Goal: Task Accomplishment & Management: Complete application form

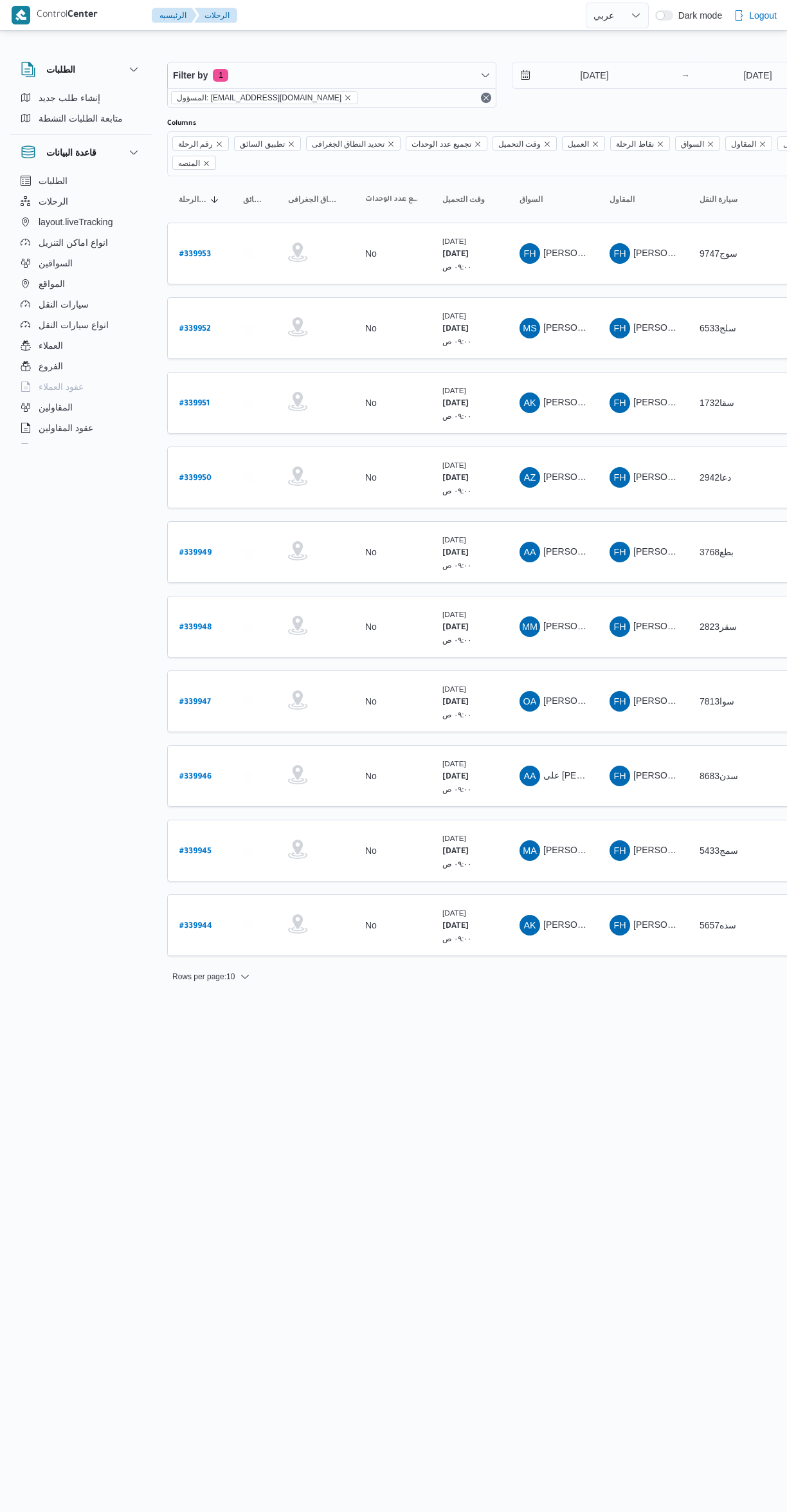
select select "ar"
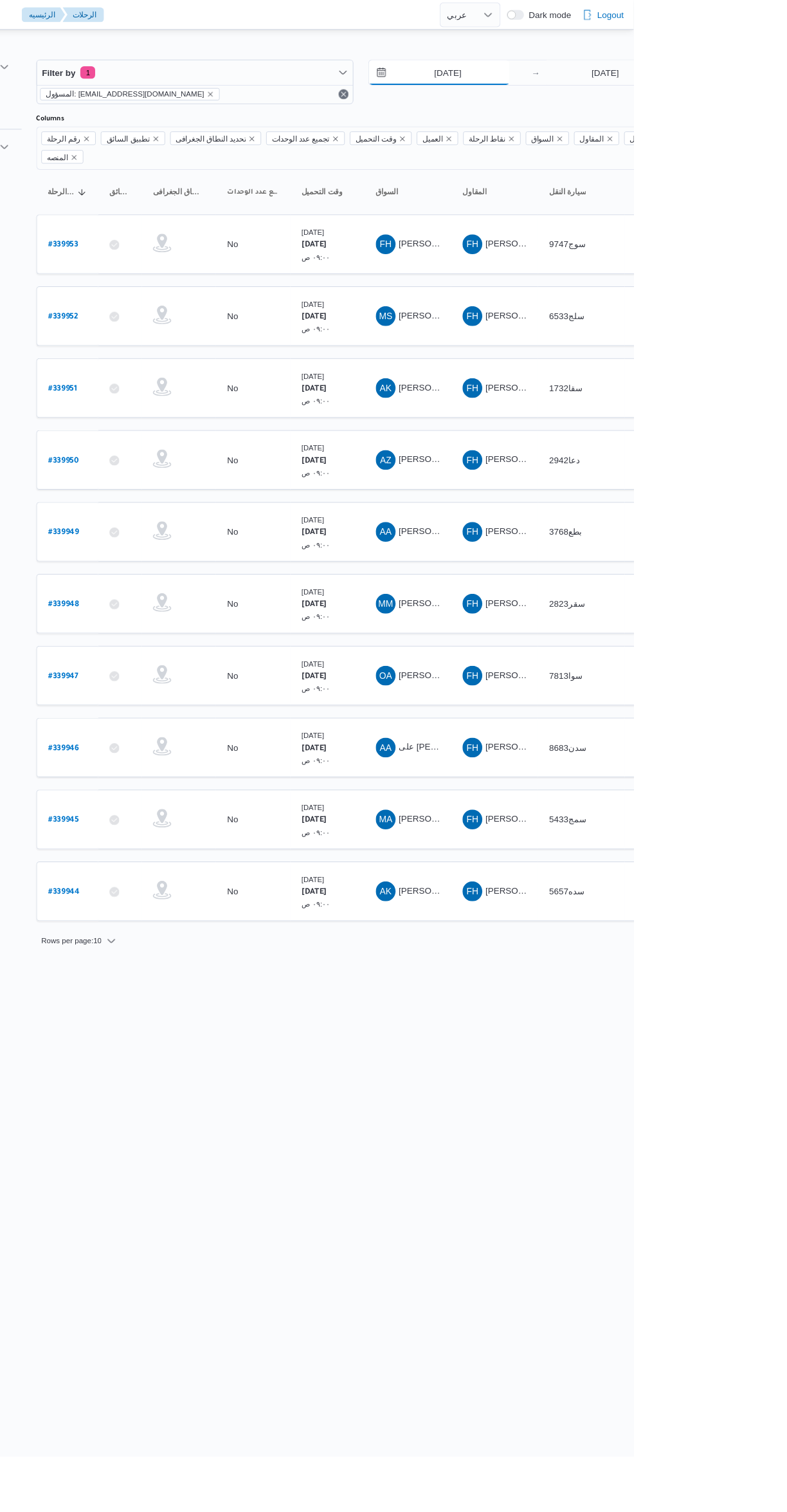
click at [595, 75] on input "[DATE]" at bounding box center [586, 75] width 146 height 26
click at [530, 263] on div "Previous Month Next month [DATE] [DATE] Su Mo Tu We Th Fr Sa 31 1 2 3 4 5 6 7 8…" at bounding box center [604, 179] width 184 height 171
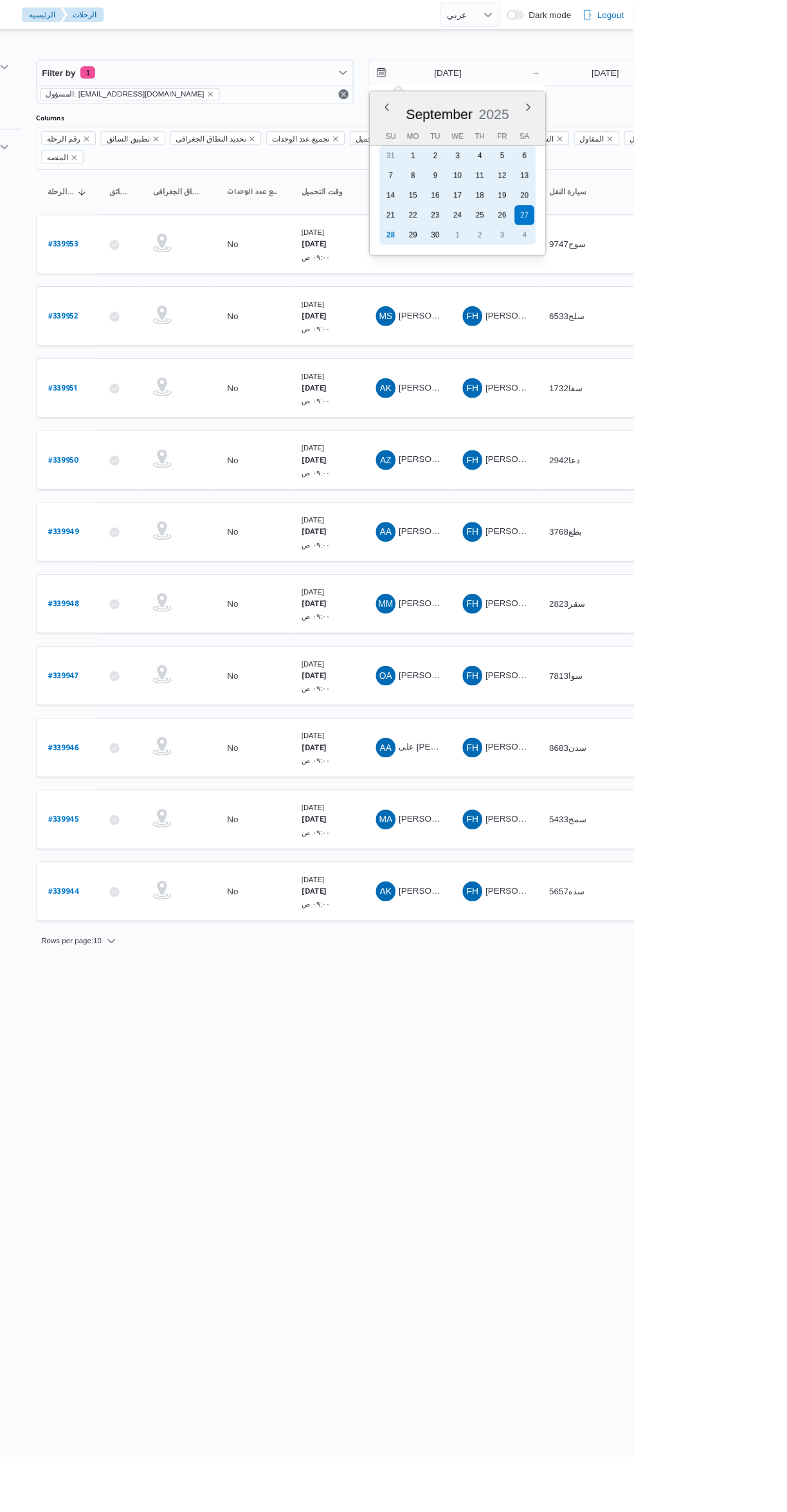
click at [534, 241] on div "28" at bounding box center [534, 244] width 21 height 21
type input "[DATE]"
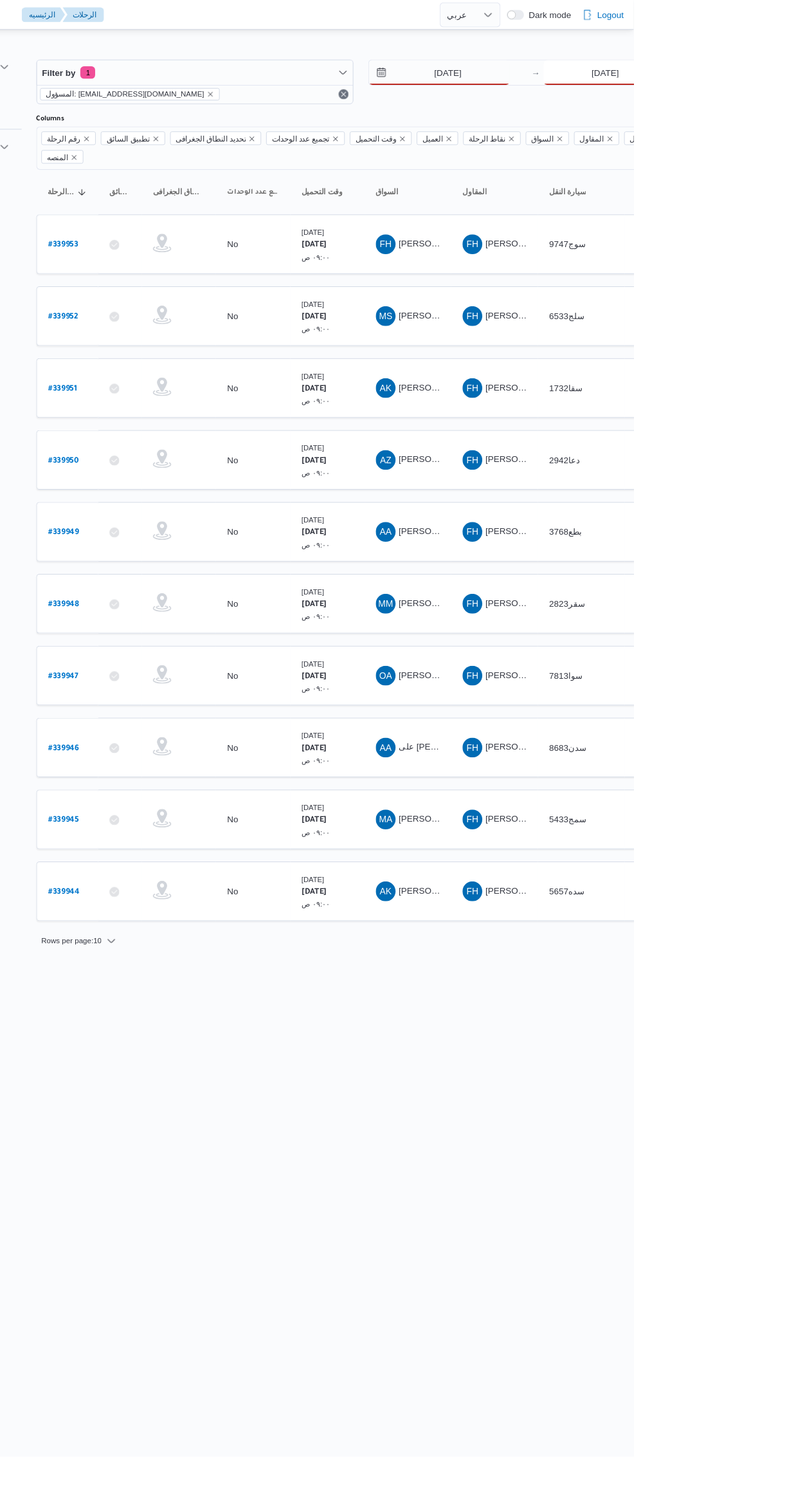
click at [744, 75] on input "[DATE]" at bounding box center [757, 75] width 128 height 26
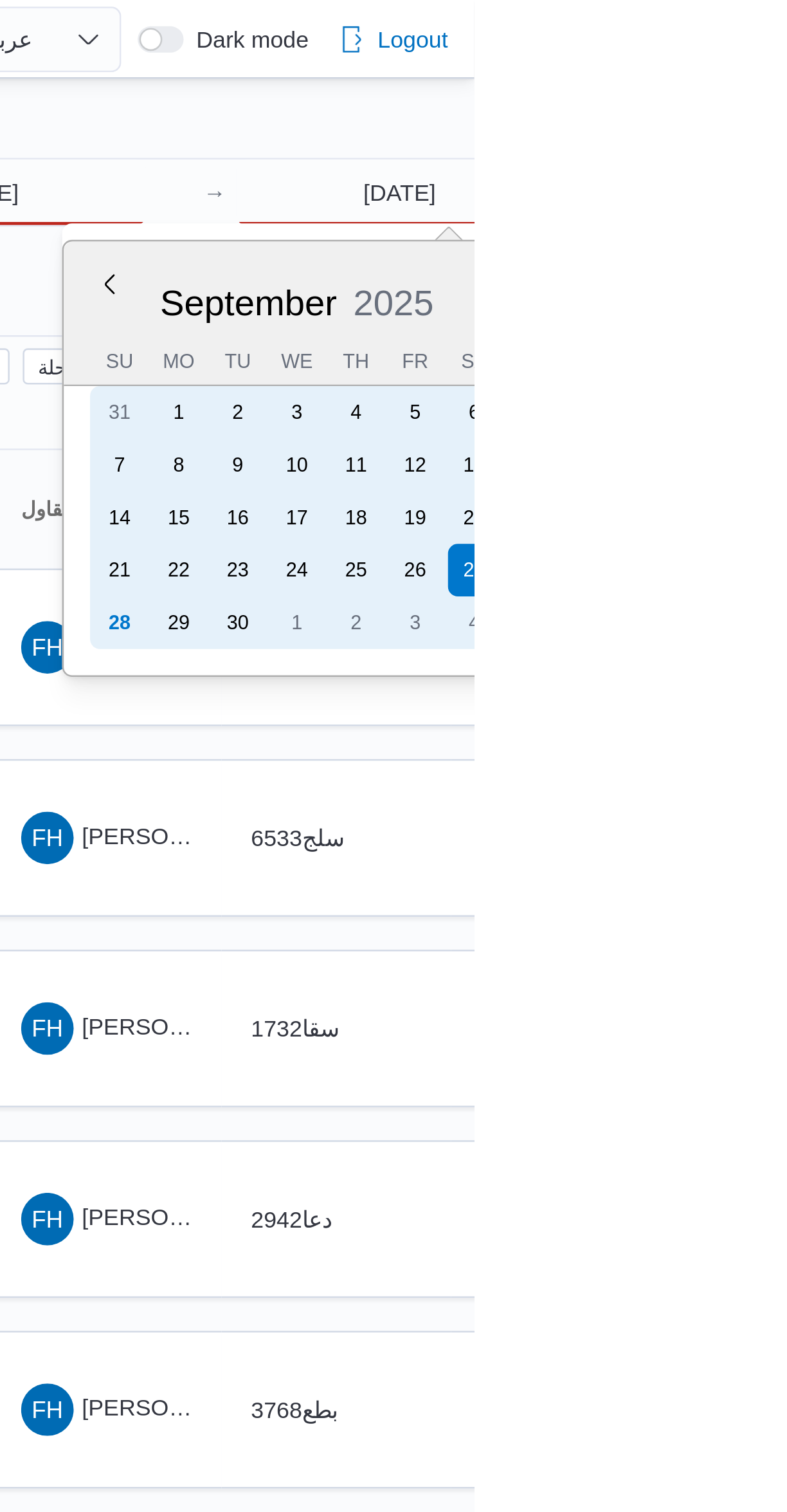
click at [647, 241] on div "28" at bounding box center [648, 244] width 21 height 21
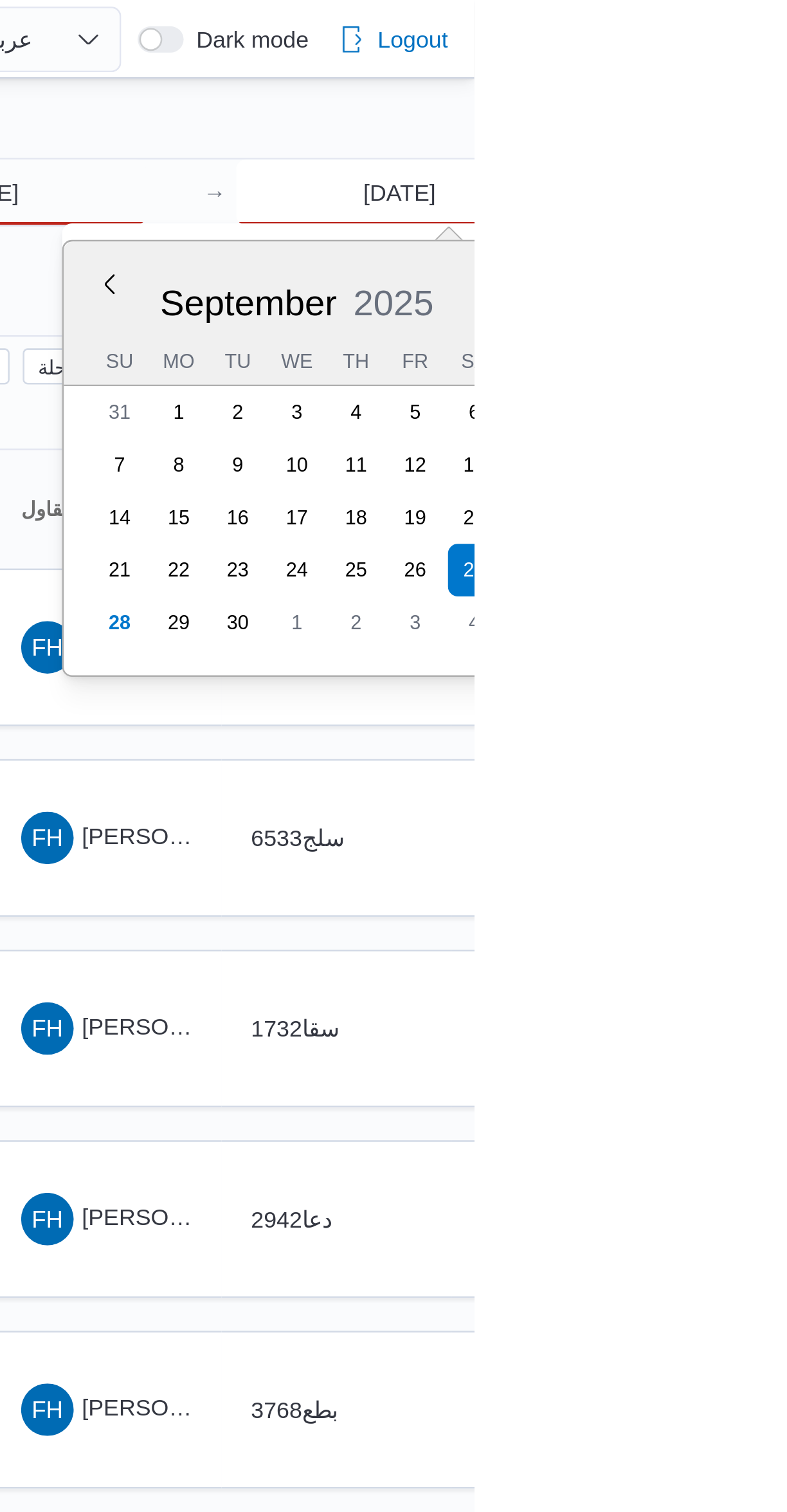
type input "[DATE]"
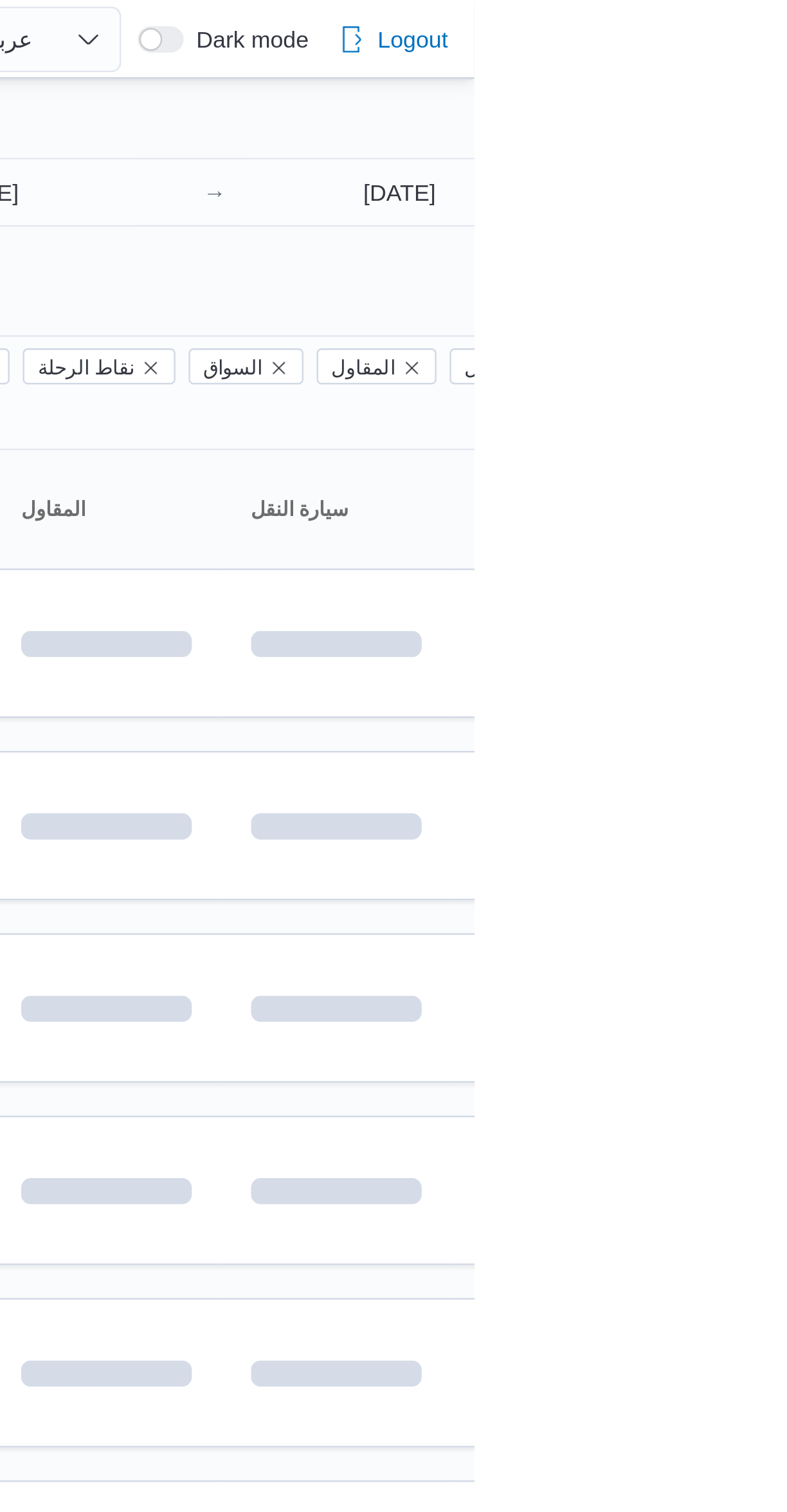
click at [660, 40] on div "Filter by 1 المسؤول: [EMAIL_ADDRESS][DOMAIN_NAME] [DATE] → [DATE] Group By Colu…" at bounding box center [386, 500] width 787 height 934
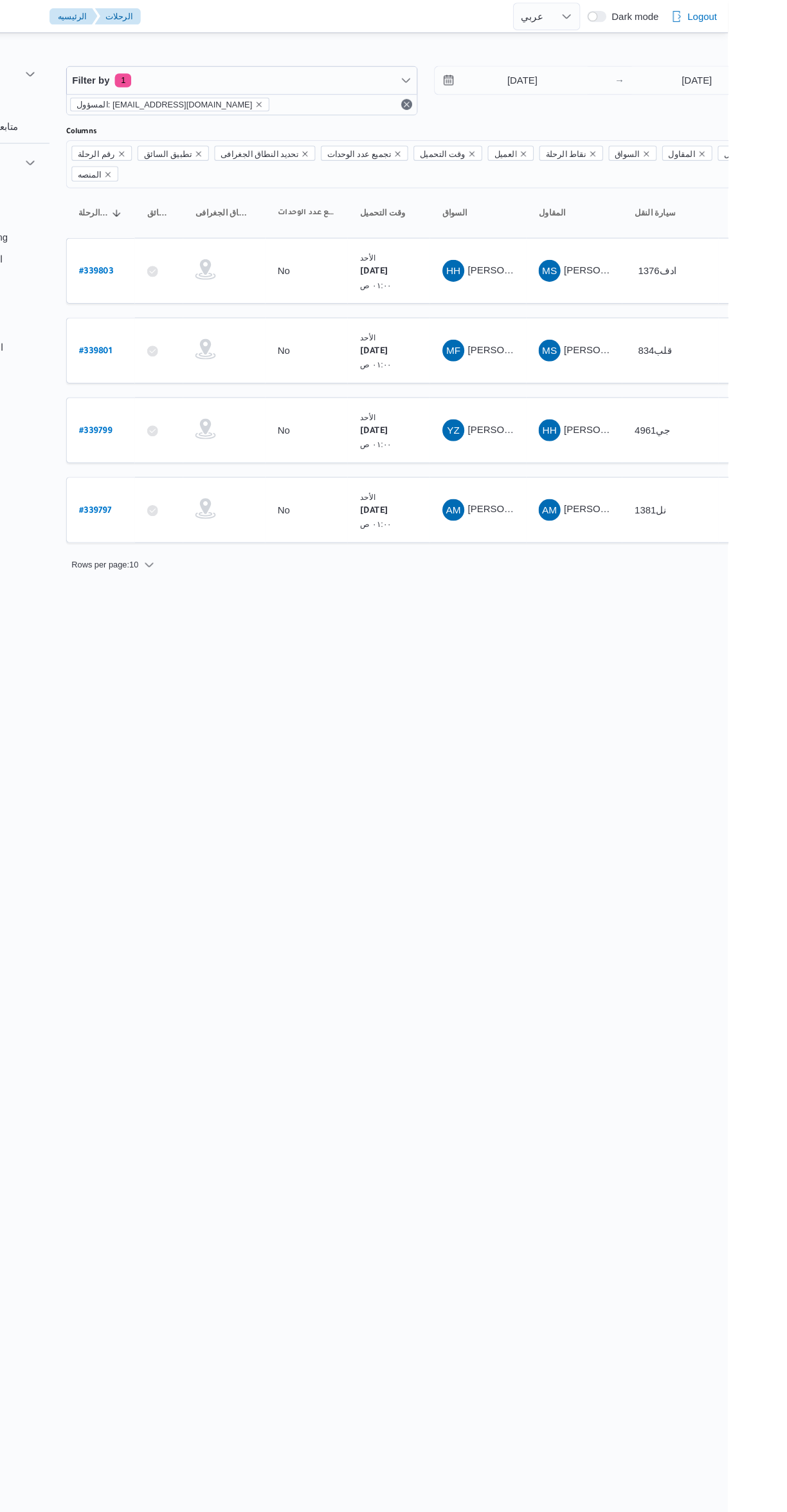
click at [566, 318] on span "MF [PERSON_NAME] [PERSON_NAME]" at bounding box center [552, 328] width 67 height 21
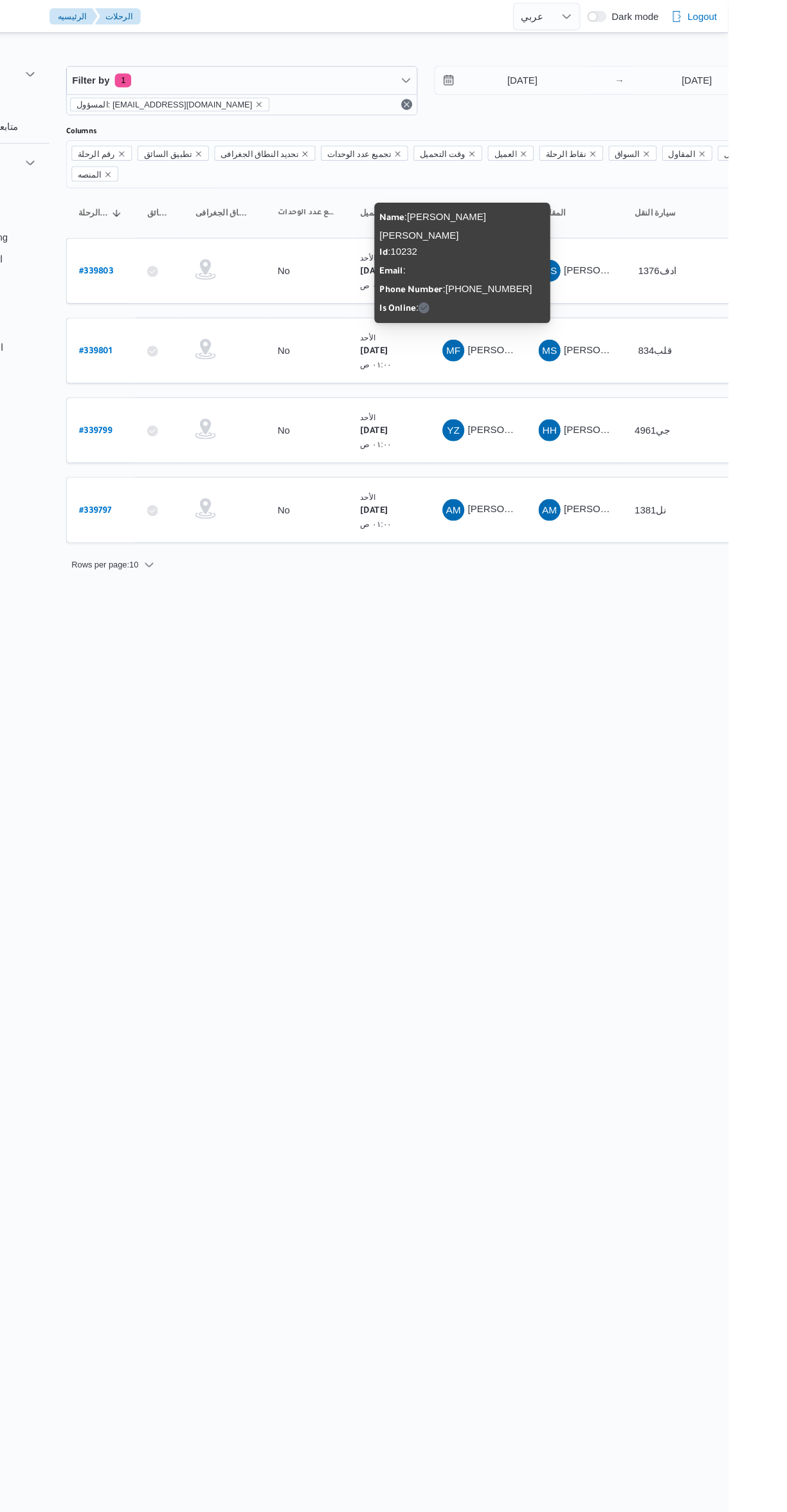
click at [600, 812] on html "Control Center الرئيسيه الرحلات English عربي Dark mode Logout الطلبات إنشاء طلب…" at bounding box center [393, 756] width 787 height 1512
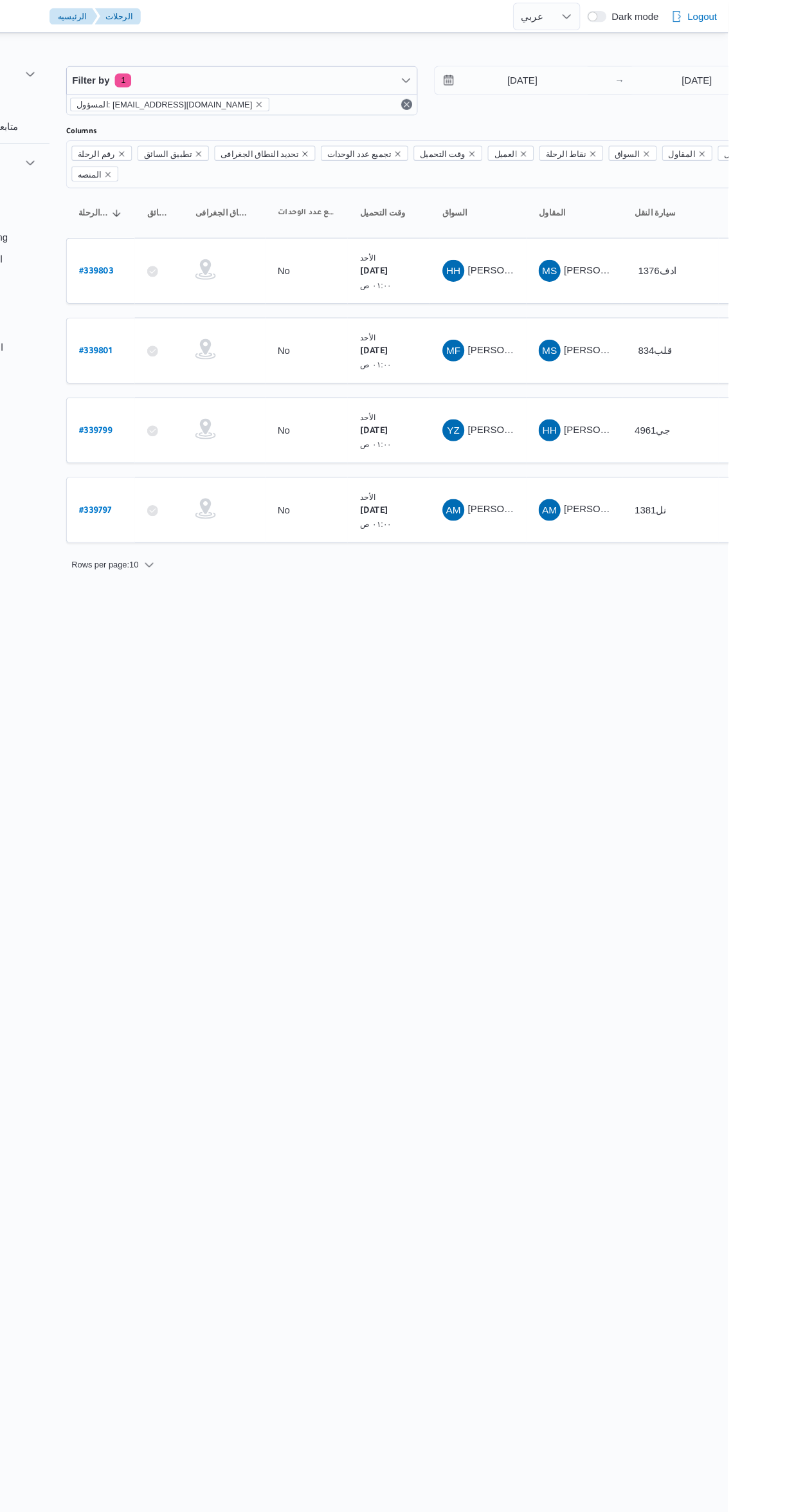
click at [565, 395] on div "YZ [PERSON_NAME] [DATE][PERSON_NAME]" at bounding box center [552, 402] width 77 height 31
click at [570, 397] on span "[PERSON_NAME] [DATE][PERSON_NAME]" at bounding box center [633, 402] width 178 height 10
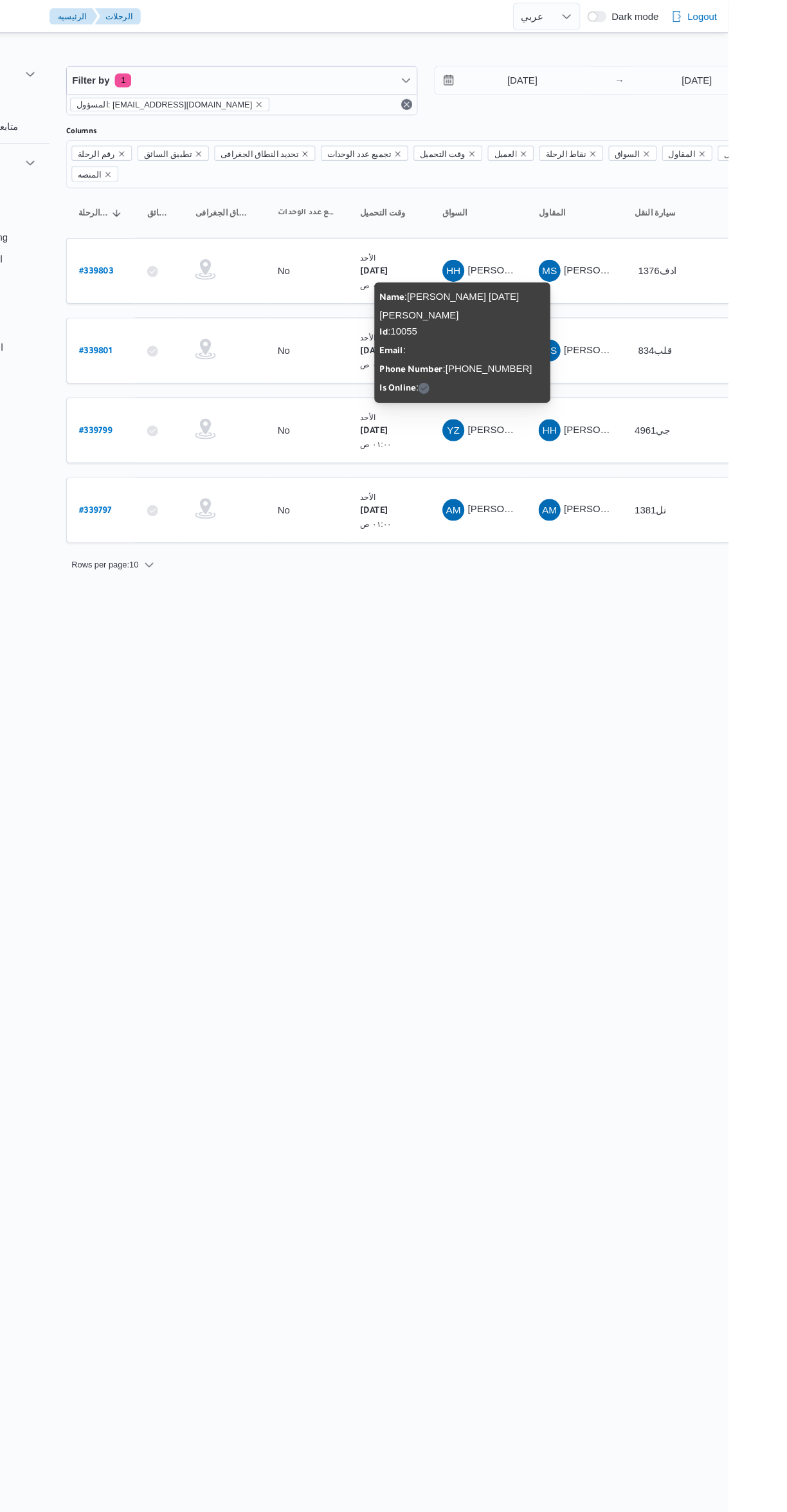
click at [587, 816] on html "Control Center الرئيسيه الرحلات English عربي Dark mode Logout الطلبات إنشاء طلب…" at bounding box center [393, 756] width 787 height 1512
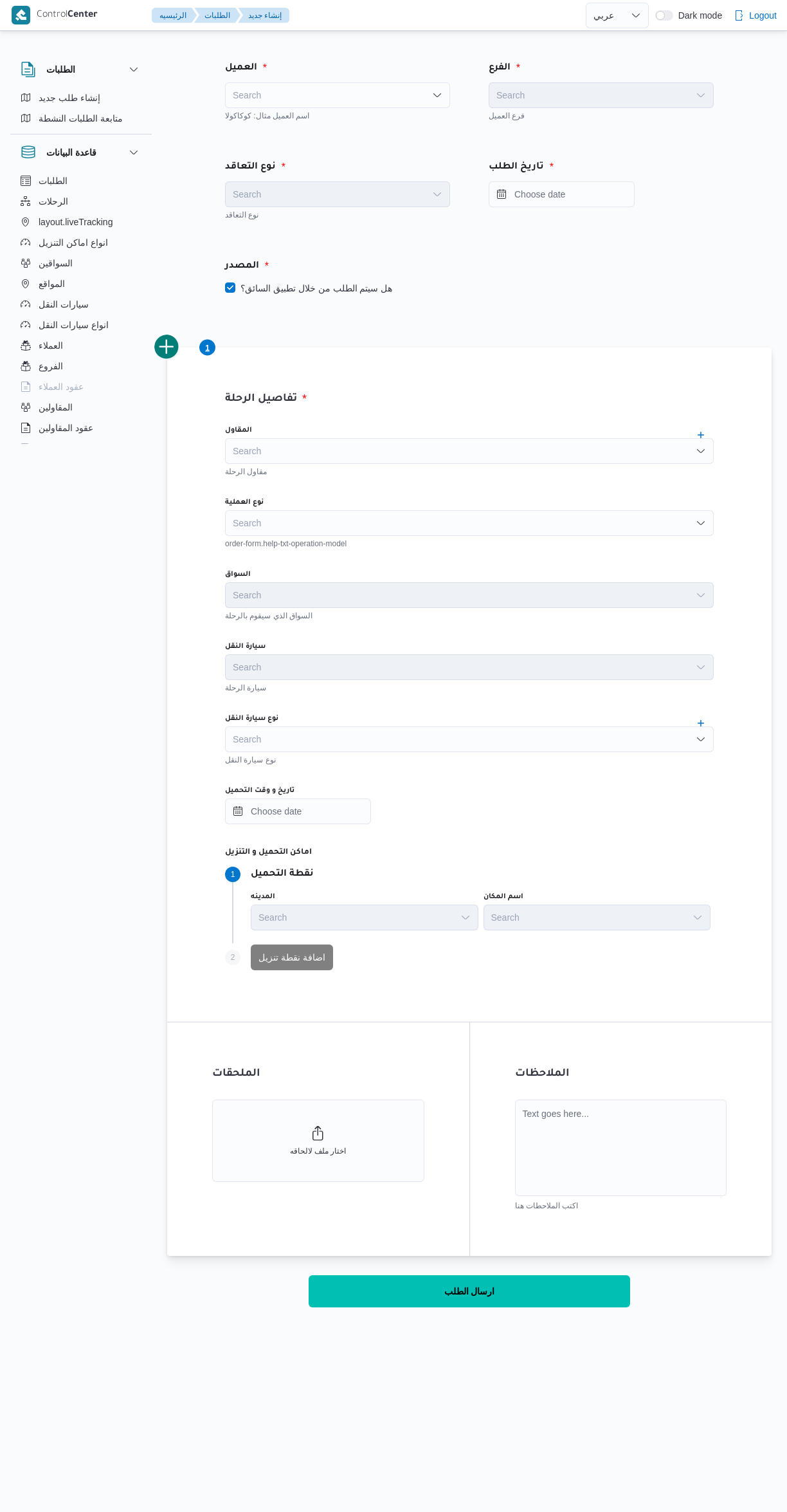
select select "ar"
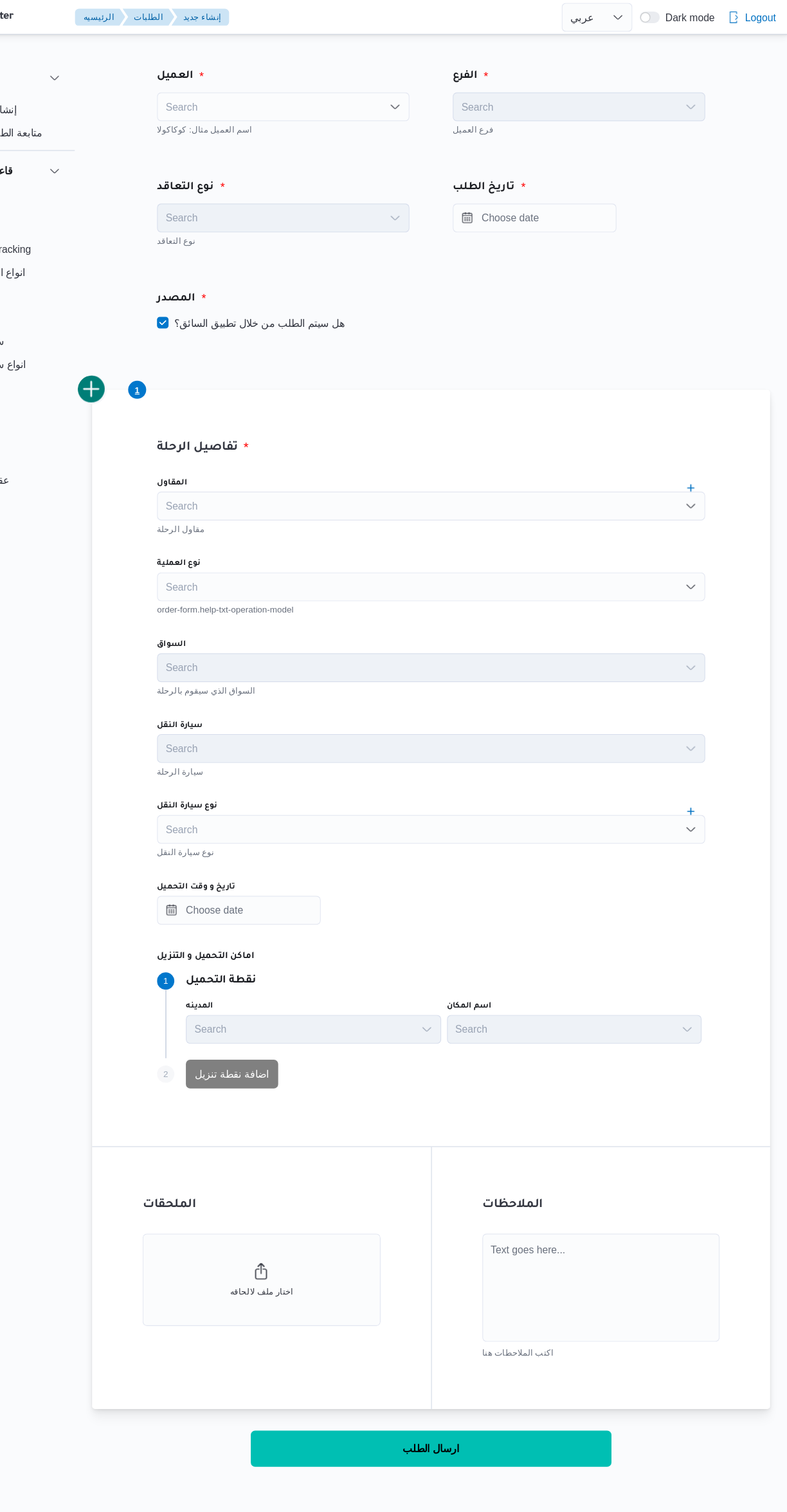
click at [303, 106] on div "Search" at bounding box center [338, 95] width 225 height 26
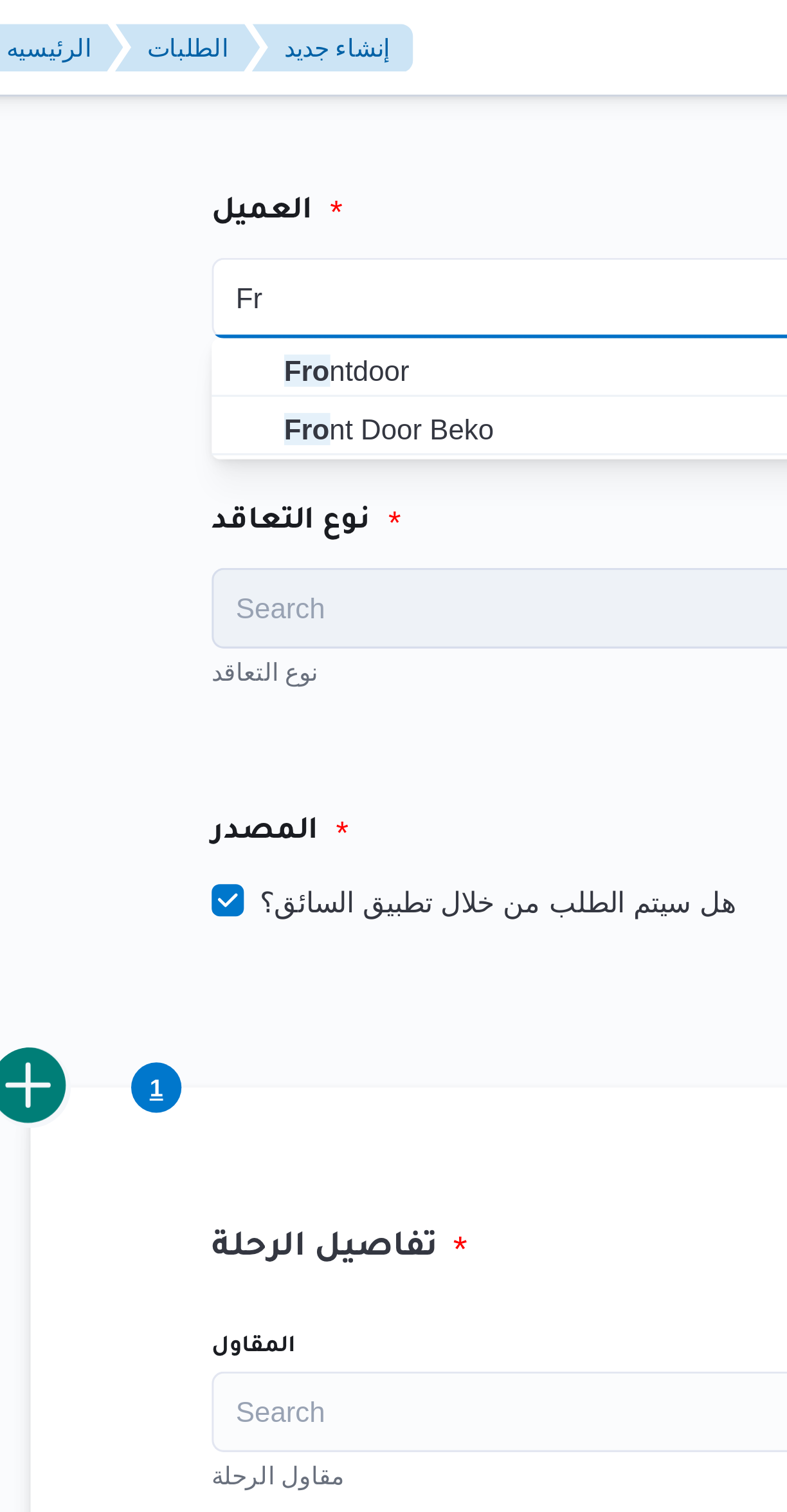
type input "F"
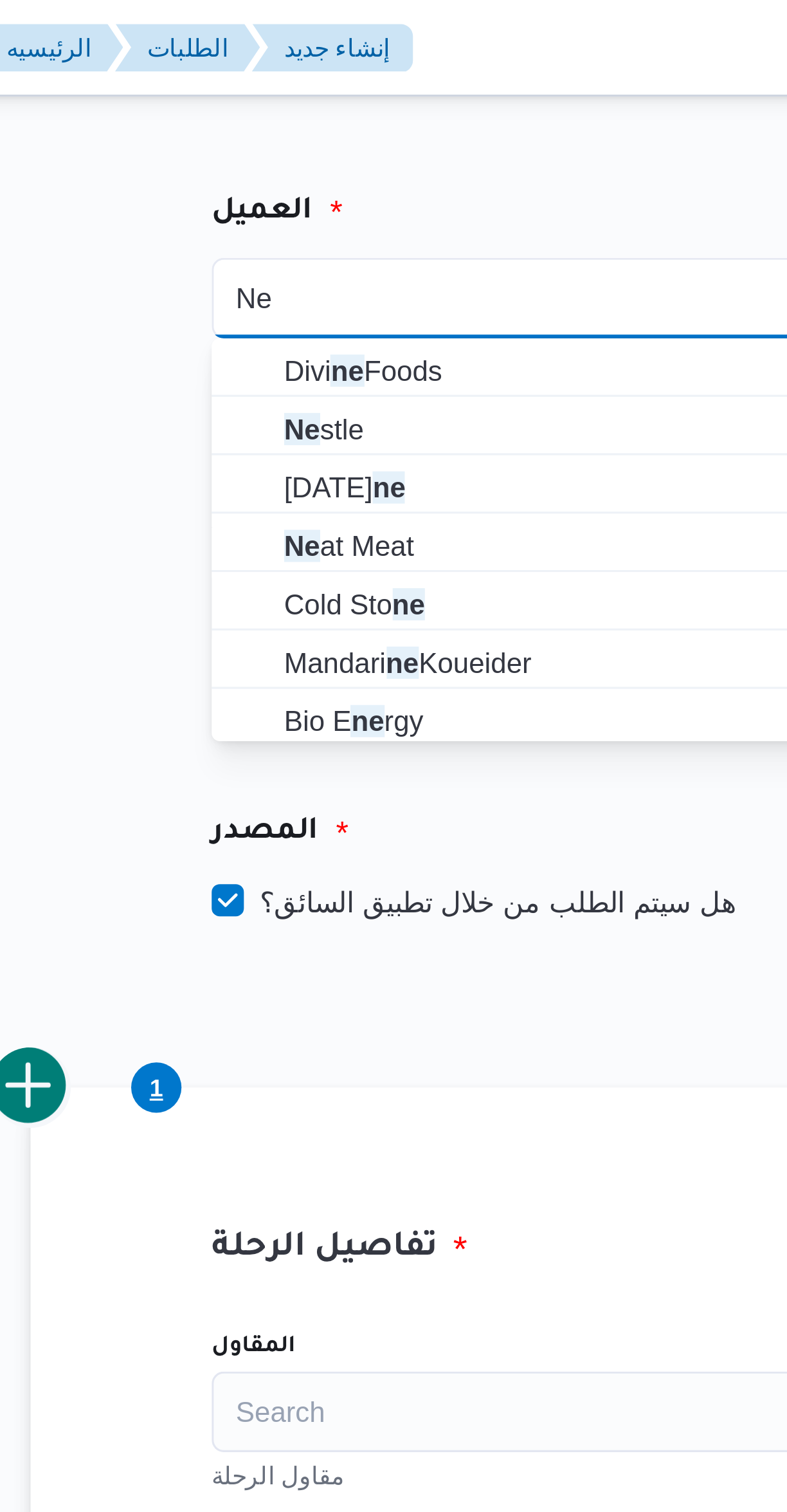
type input "Ne"
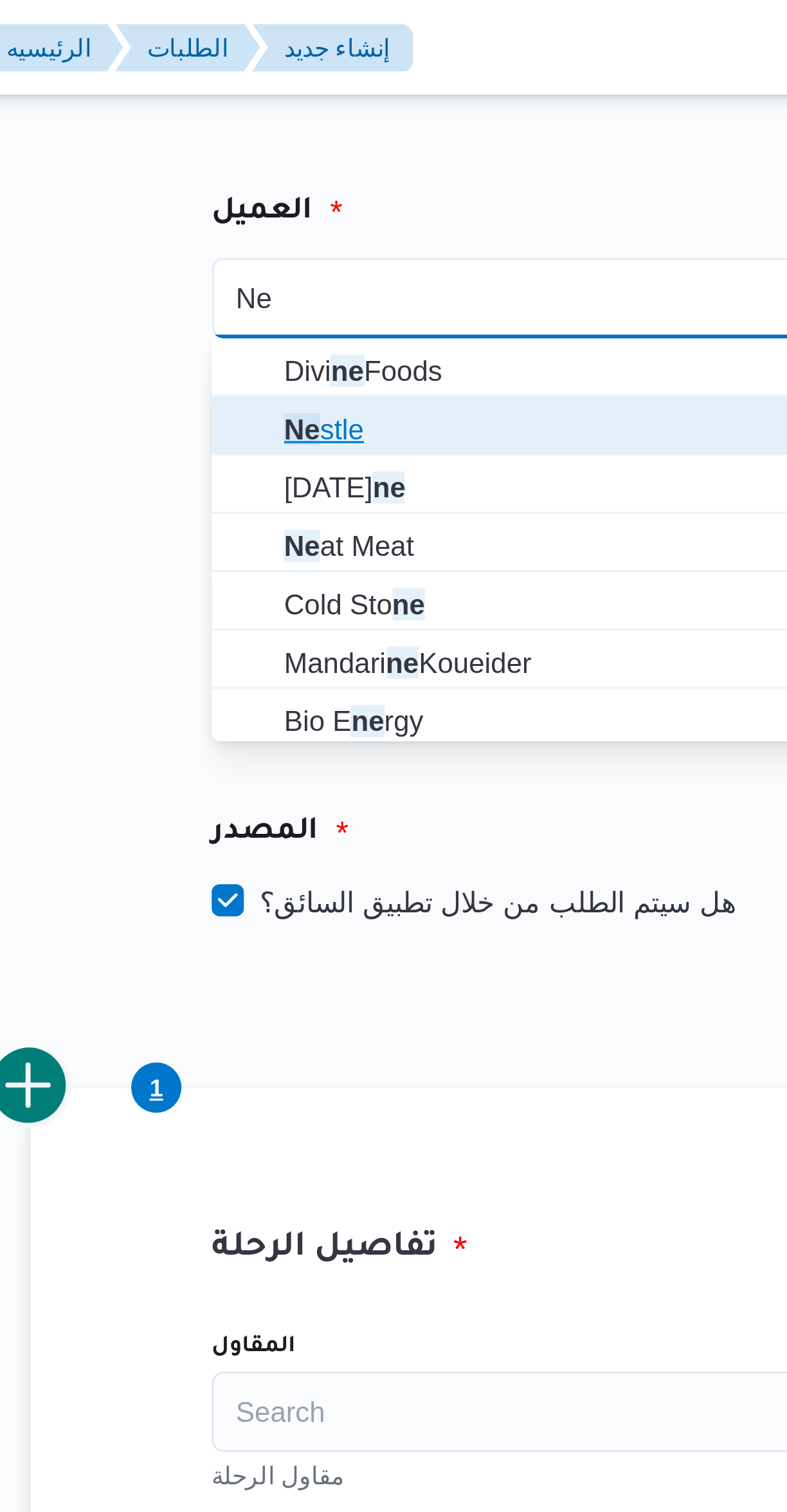
click at [249, 136] on mark "Ne" at bounding box center [254, 137] width 12 height 10
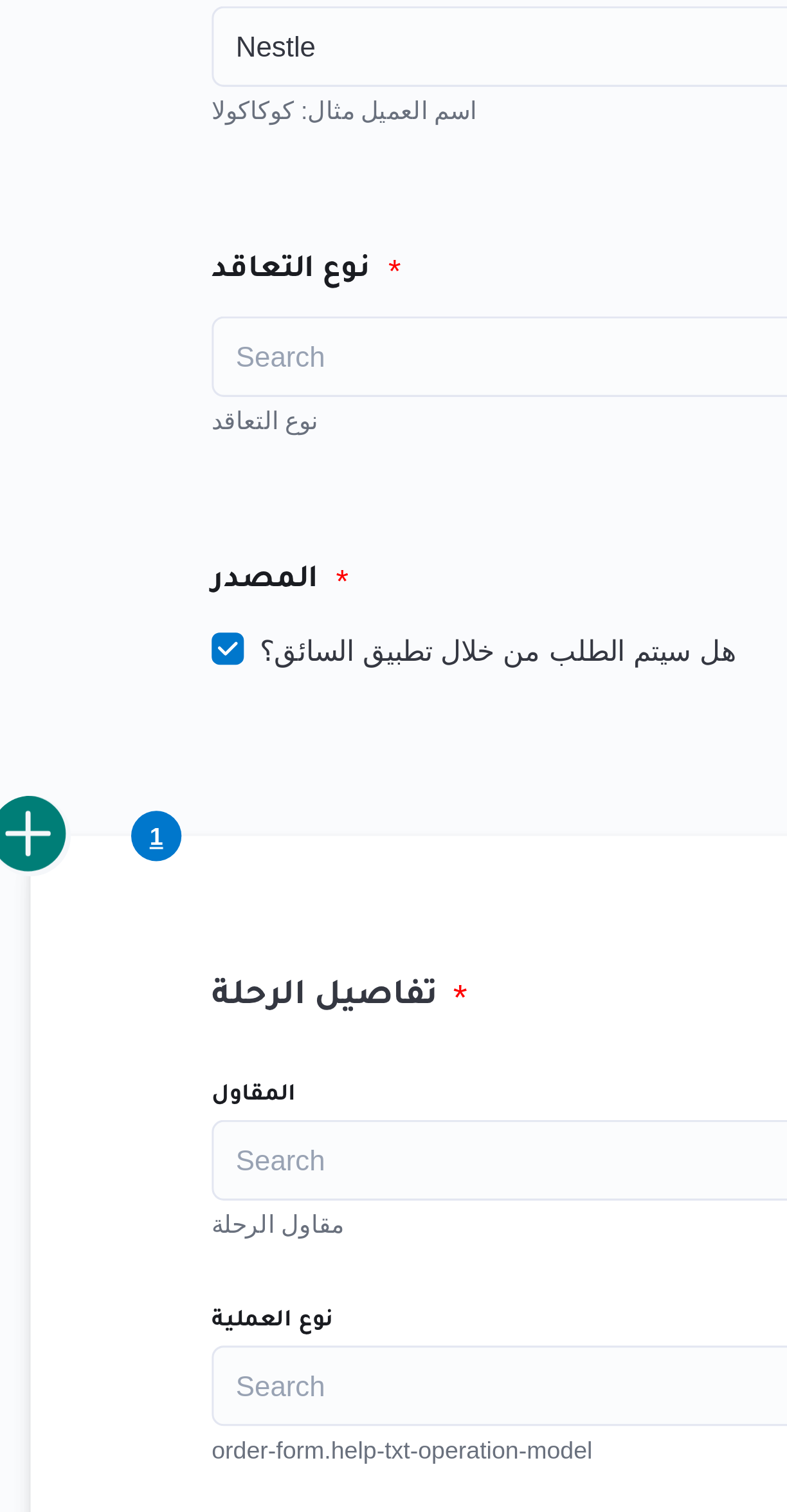
click at [252, 195] on div "Search" at bounding box center [338, 194] width 225 height 26
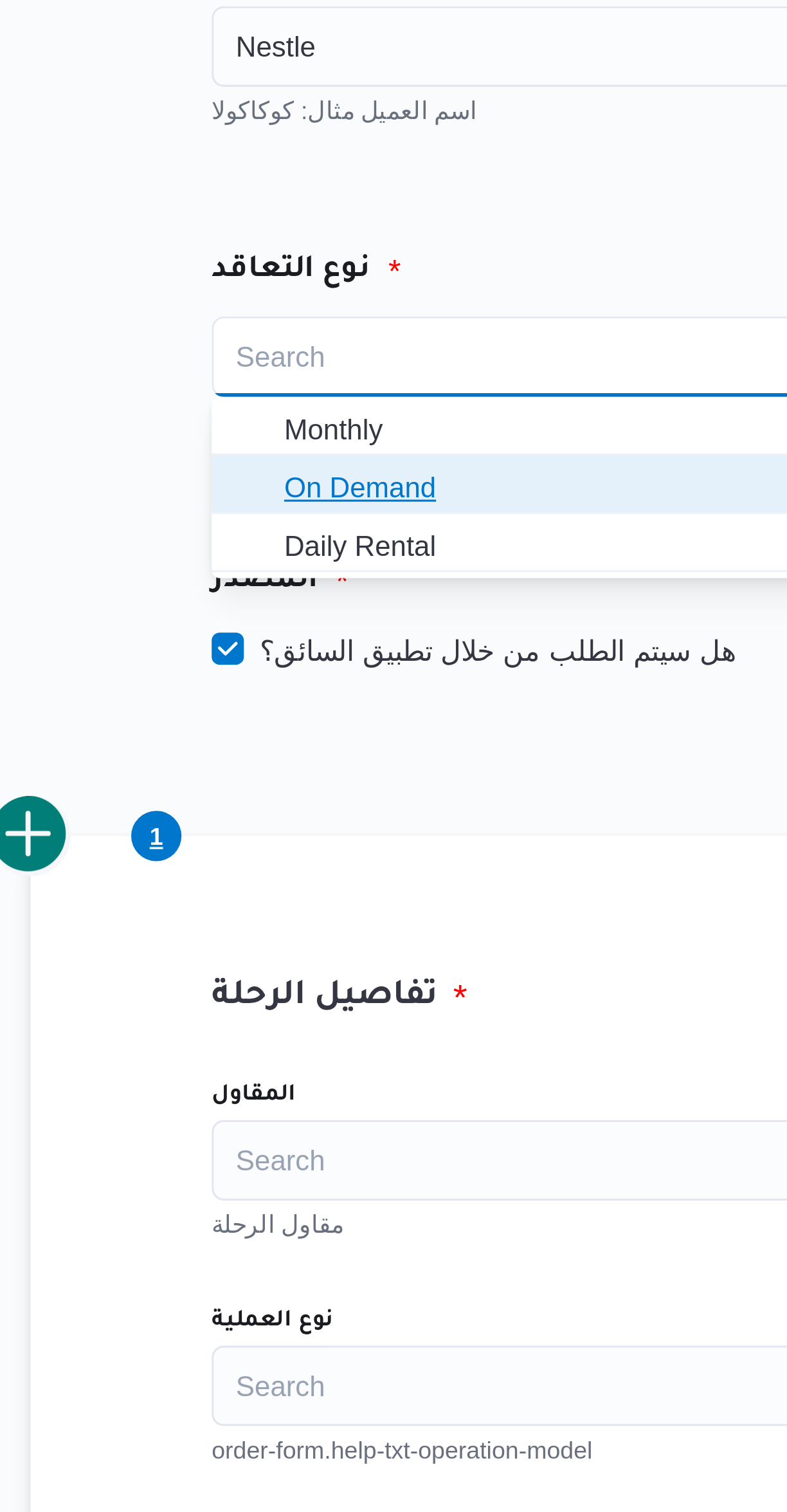
click at [245, 234] on span "On Demand" at bounding box center [338, 235] width 215 height 21
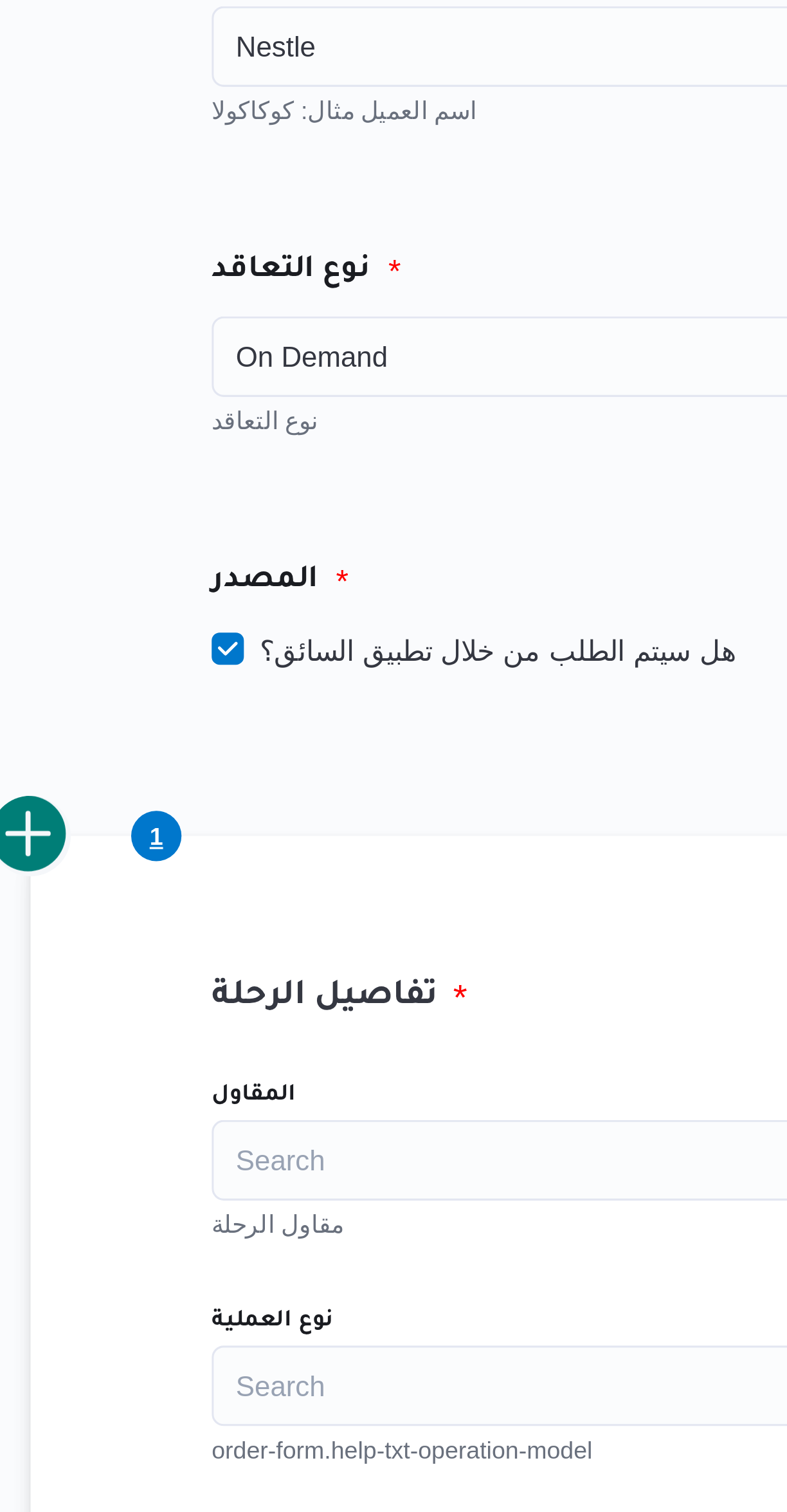
click at [257, 292] on label "هل سيتم الطلب من خلال تطبيق السائق؟" at bounding box center [309, 288] width 167 height 16
checkbox input "false"
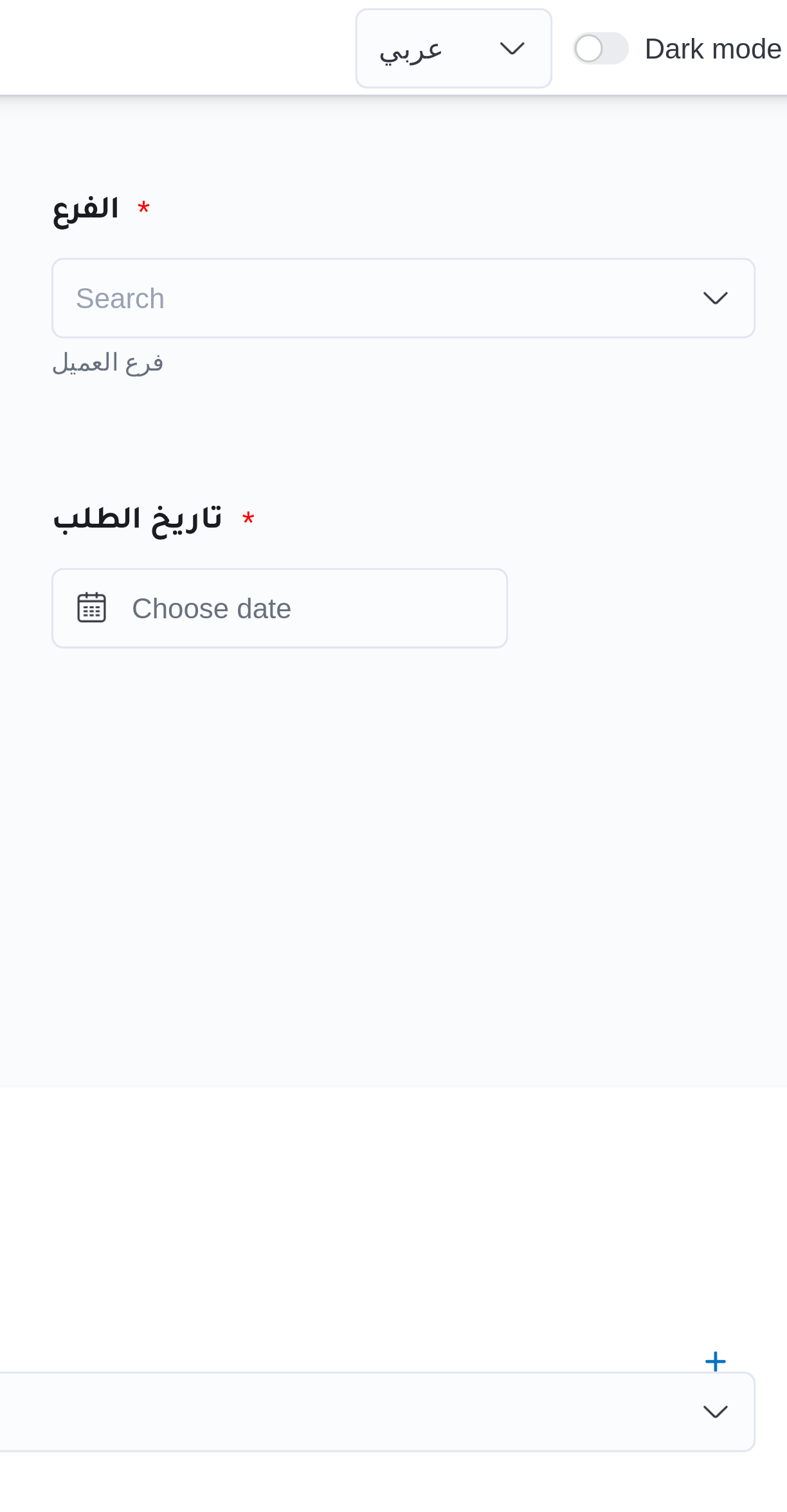
click at [529, 97] on div "Search" at bounding box center [601, 95] width 225 height 26
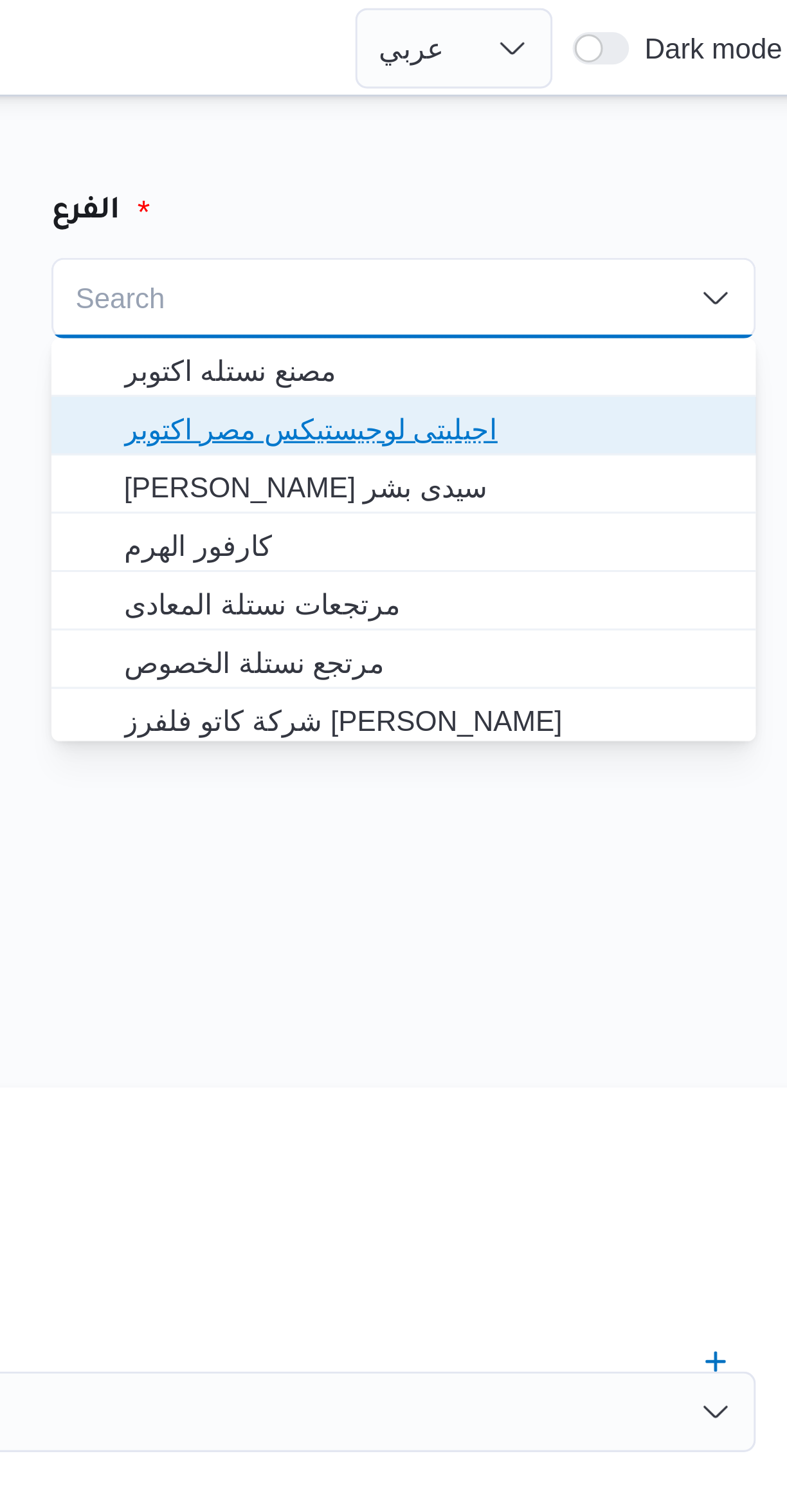
click at [527, 140] on span "اجيليتى لوجيستيكس مصر اكتوبر" at bounding box center [609, 137] width 194 height 16
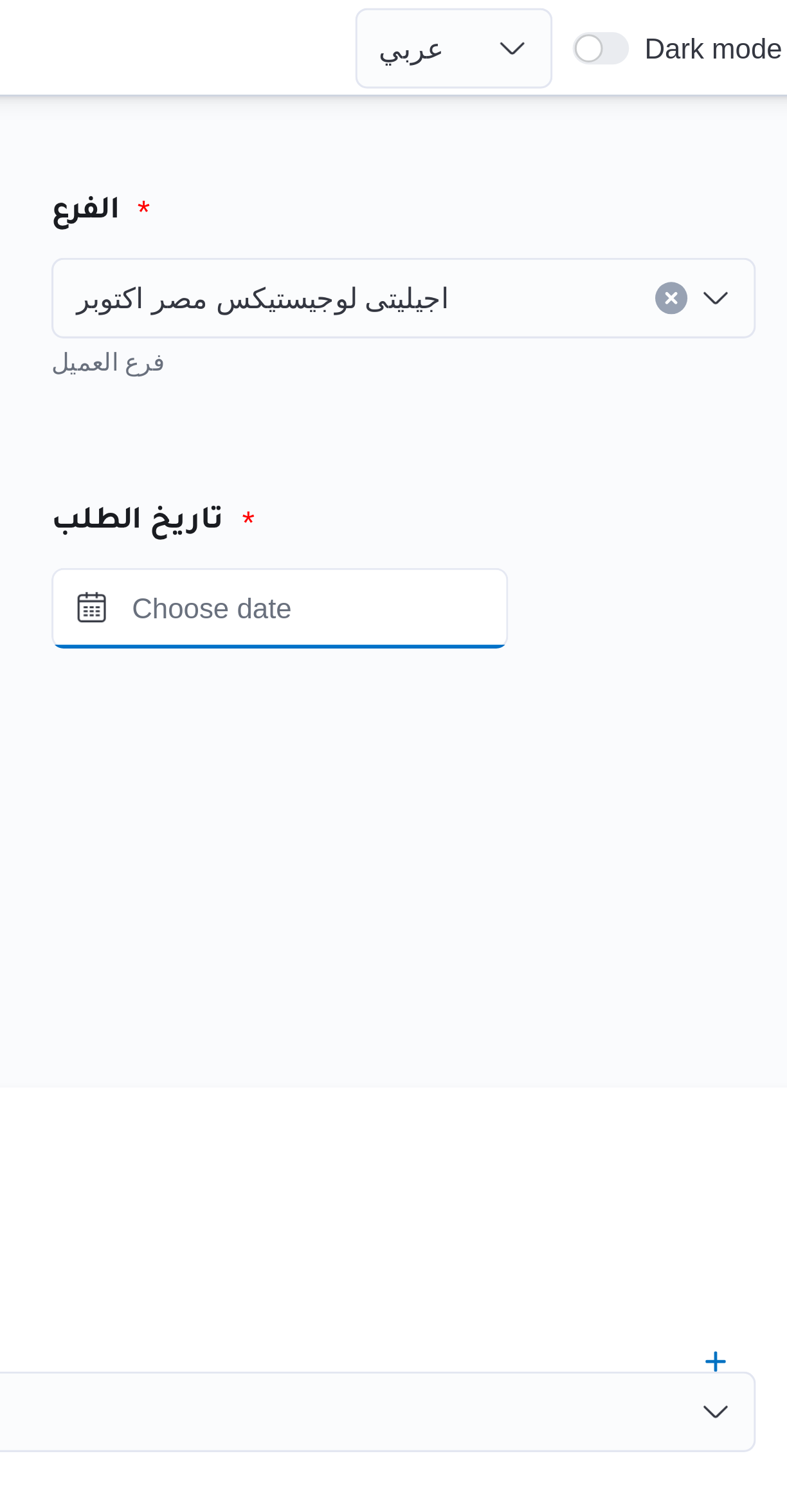
click at [568, 197] on input "Press the down key to open a popover containing a calendar." at bounding box center [562, 194] width 146 height 26
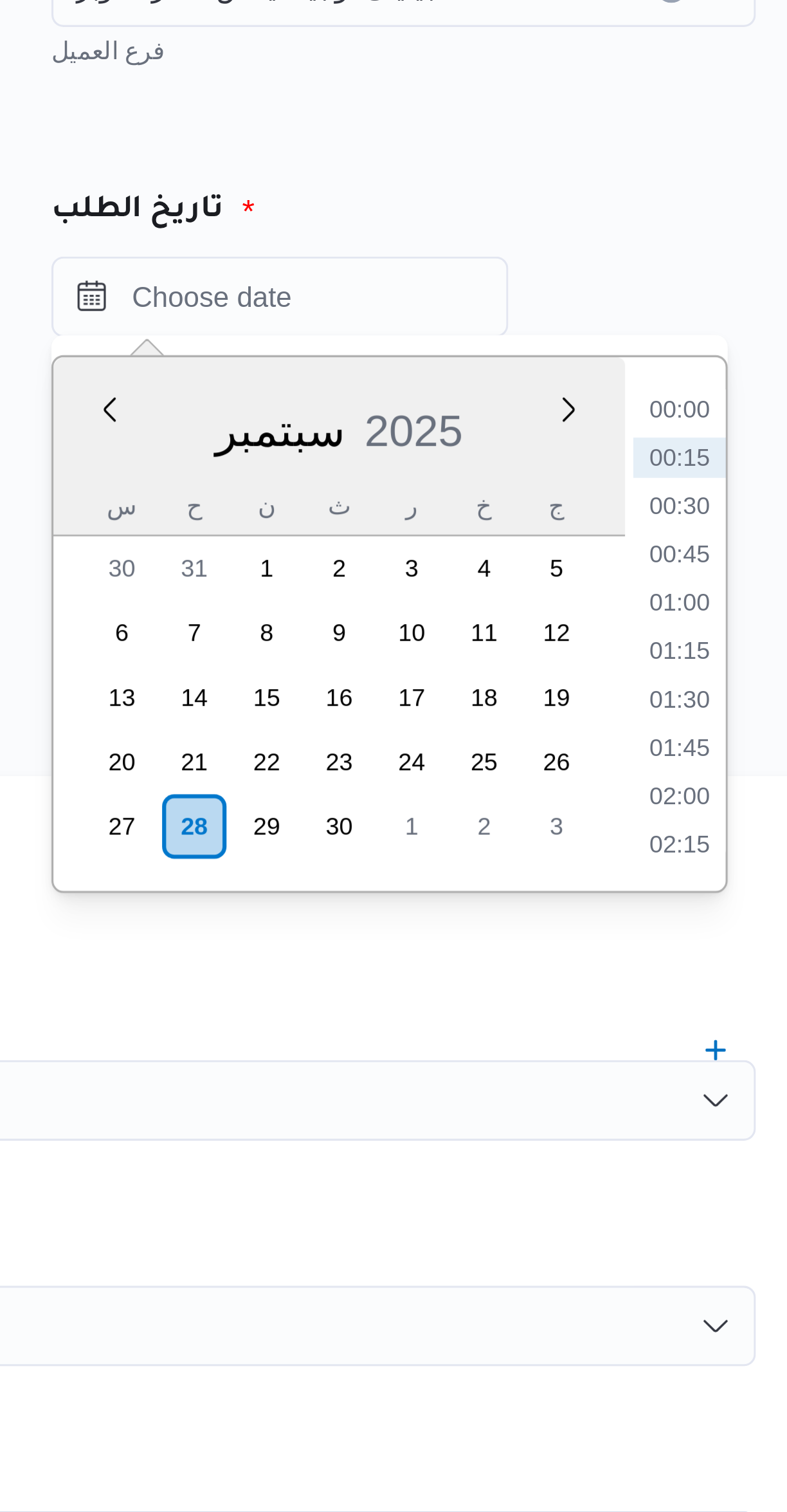
click at [685, 294] on li "01:00" at bounding box center [690, 292] width 30 height 13
type input "٢٨/٠٩/٢٠٢٥ ٠١:٠٠"
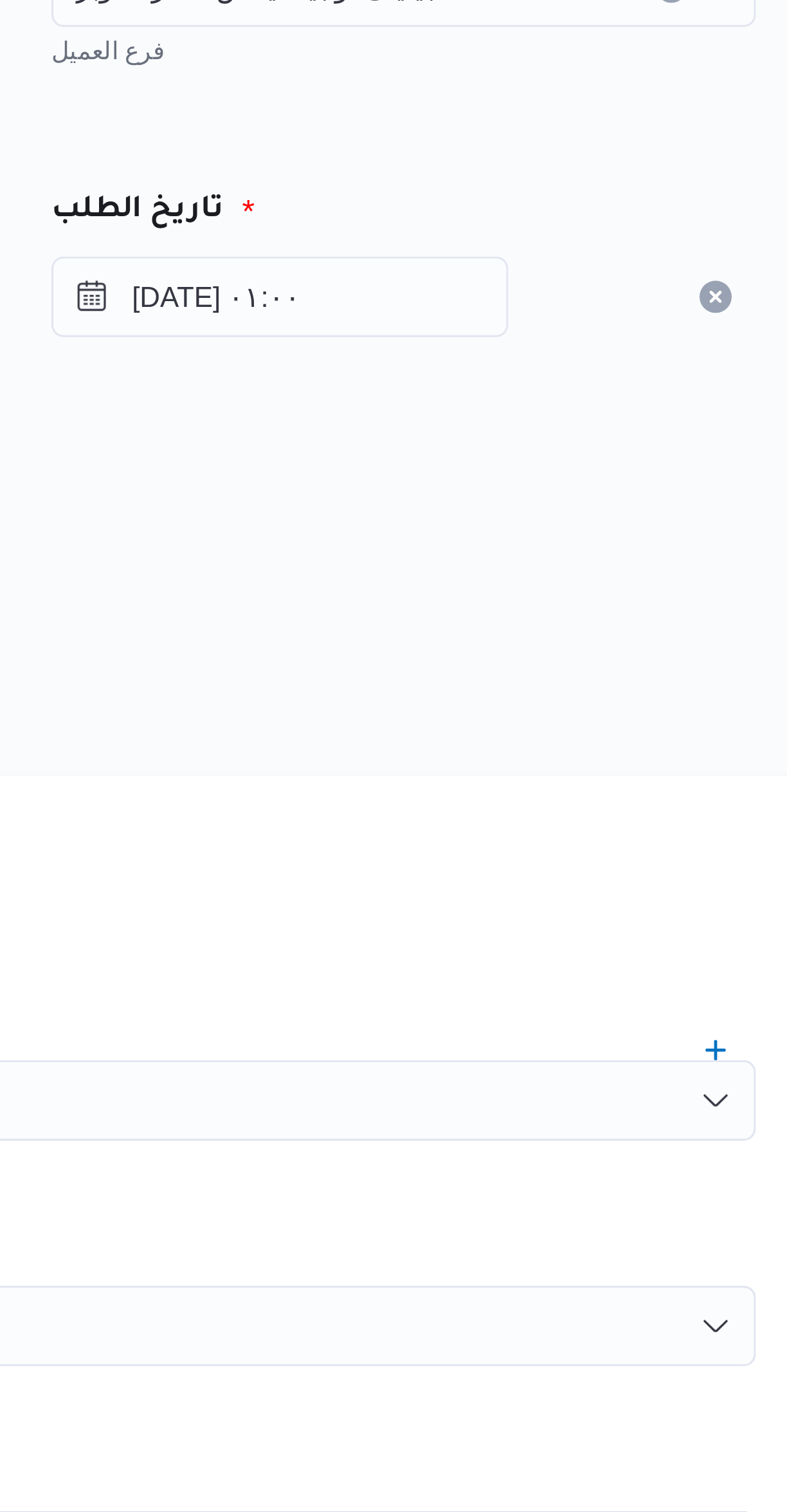
click at [543, 238] on div "تاريخ الطلب ٢٨/٠٩/٢٠٢٥ ٠١:٠٠" at bounding box center [600, 190] width 263 height 99
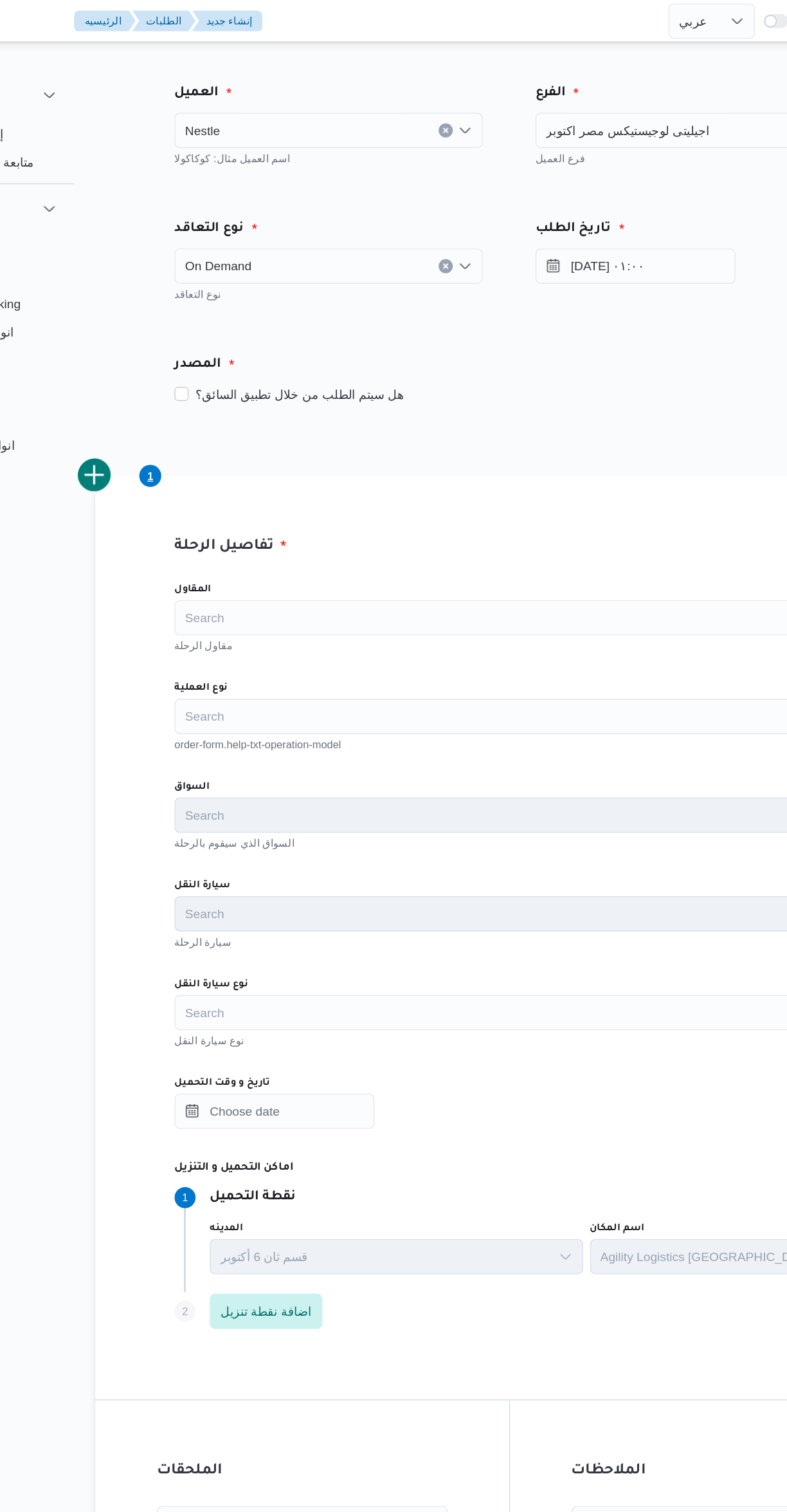
click at [295, 455] on div "Search" at bounding box center [470, 450] width 489 height 26
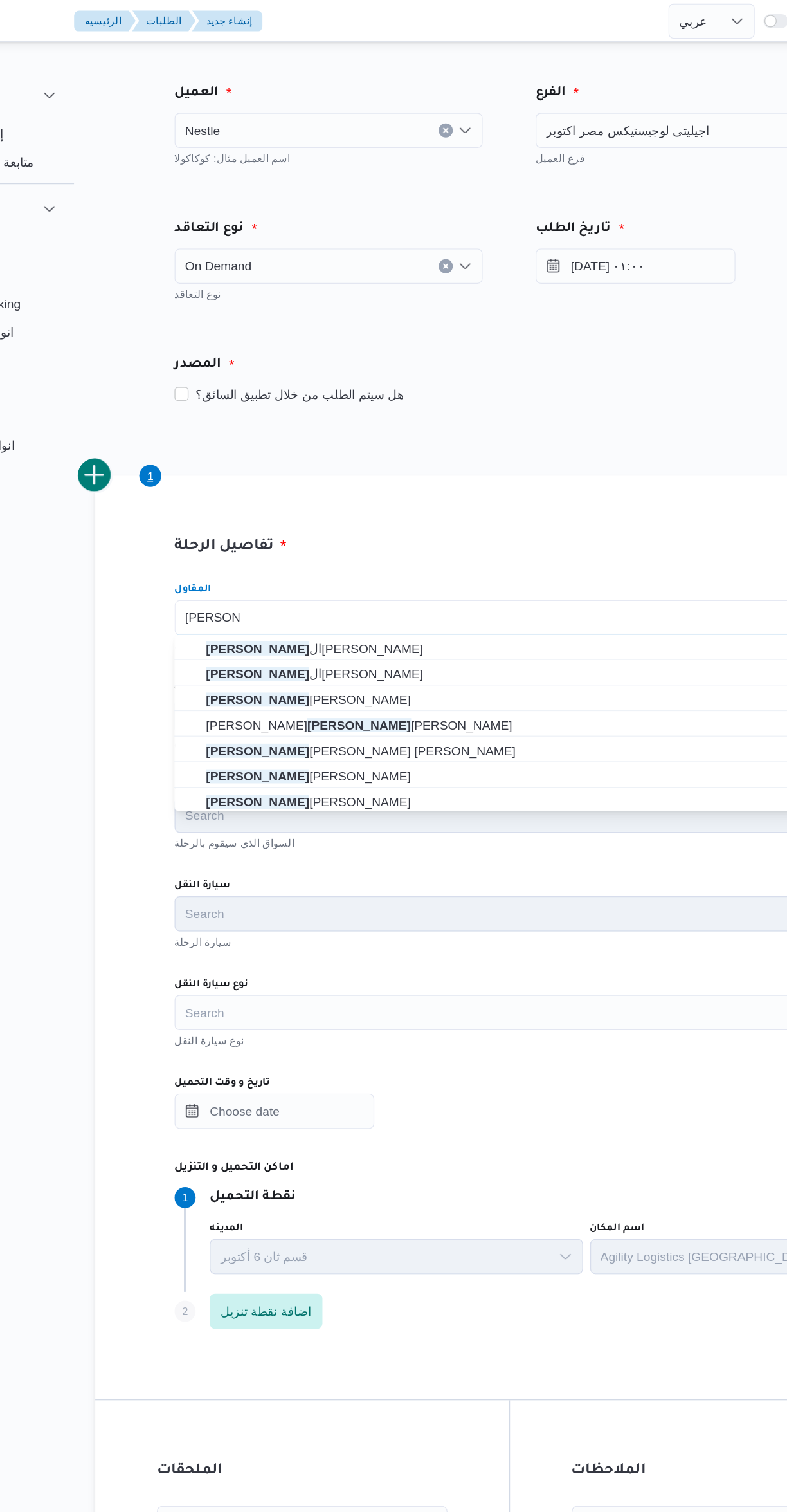
type input "محمد صلاح"
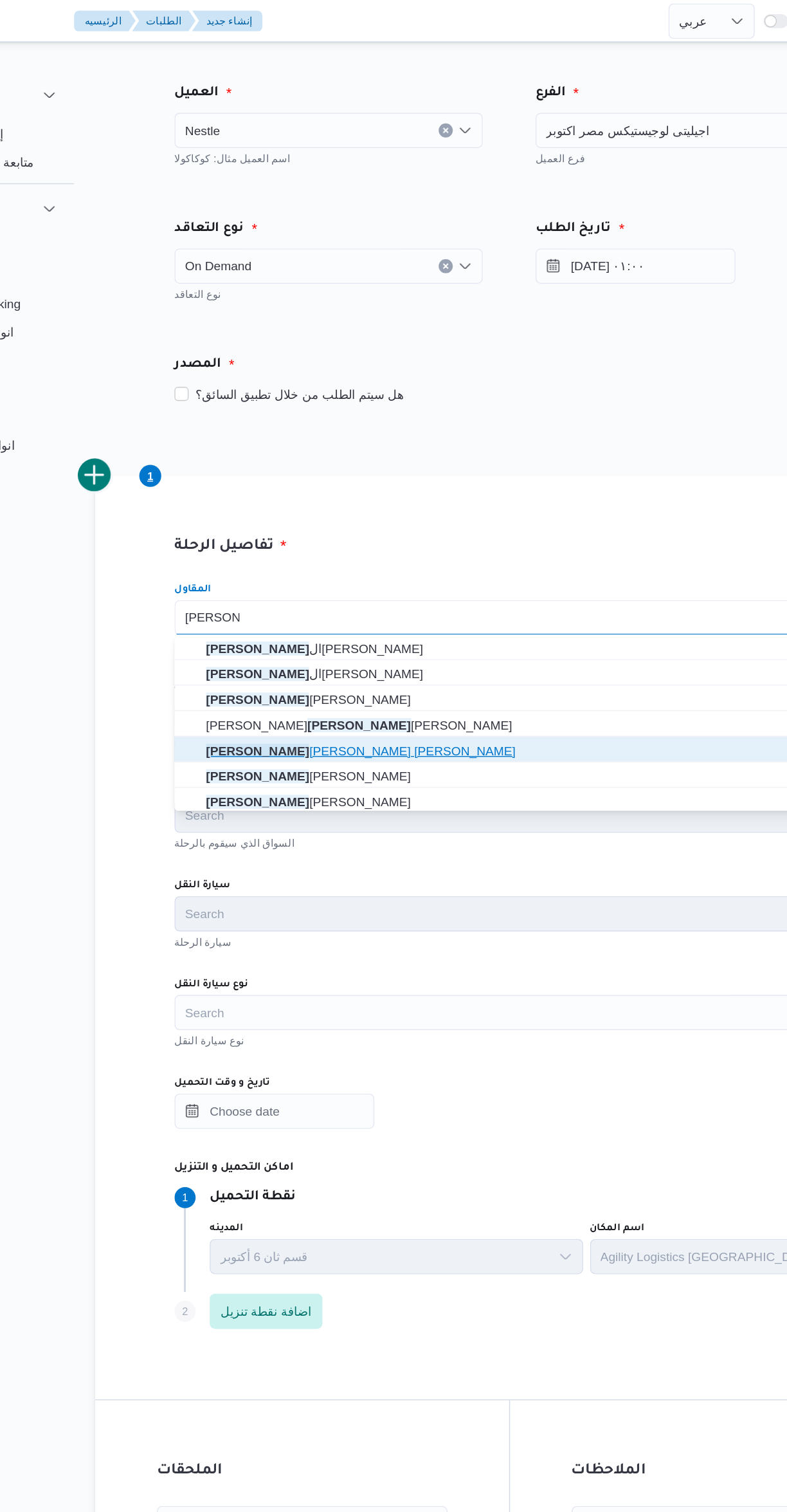
click at [277, 544] on span "محمد صلاح عبد الهادى عبد الحميد" at bounding box center [477, 548] width 458 height 16
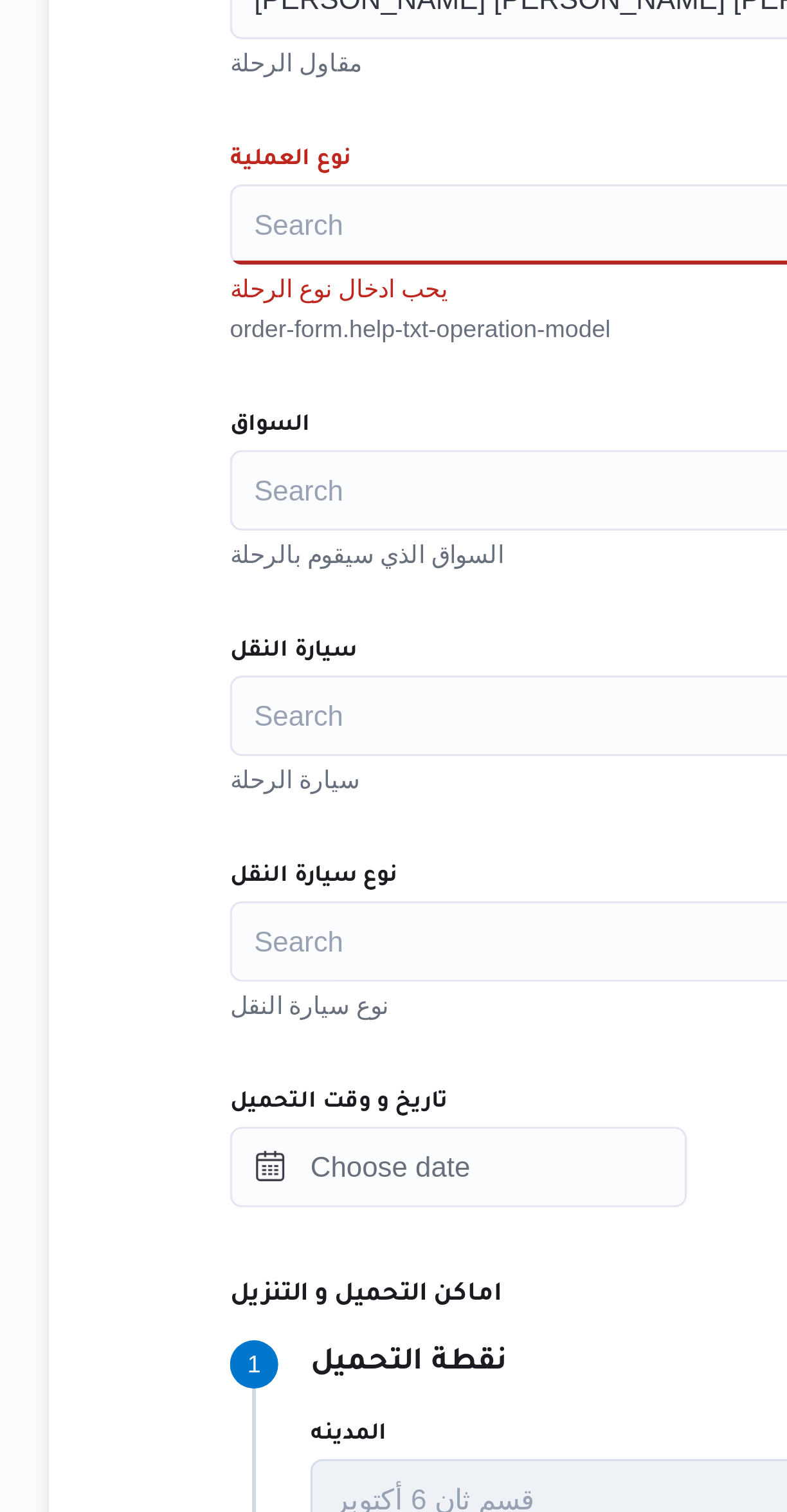
click at [250, 524] on div "Search" at bounding box center [470, 523] width 489 height 26
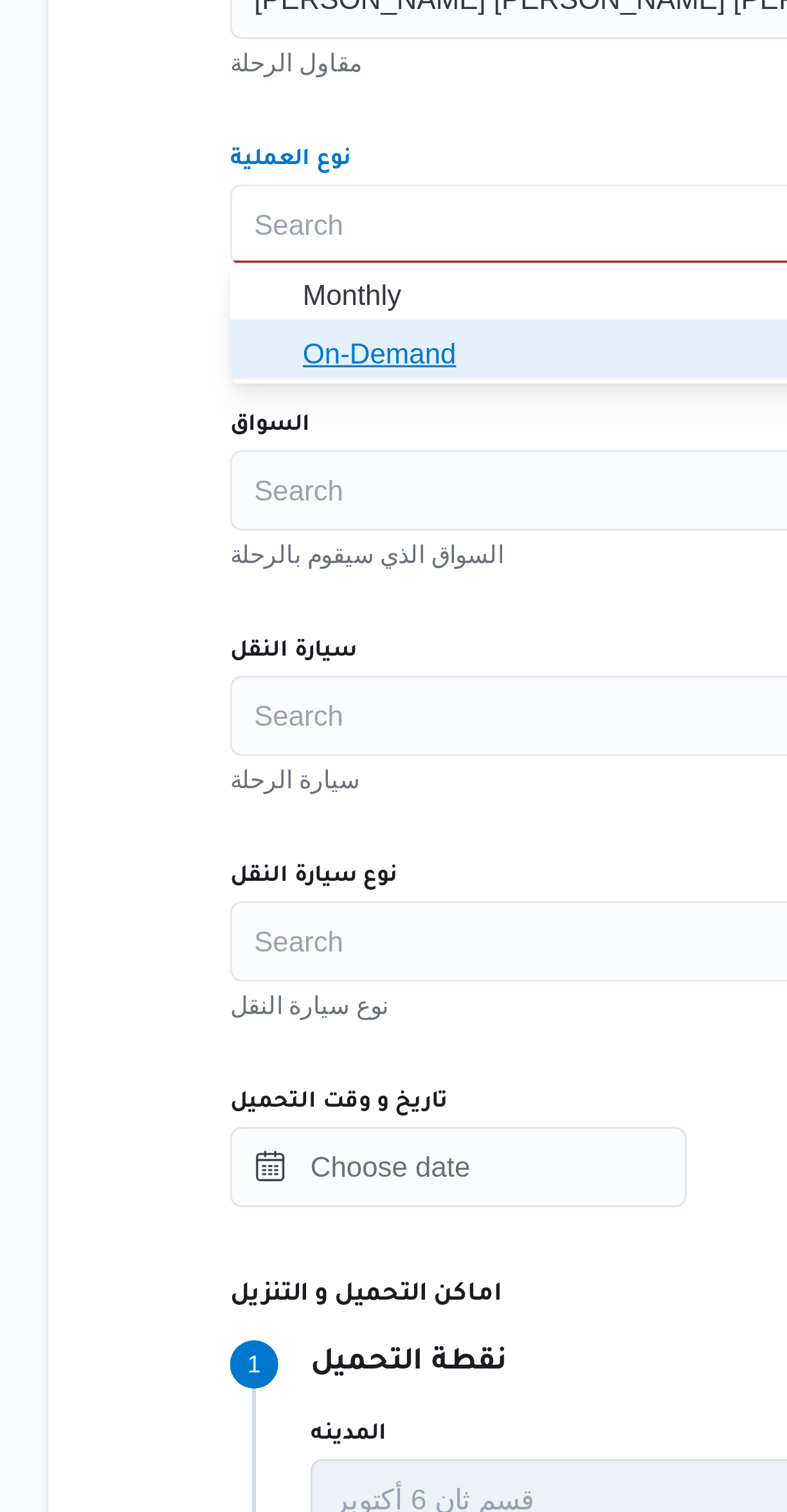
click at [251, 570] on span "On-Demand" at bounding box center [477, 564] width 458 height 16
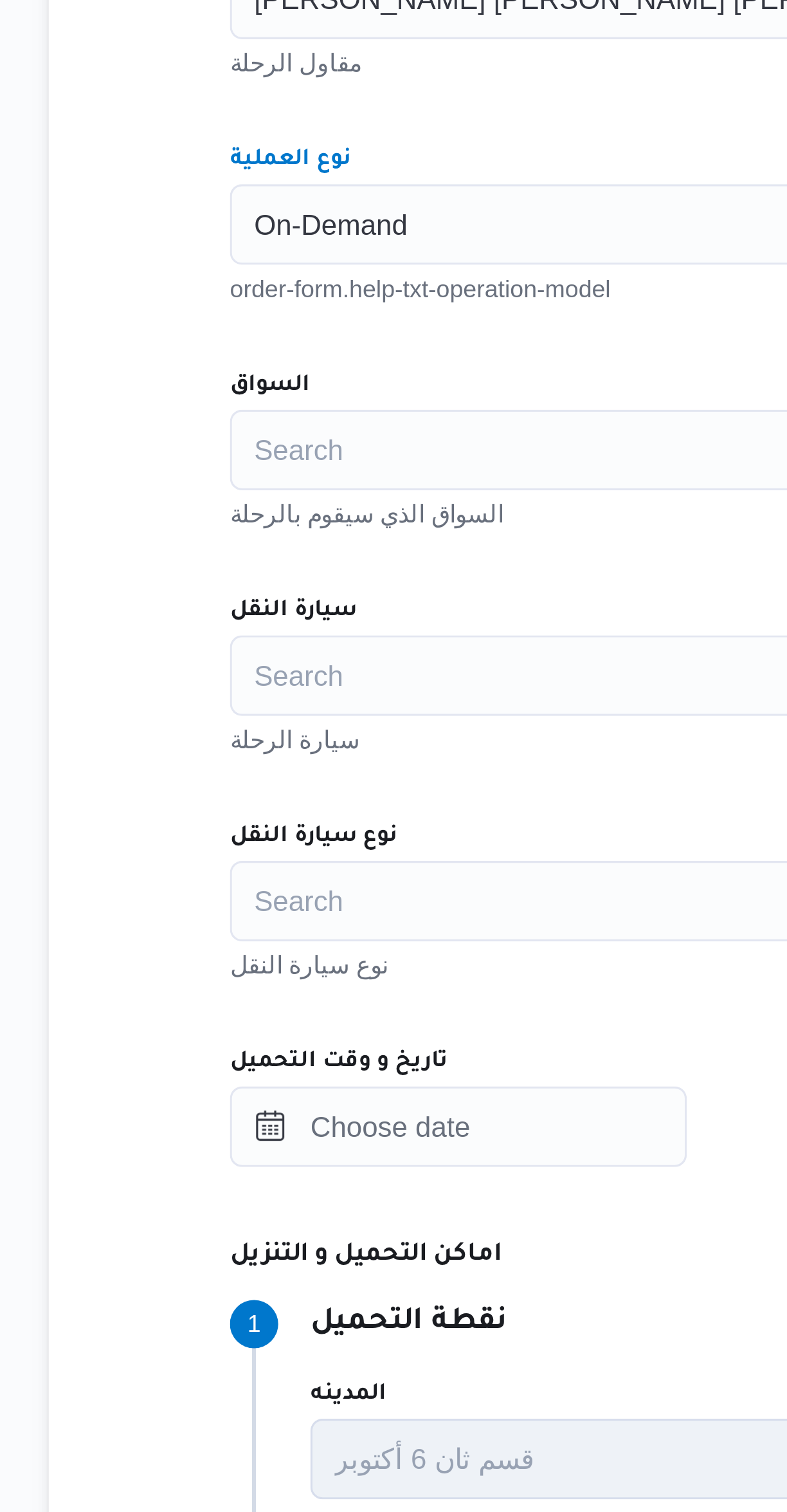
click at [254, 604] on div "Search" at bounding box center [470, 595] width 489 height 26
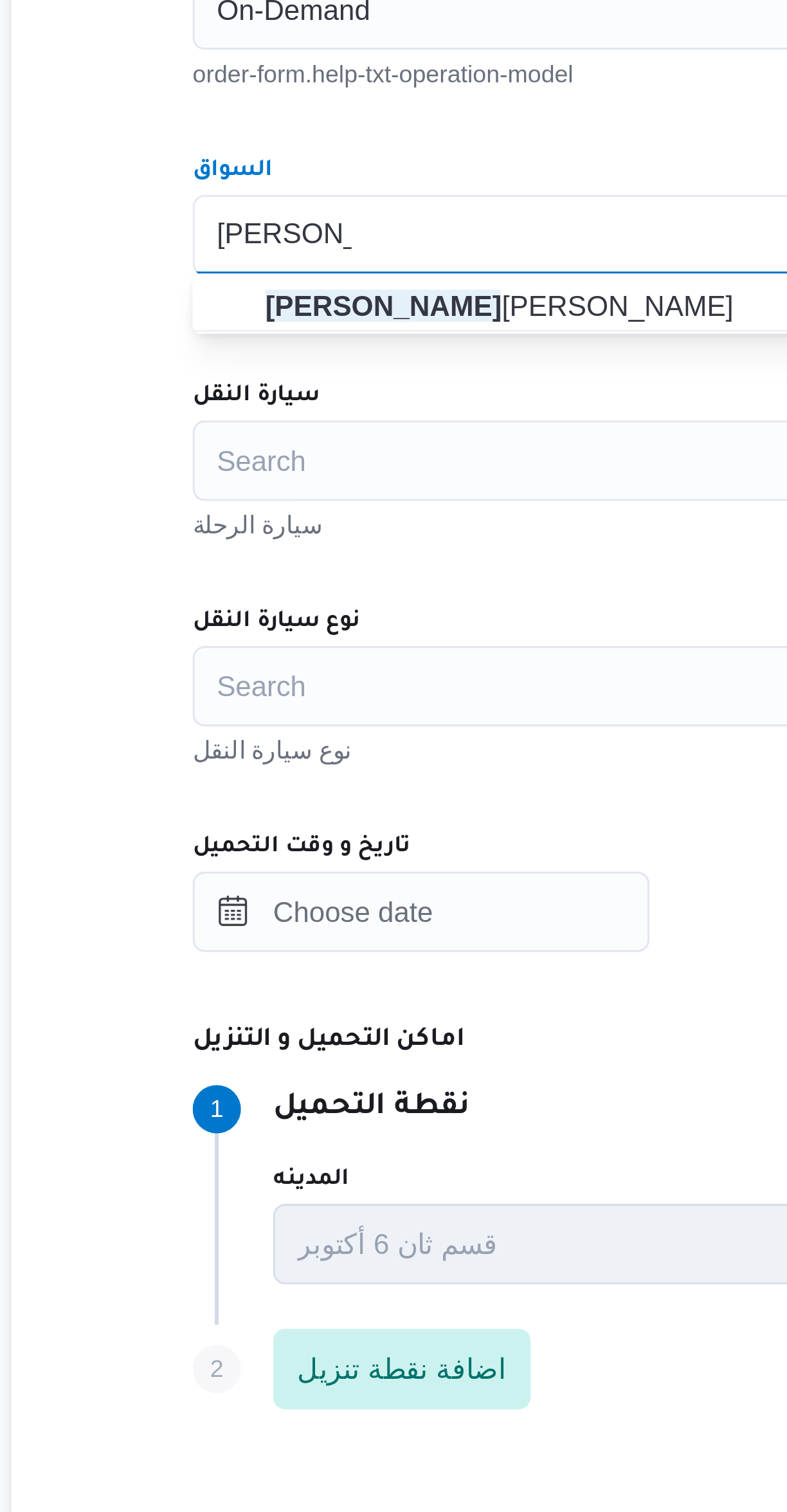
type input "محمد محمود"
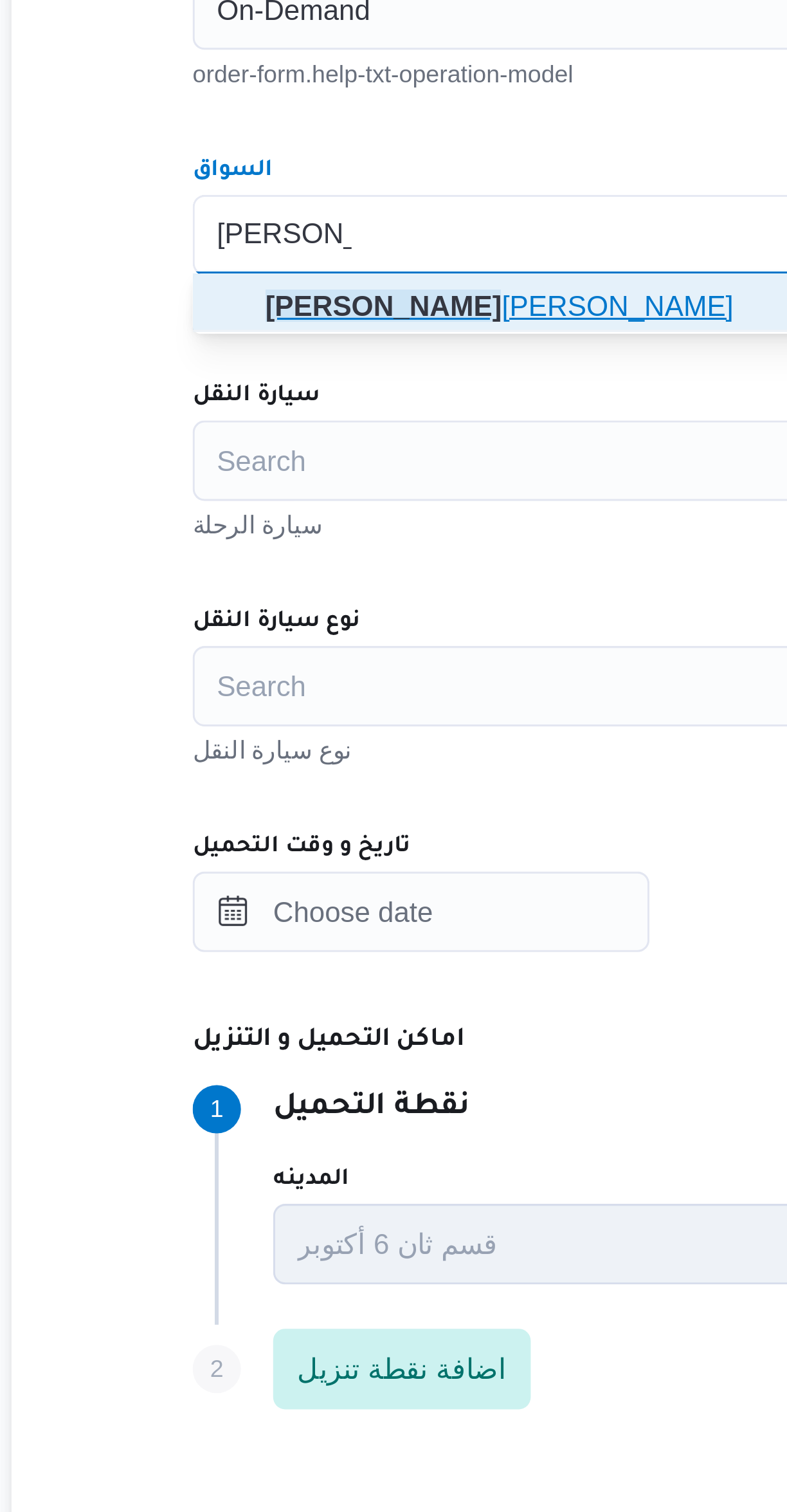
click at [259, 614] on span "محمد محمود عبدالهادي عبدالحميد" at bounding box center [477, 617] width 458 height 16
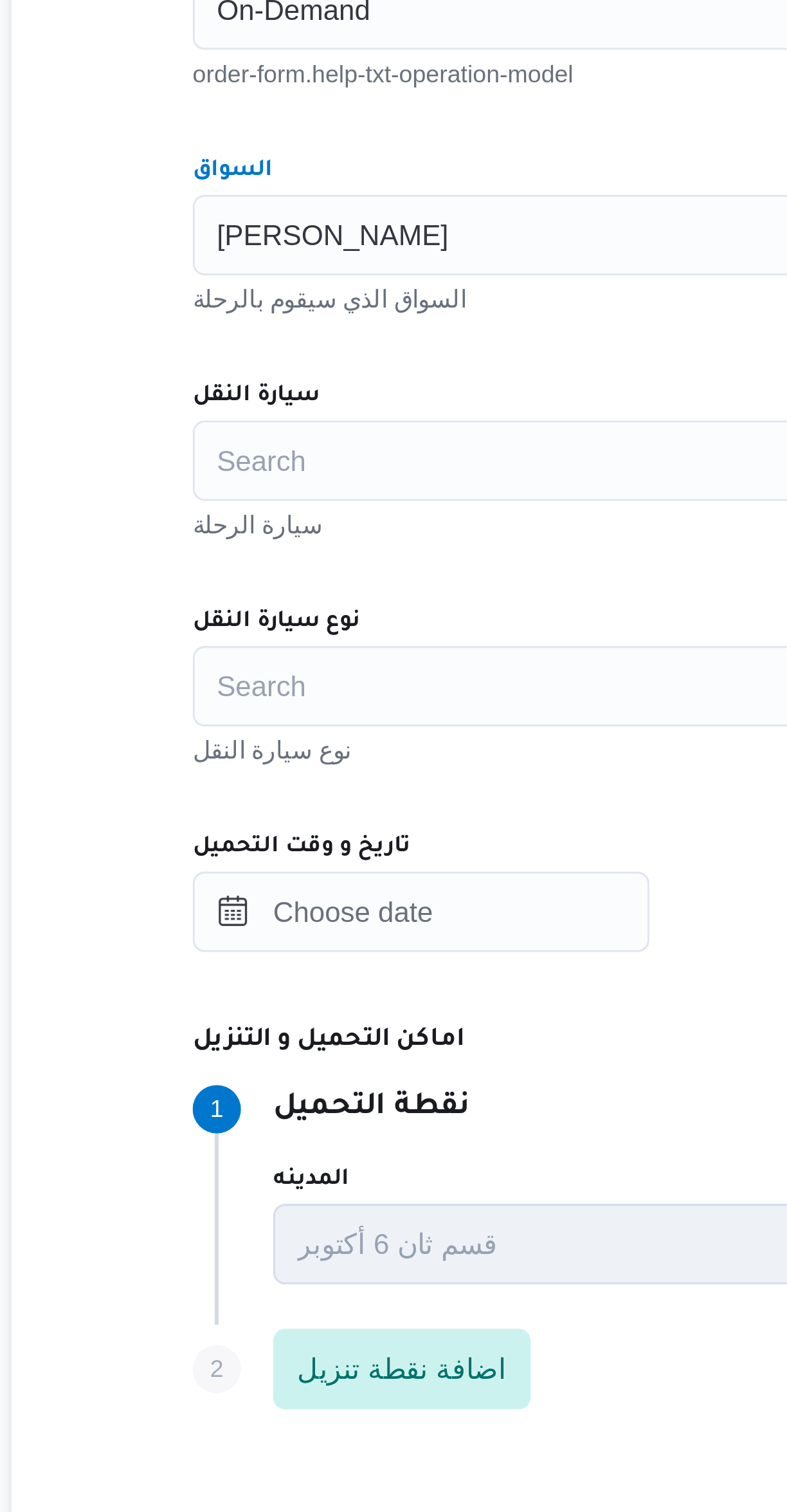
click at [256, 661] on div "Search" at bounding box center [470, 667] width 489 height 26
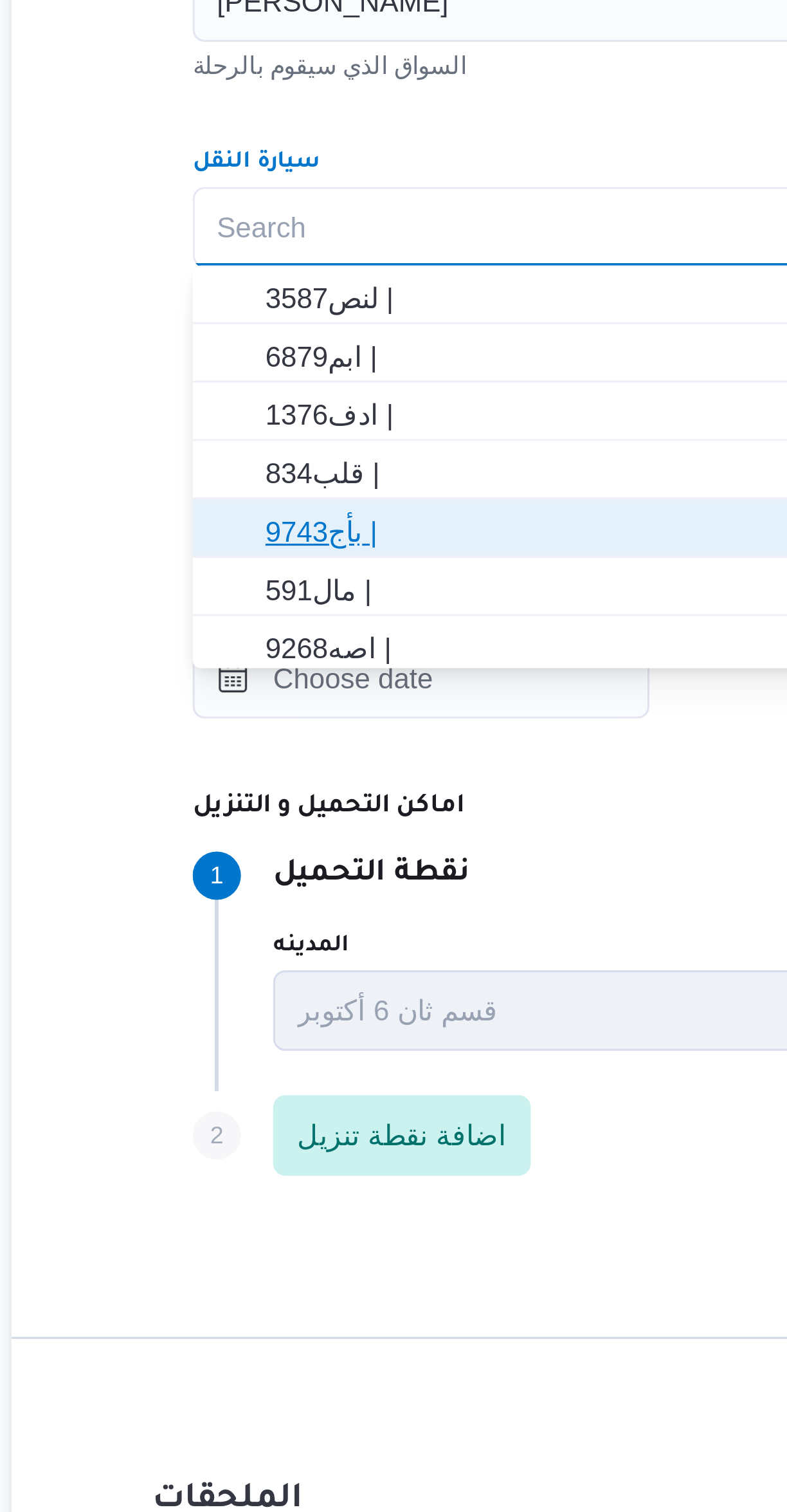
click at [257, 769] on span "9743بأج |" at bounding box center [477, 764] width 458 height 16
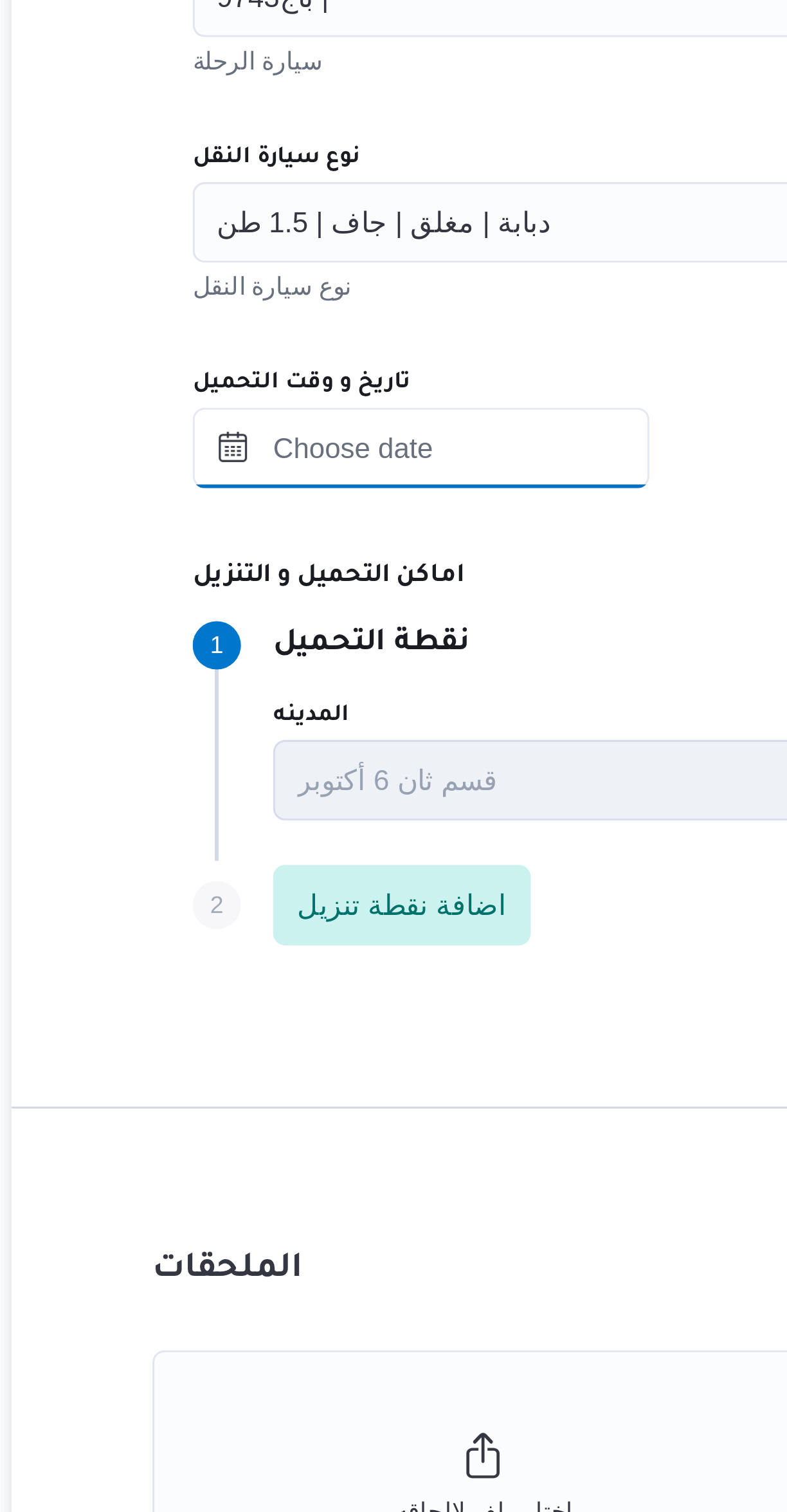
click at [285, 812] on input "تاريخ و وقت التحميل" at bounding box center [298, 811] width 146 height 26
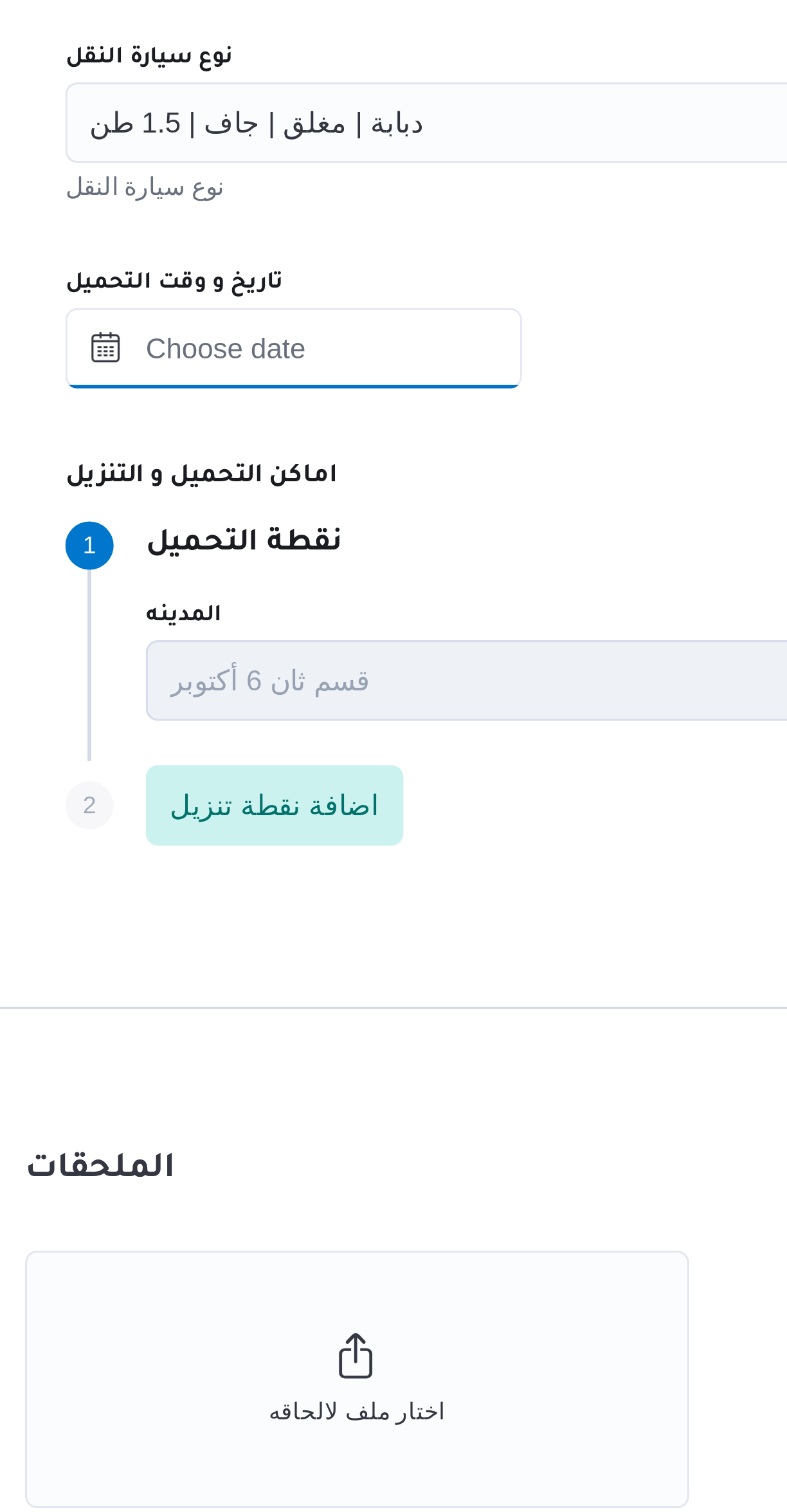
click at [281, 809] on input "تاريخ و وقت التحميل" at bounding box center [298, 811] width 146 height 26
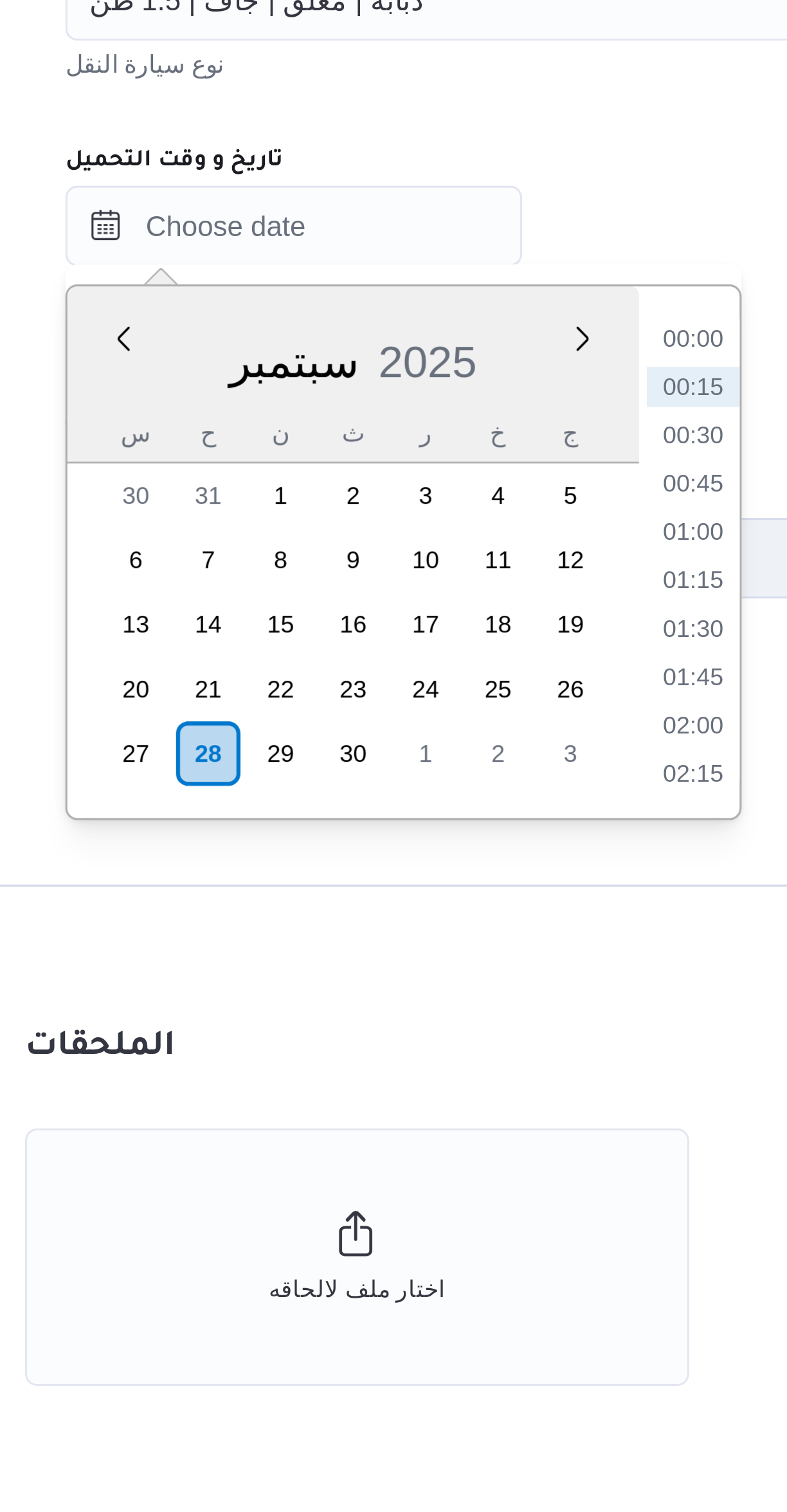
click at [417, 910] on li "01:00" at bounding box center [426, 910] width 30 height 13
type input "٢٨/٠٩/٢٠٢٥ ٠١:٠٠"
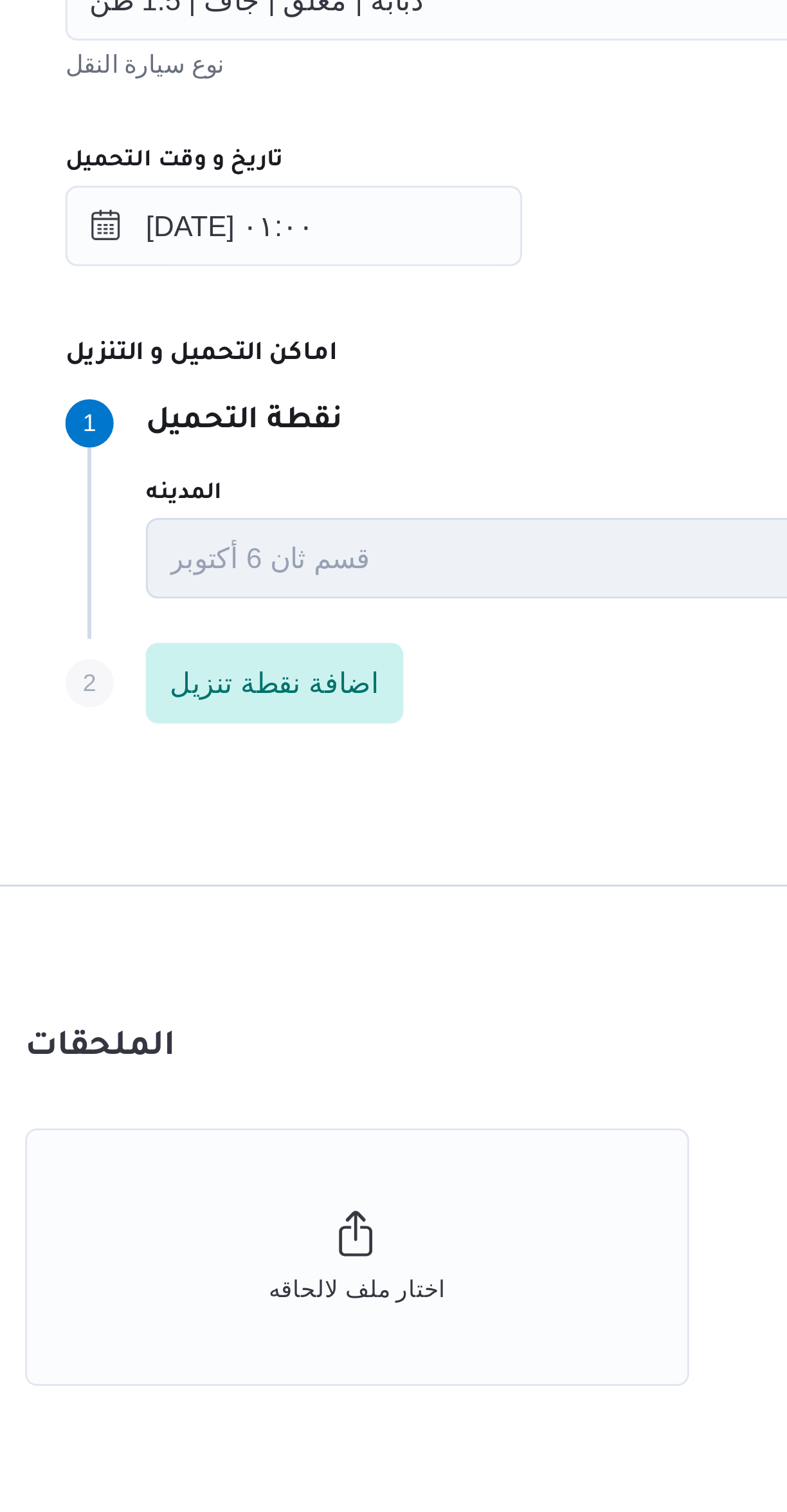
click at [314, 868] on p "نقطة التحميل" at bounding box center [282, 874] width 63 height 16
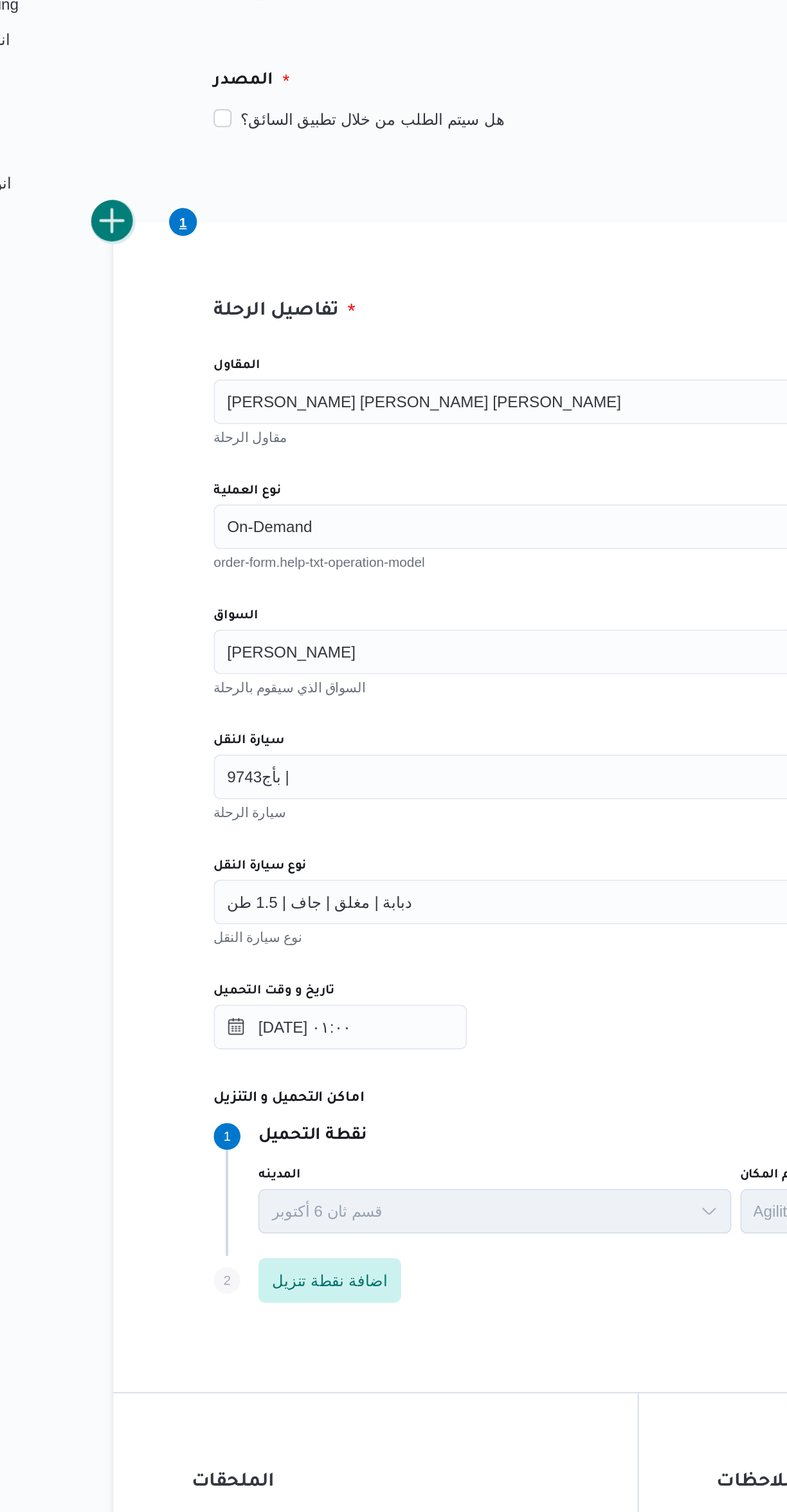
click at [171, 340] on button "add trip" at bounding box center [167, 347] width 26 height 26
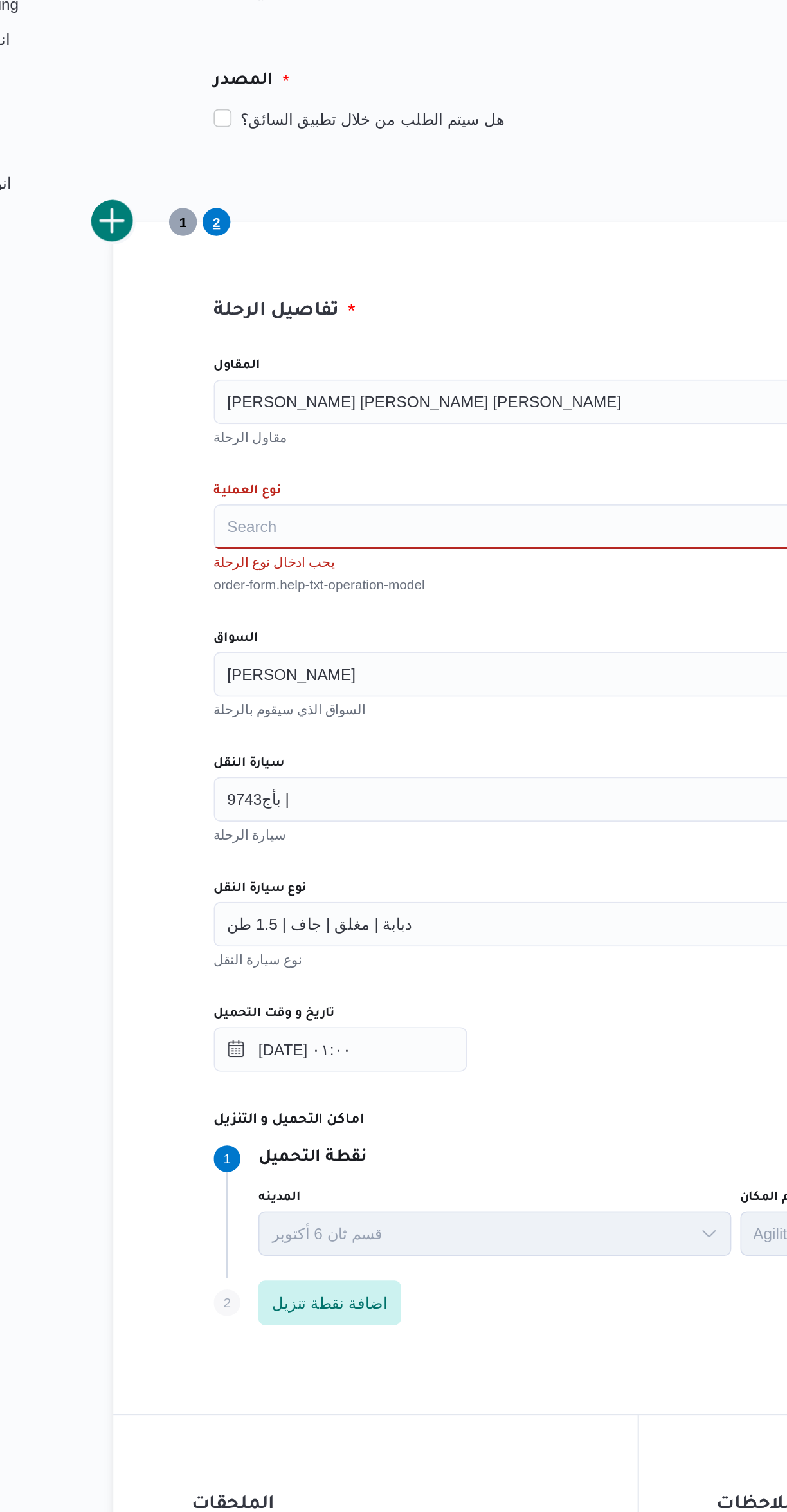
click at [277, 532] on div "Search" at bounding box center [470, 523] width 489 height 26
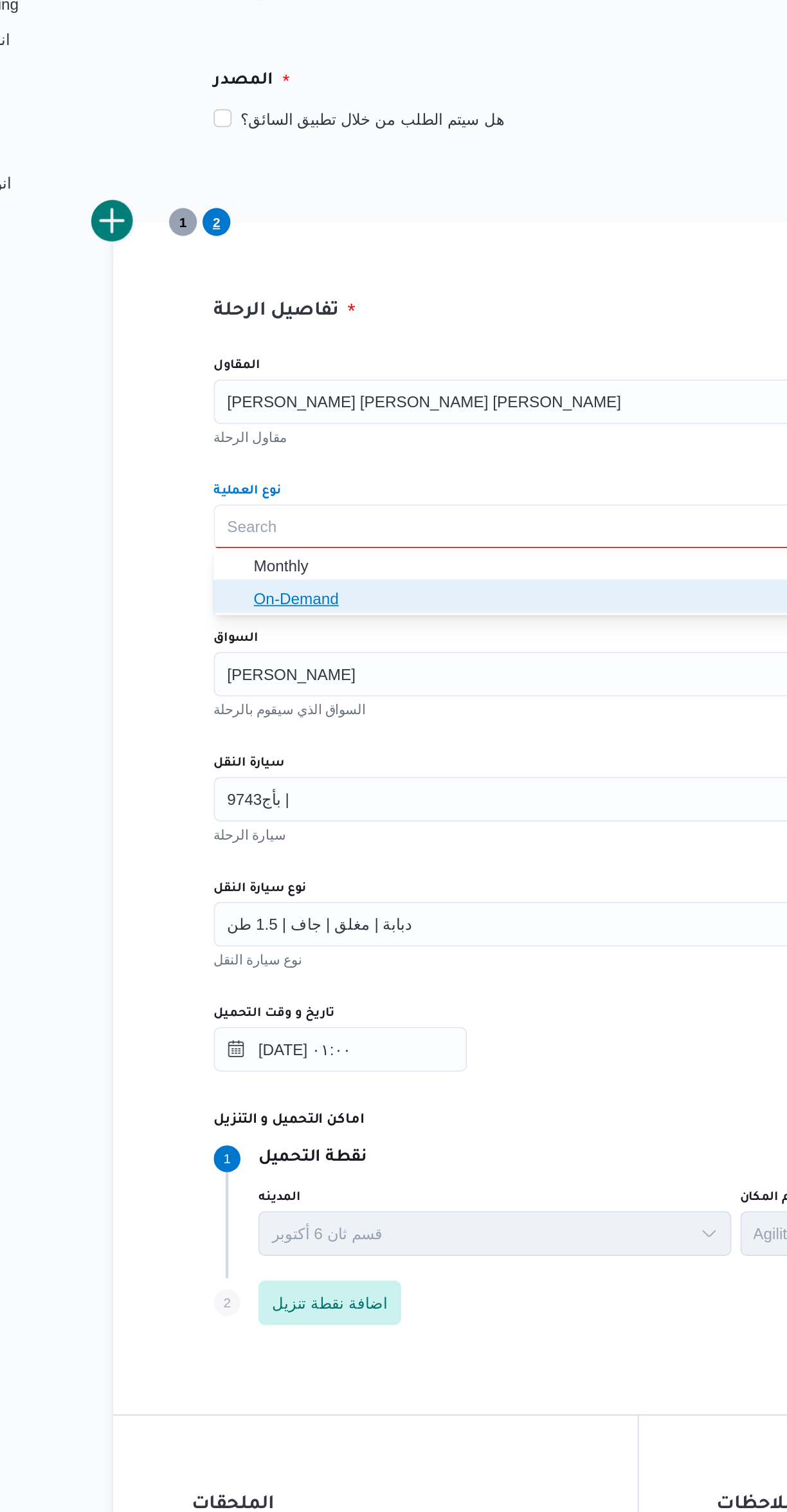
click at [257, 565] on span "On-Demand" at bounding box center [477, 564] width 458 height 16
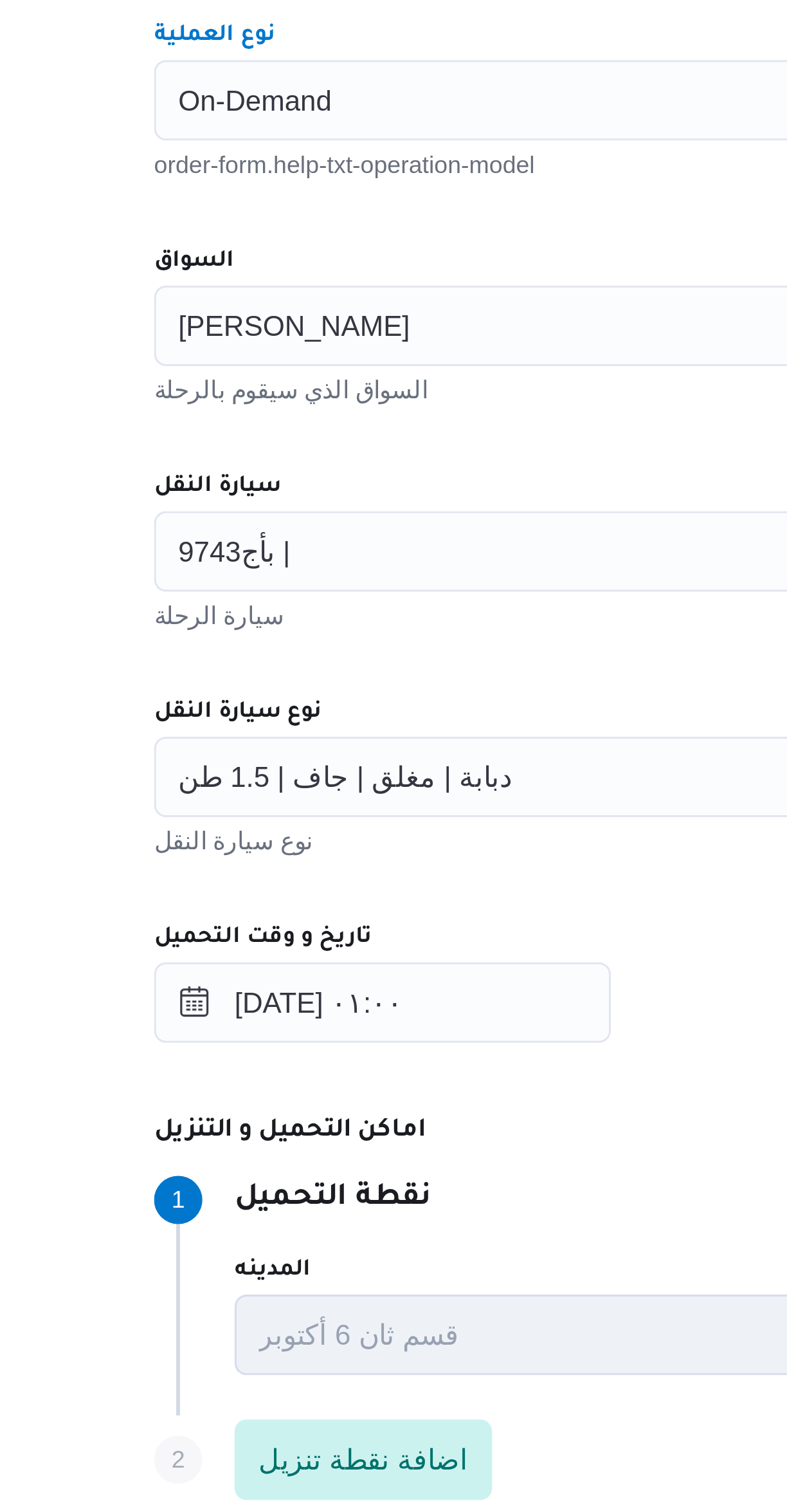
click at [268, 600] on span "محمد محمود عبدالهادي عبدالحميد" at bounding box center [270, 594] width 74 height 14
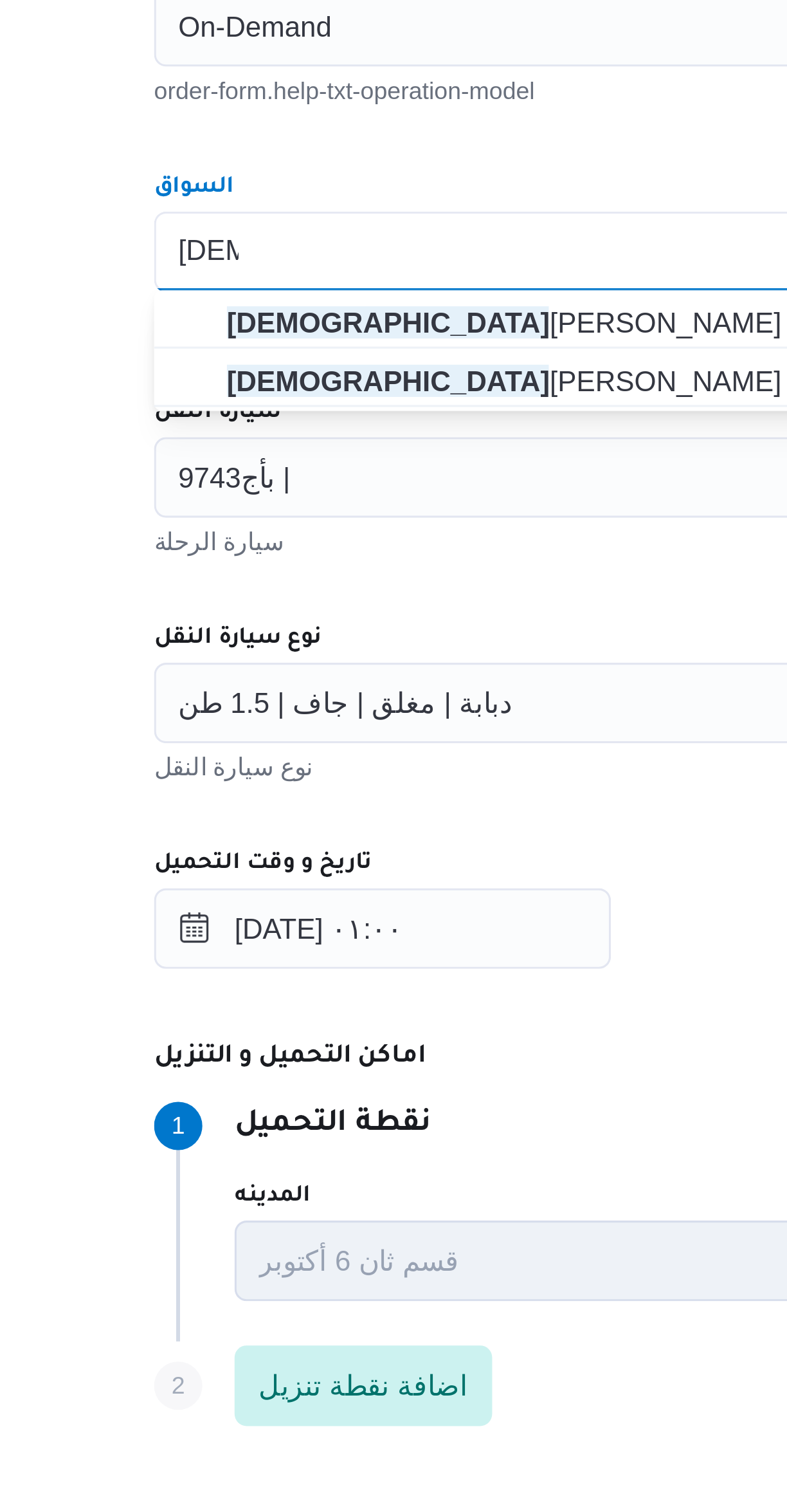
type input "اسلام"
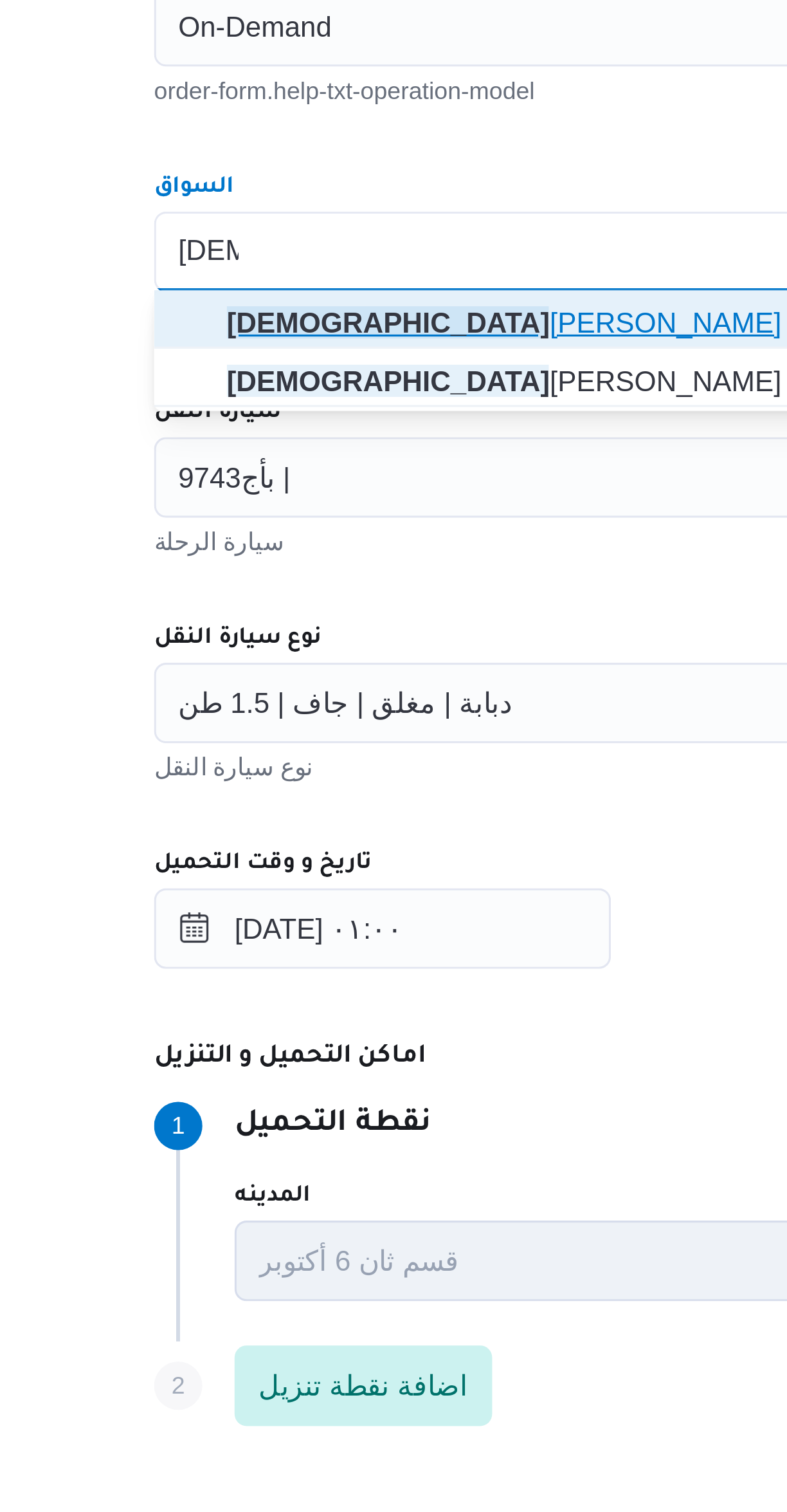
click at [258, 618] on span "اسلام محمد غريب احمد" at bounding box center [477, 617] width 458 height 16
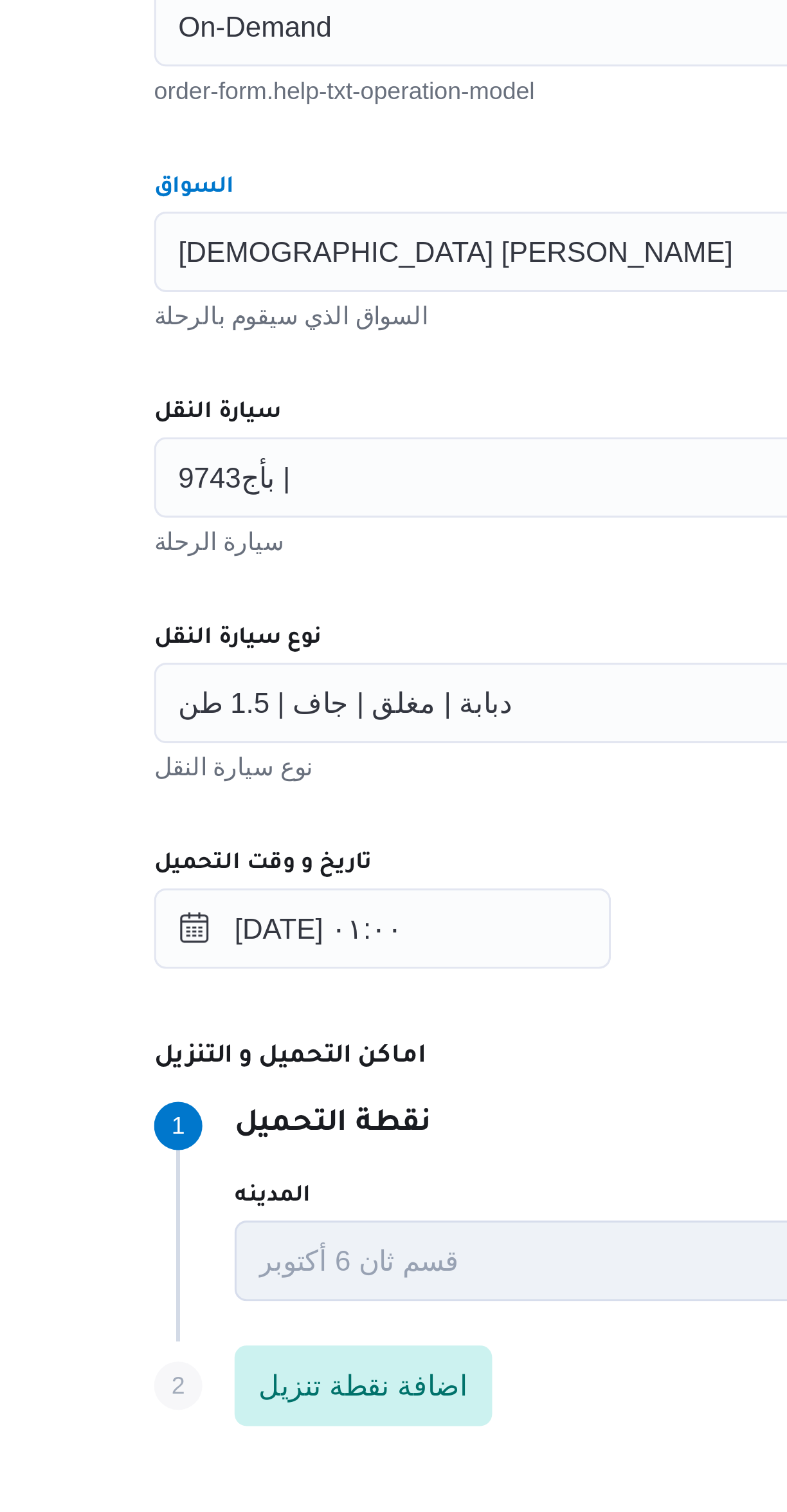
click at [263, 668] on span "9743بأج |" at bounding box center [251, 666] width 36 height 14
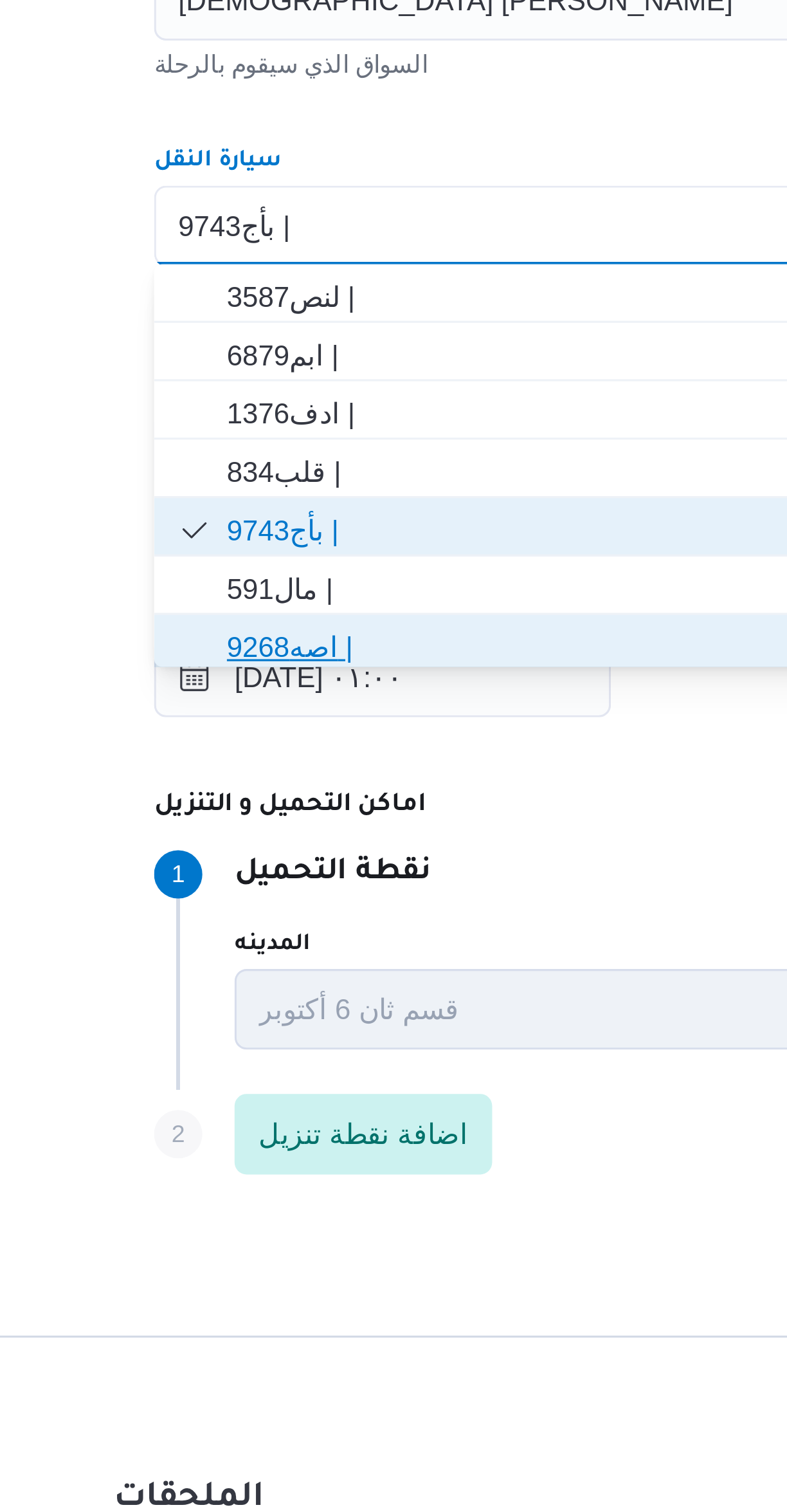
click at [263, 803] on span "9268اصه |" at bounding box center [477, 801] width 458 height 16
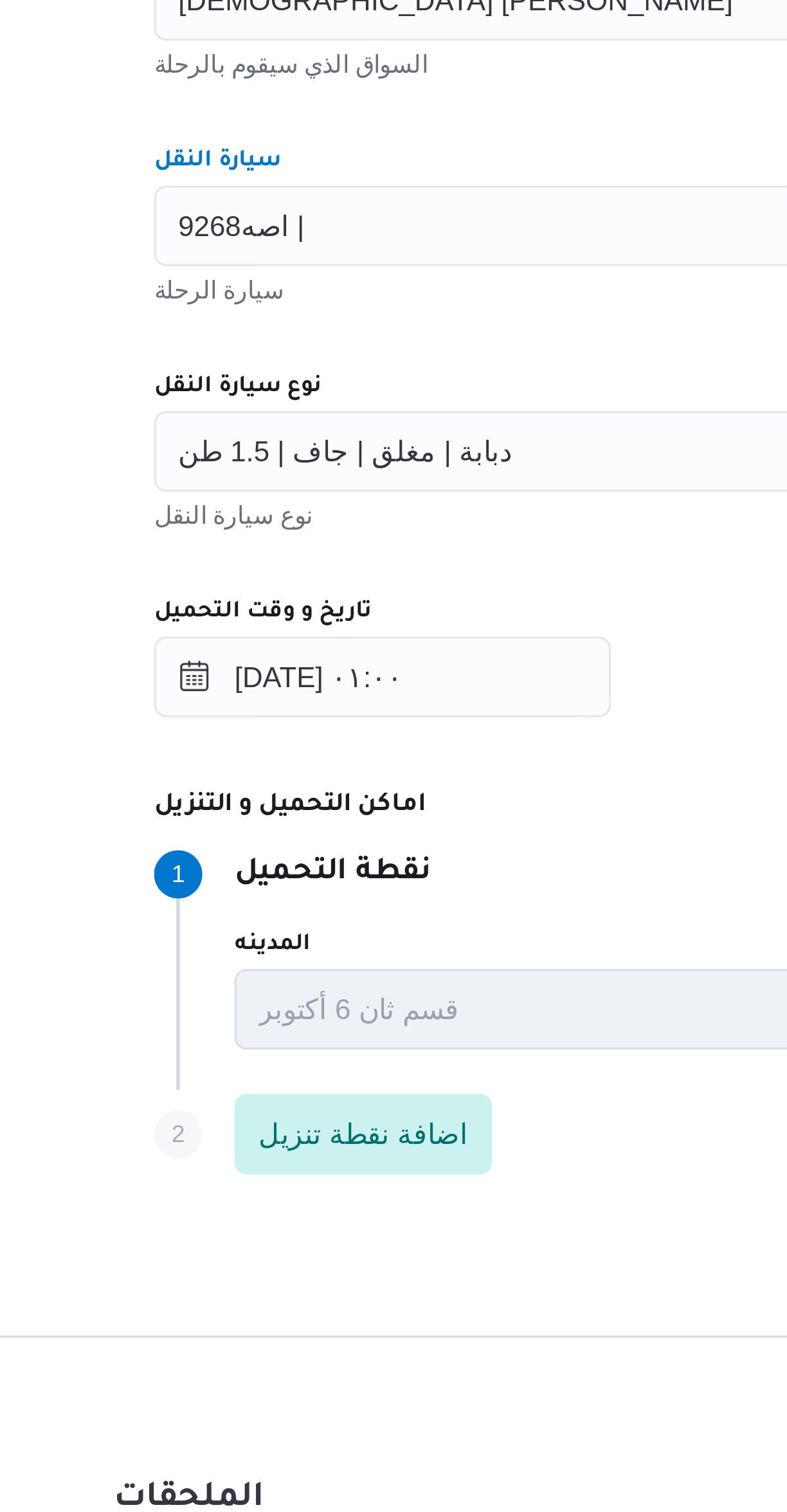
click at [299, 701] on div "المقاول محمد صلاح عبد الهادى عبد الحميد مقاول الرحلة نوع العملية On-Demand orde…" at bounding box center [469, 701] width 510 height 572
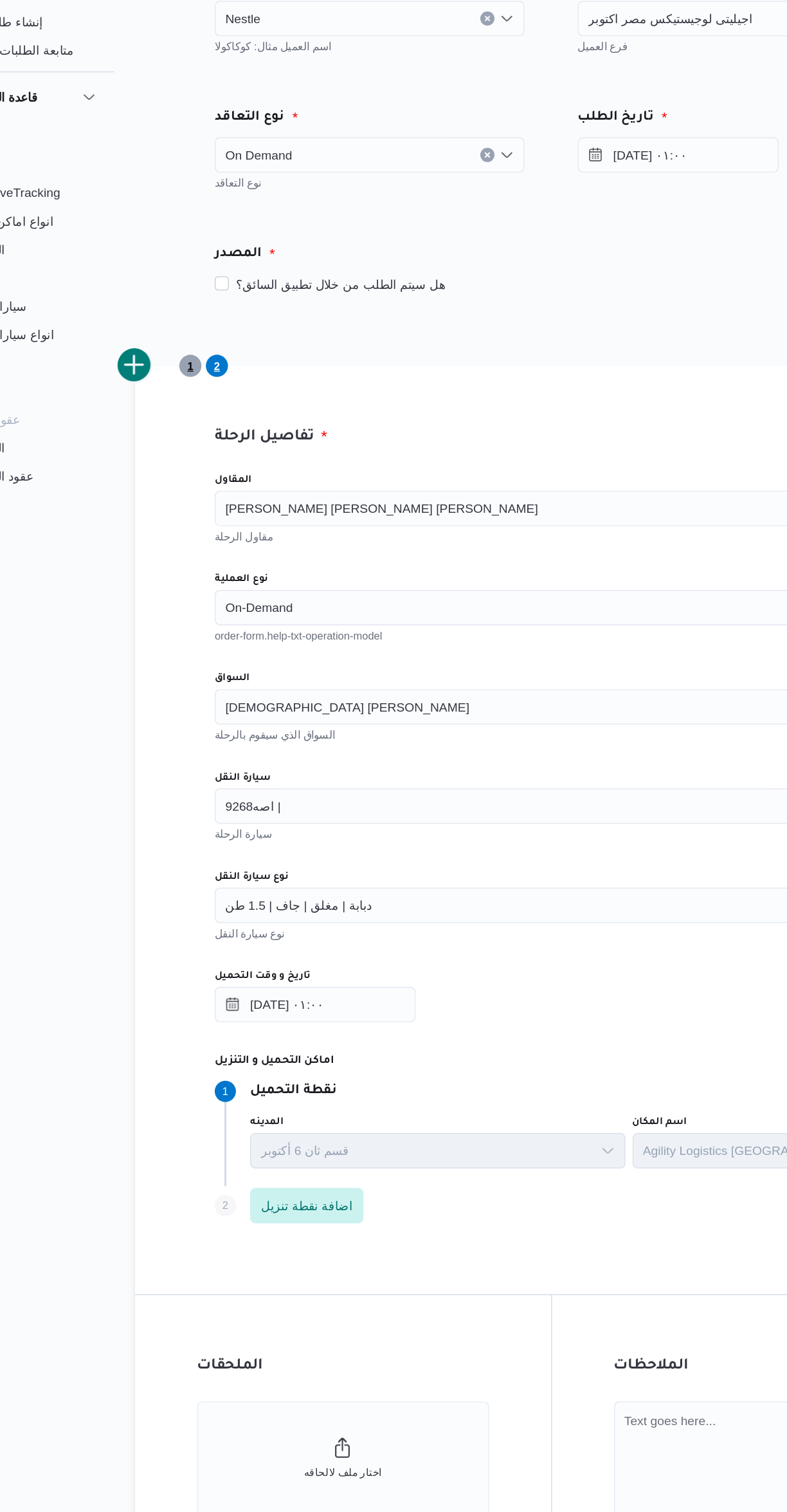
click at [214, 348] on span "1" at bounding box center [206, 347] width 16 height 16
click at [226, 347] on span "2" at bounding box center [226, 347] width 4 height 16
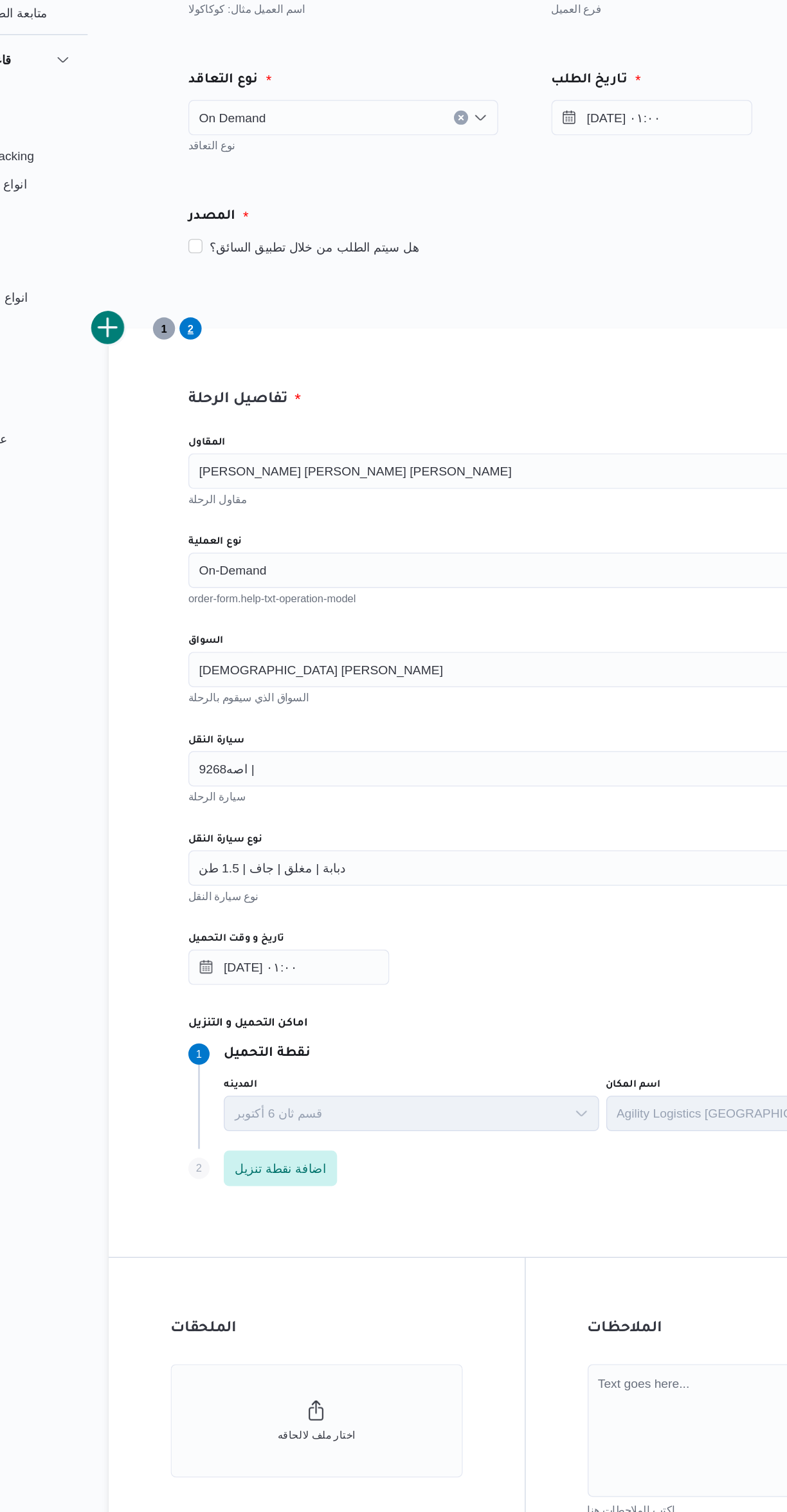
click at [531, 1277] on button "ارسال الطلب" at bounding box center [469, 1291] width 321 height 32
select select "ar"
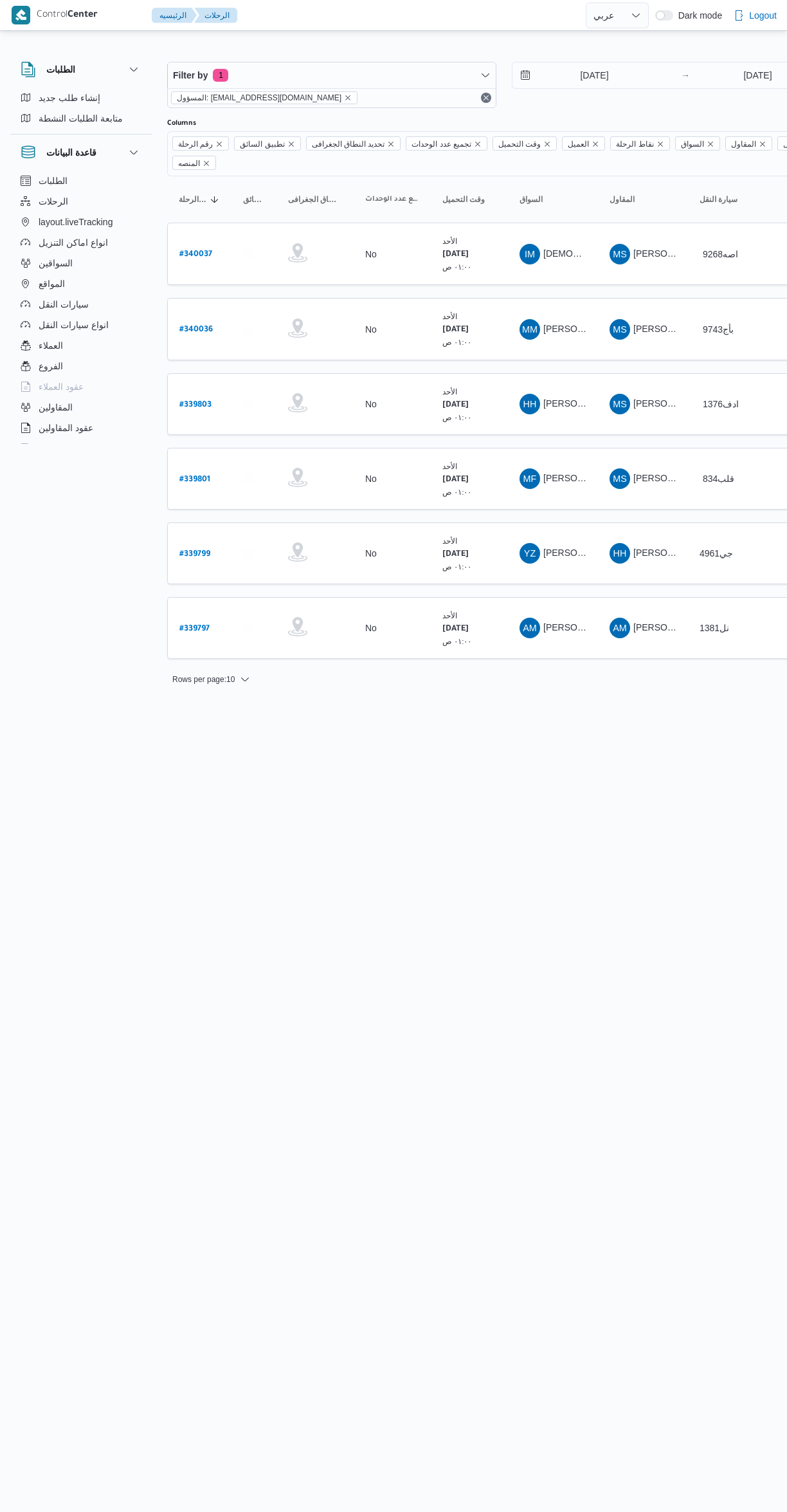
select select "ar"
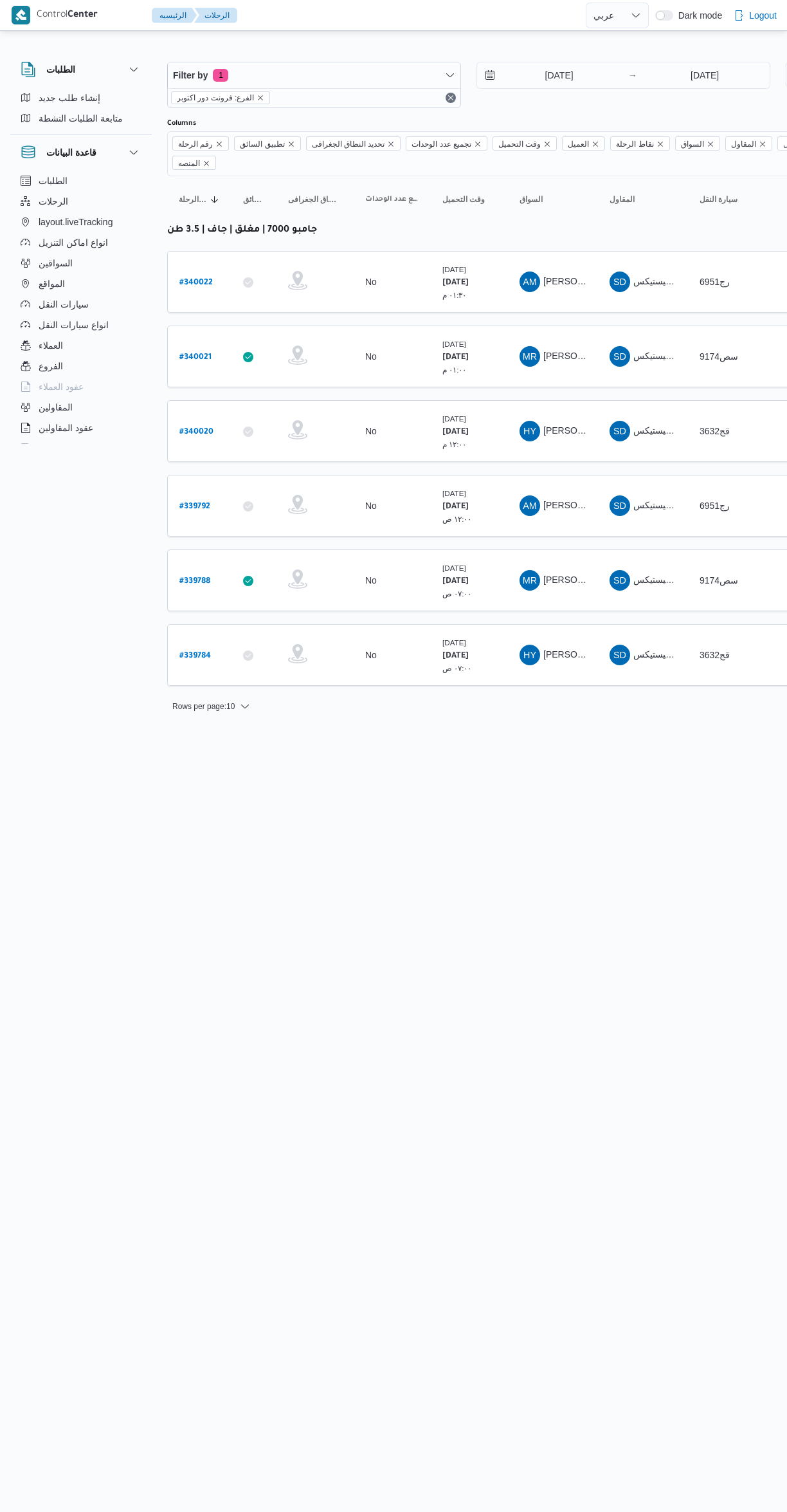
select select "ar"
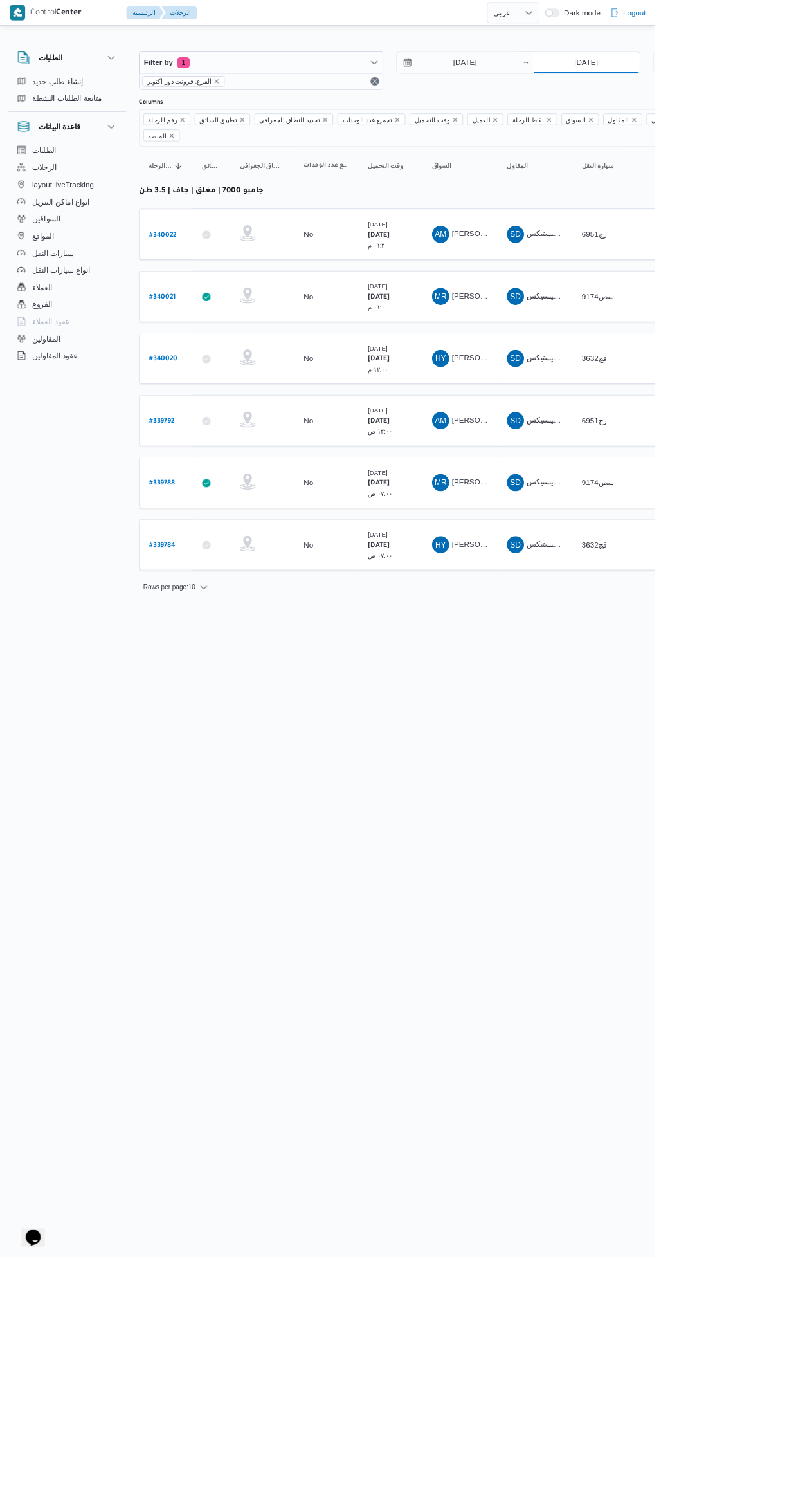
click at [684, 75] on input "[DATE]" at bounding box center [704, 75] width 128 height 26
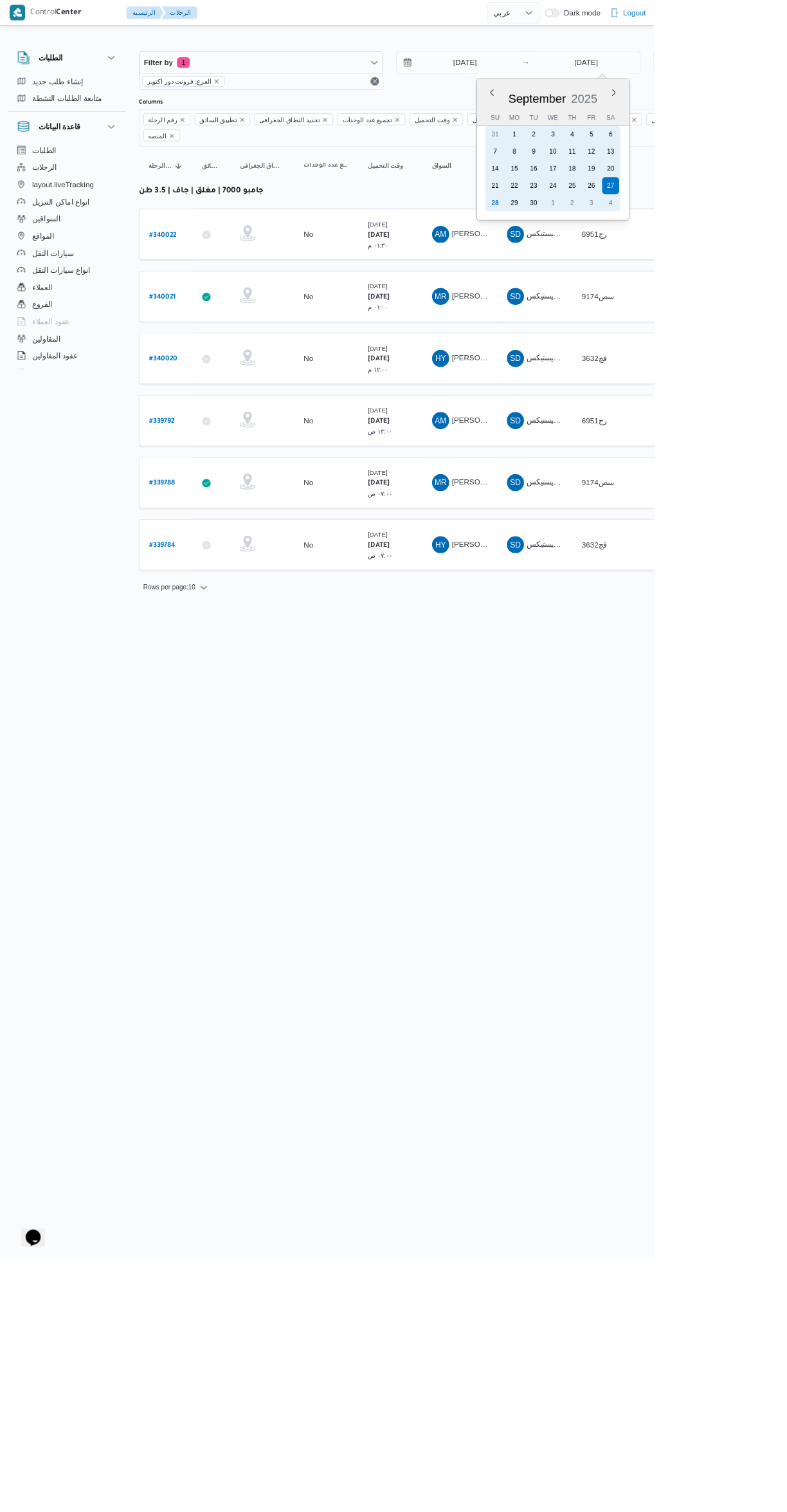
click at [604, 241] on div "28" at bounding box center [595, 244] width 21 height 21
type input "[DATE]"
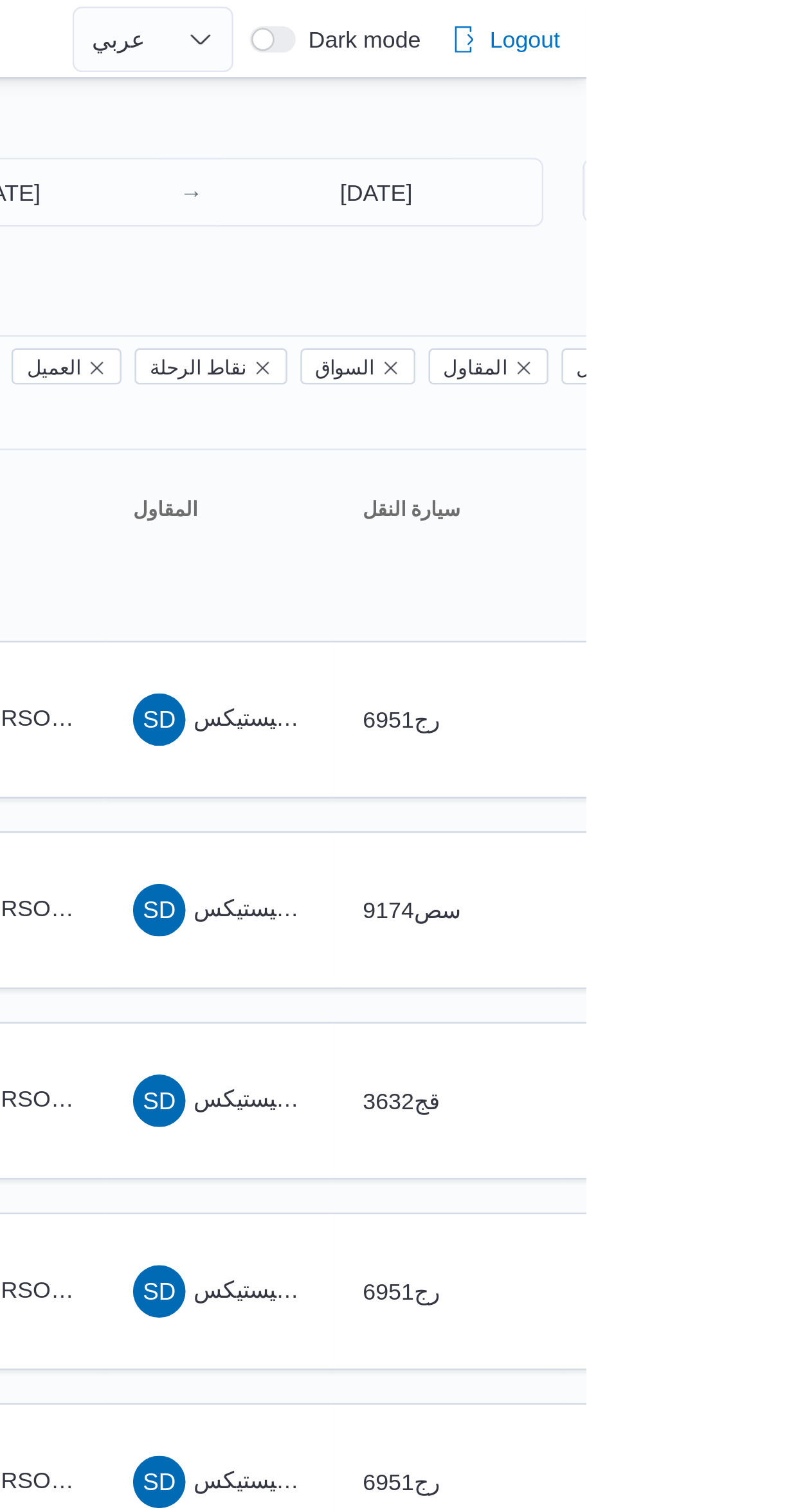
click at [629, 41] on div at bounding box center [552, 51] width 771 height 21
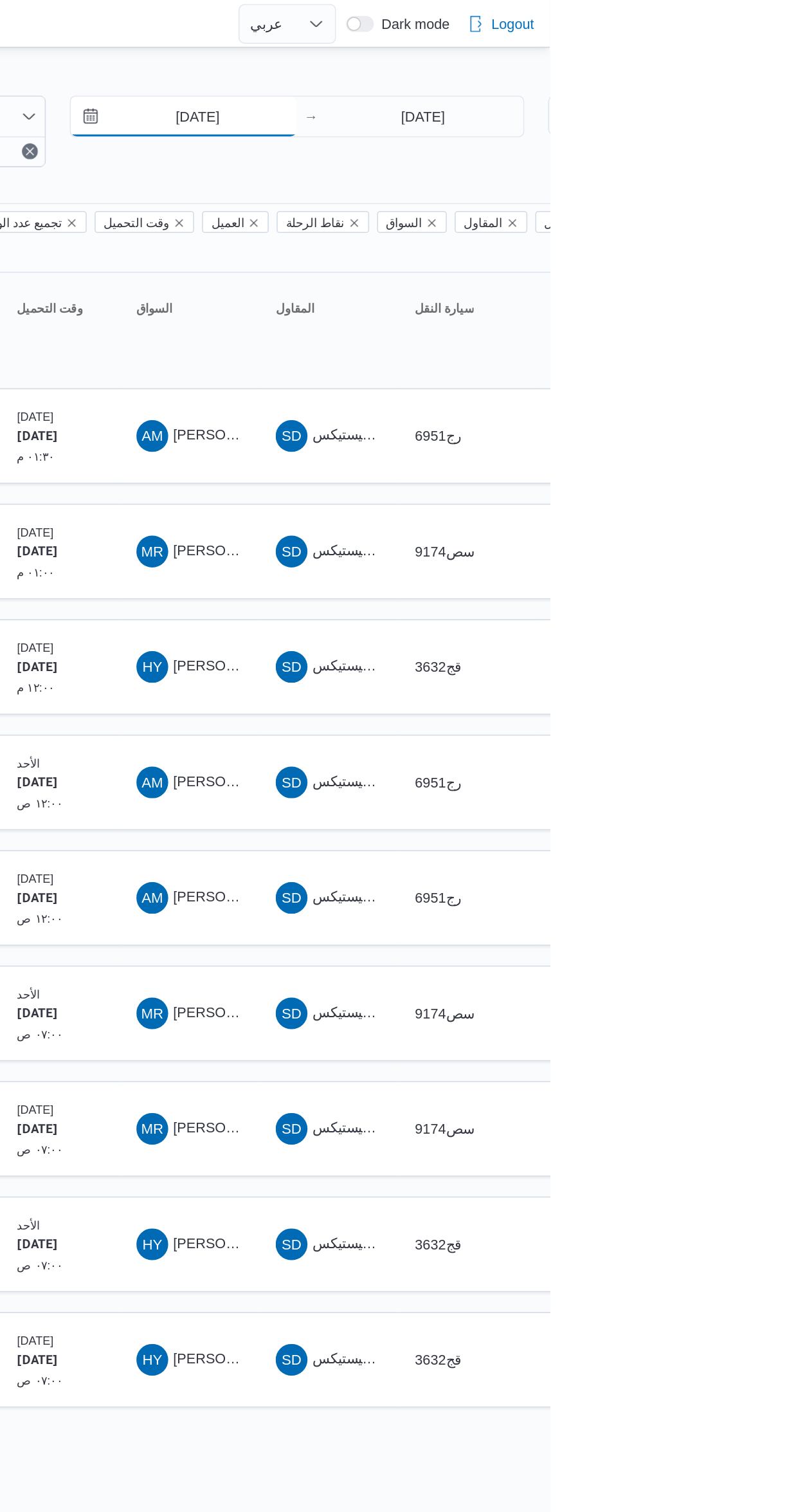
click at [557, 75] on input "[DATE]" at bounding box center [550, 75] width 146 height 26
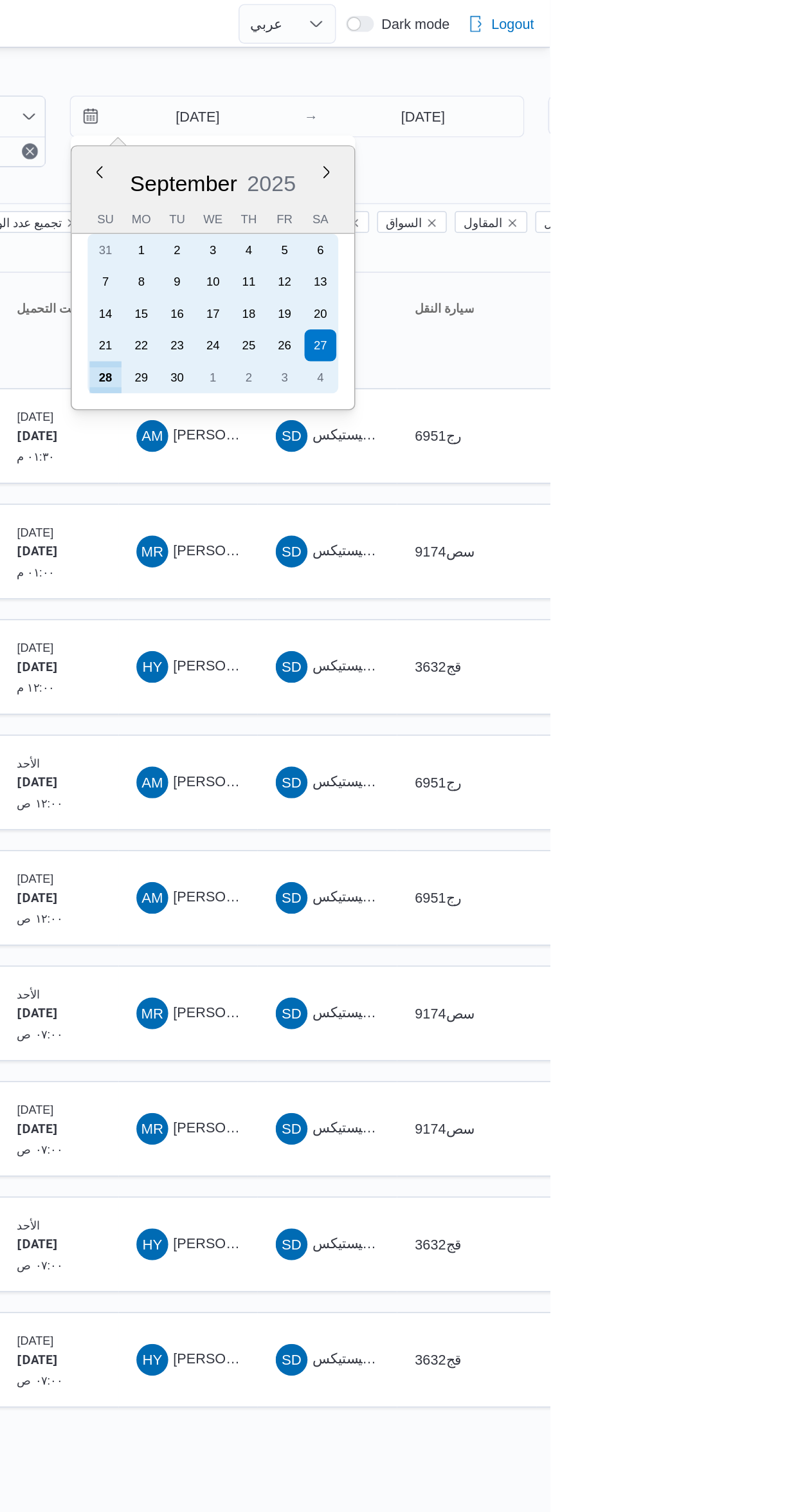
click at [505, 241] on div "28" at bounding box center [500, 244] width 21 height 21
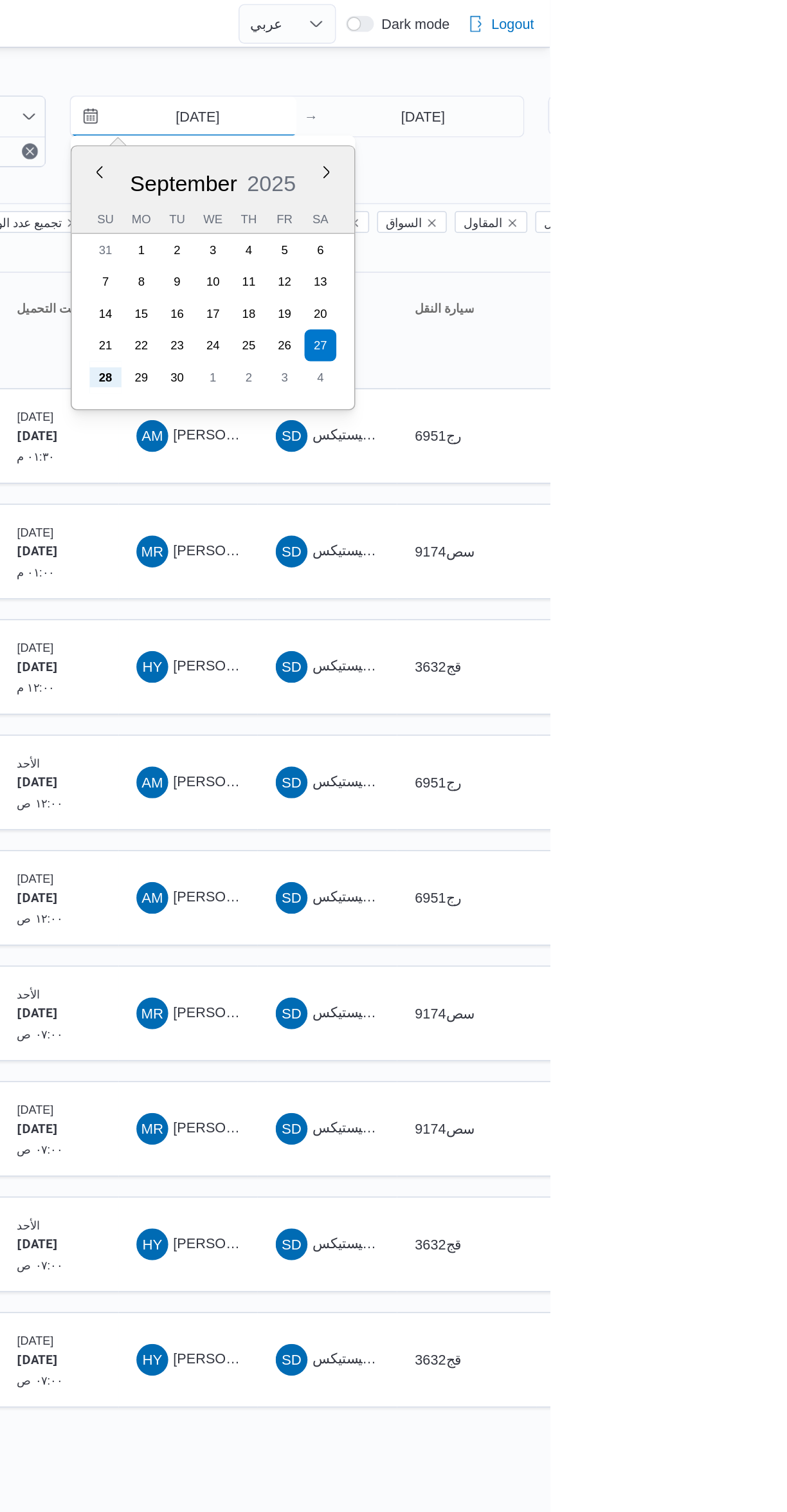
type input "[DATE]"
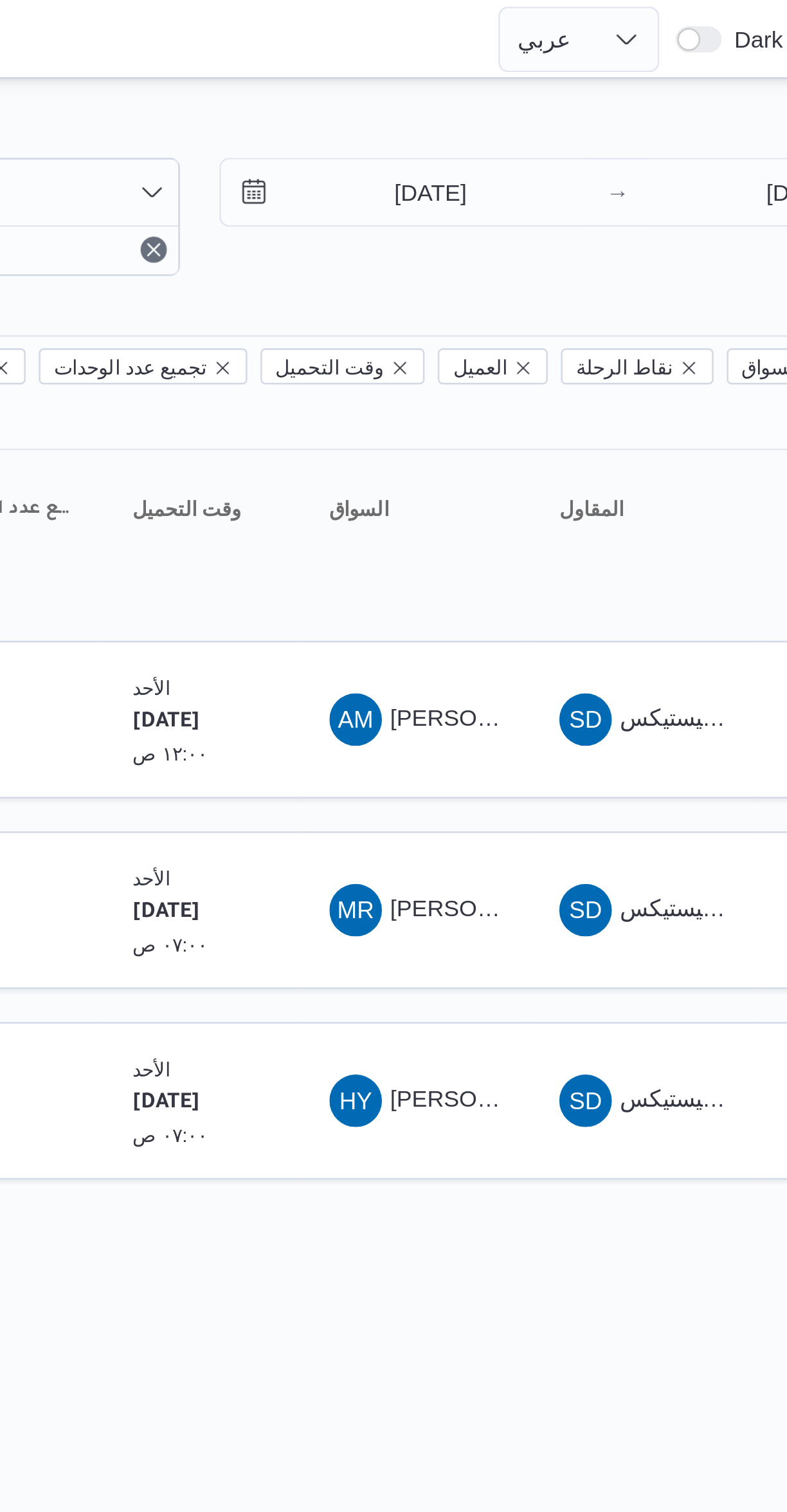
click at [495, 38] on div "Filter by 1 الفرع: فرونت دور اكتوبر 28/9/2025 → 28/9/2025 Group By نوع سيارة ال…" at bounding box center [386, 269] width 787 height 473
